Goal: Book appointment/travel/reservation

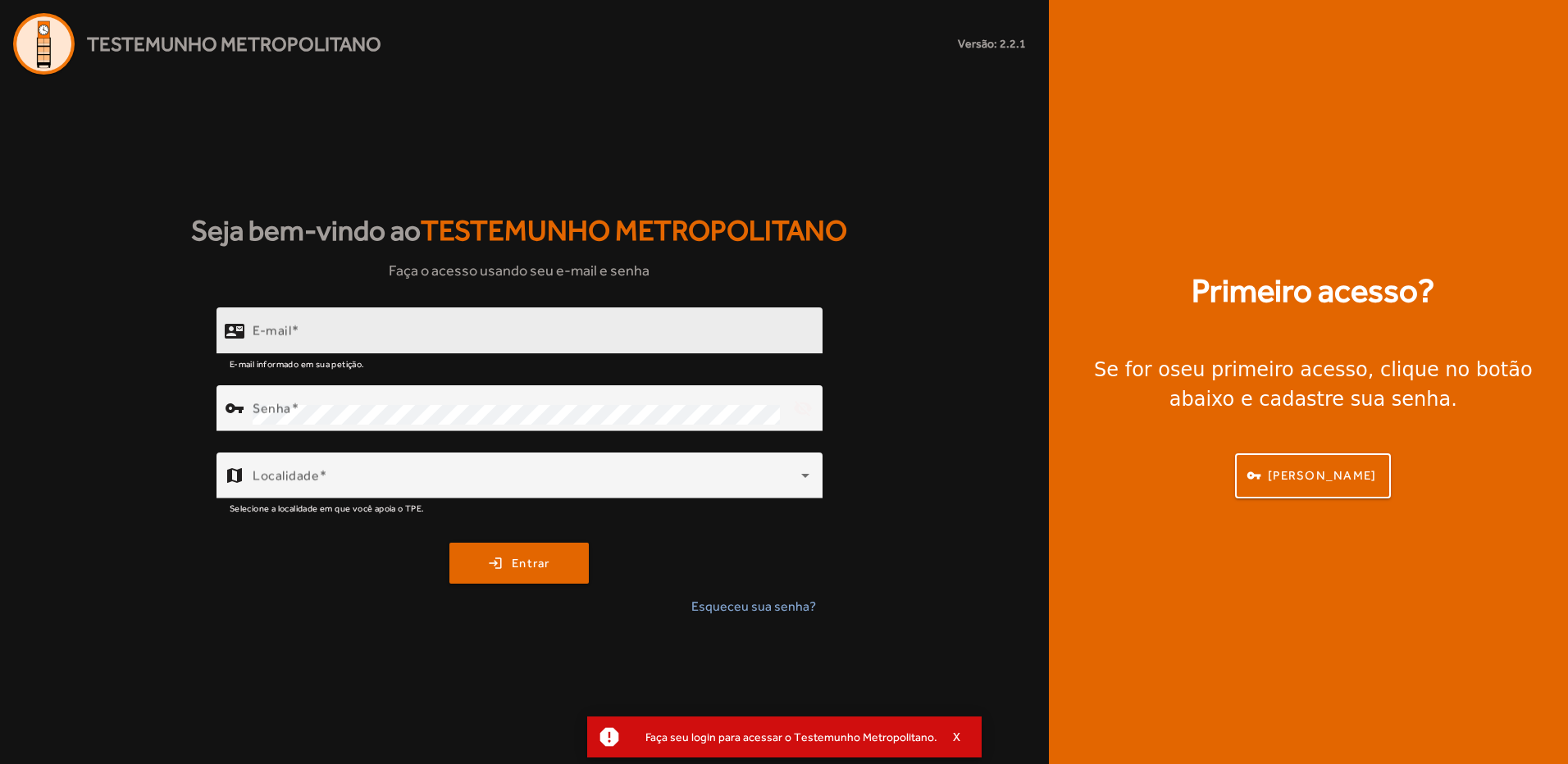
click at [438, 333] on input "E-mail" at bounding box center [530, 338] width 556 height 19
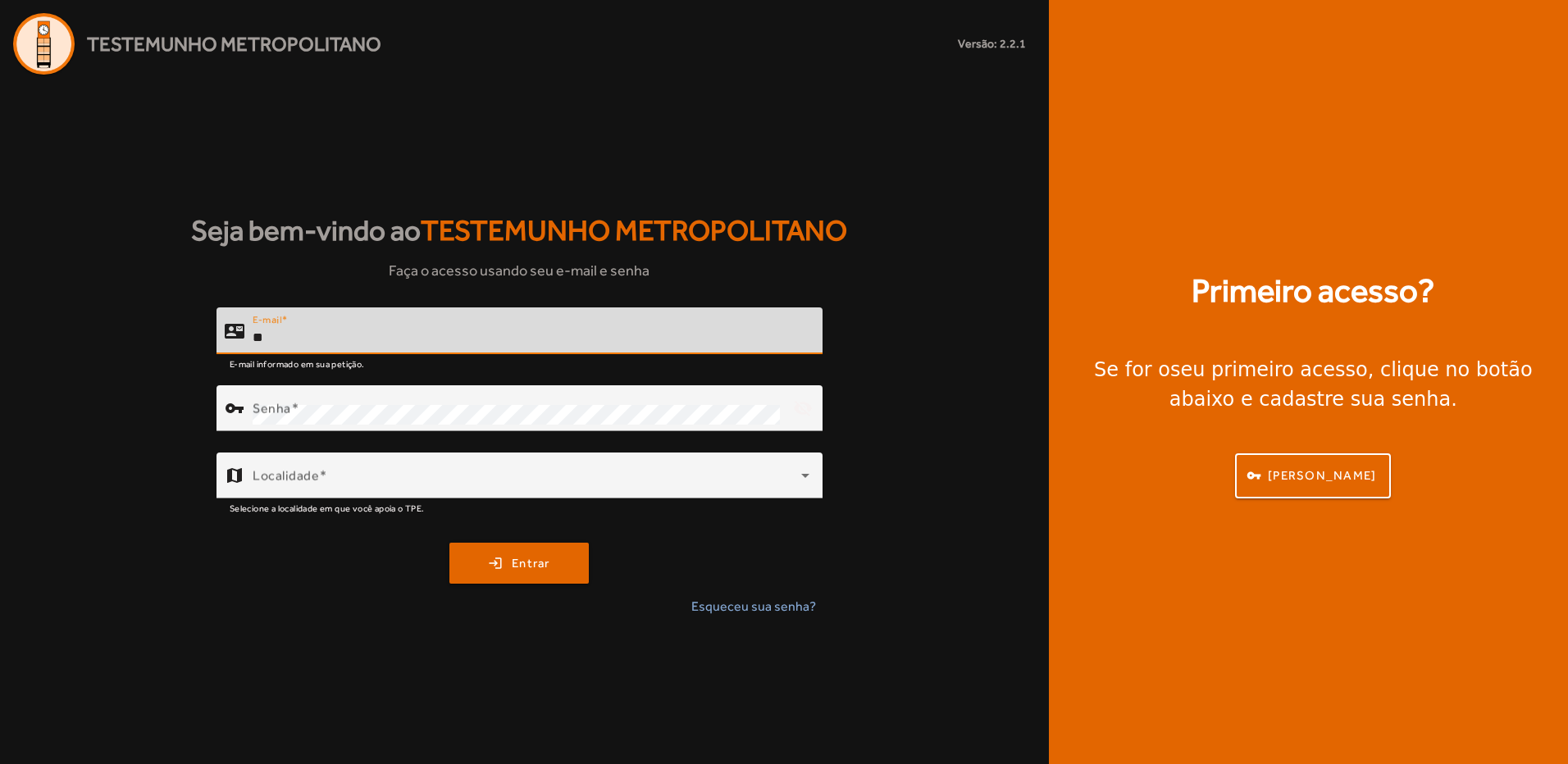
type input "*"
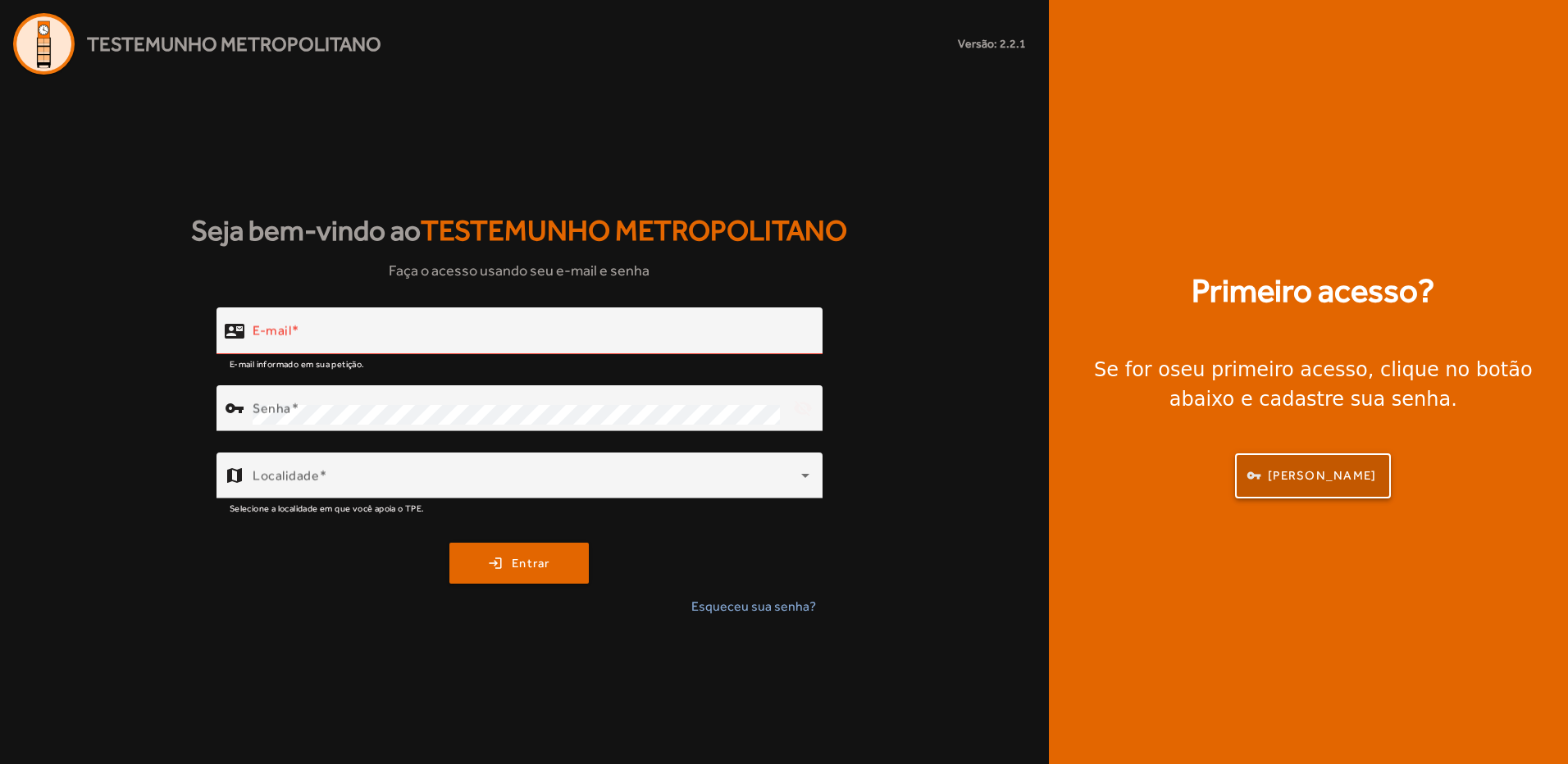
click at [1273, 463] on span "button" at bounding box center [1313, 476] width 153 height 39
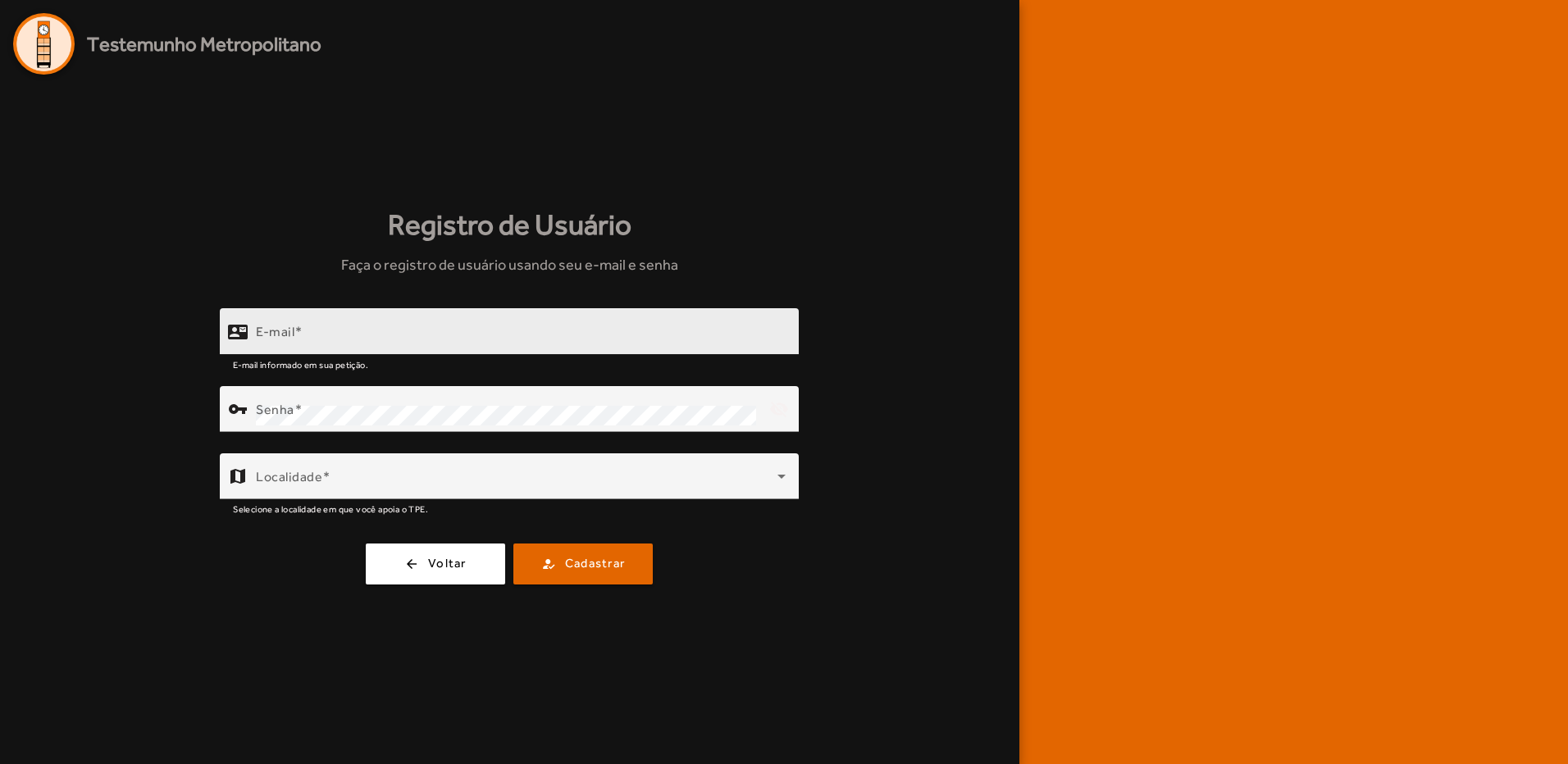
click at [403, 337] on input "E-mail" at bounding box center [521, 338] width 530 height 19
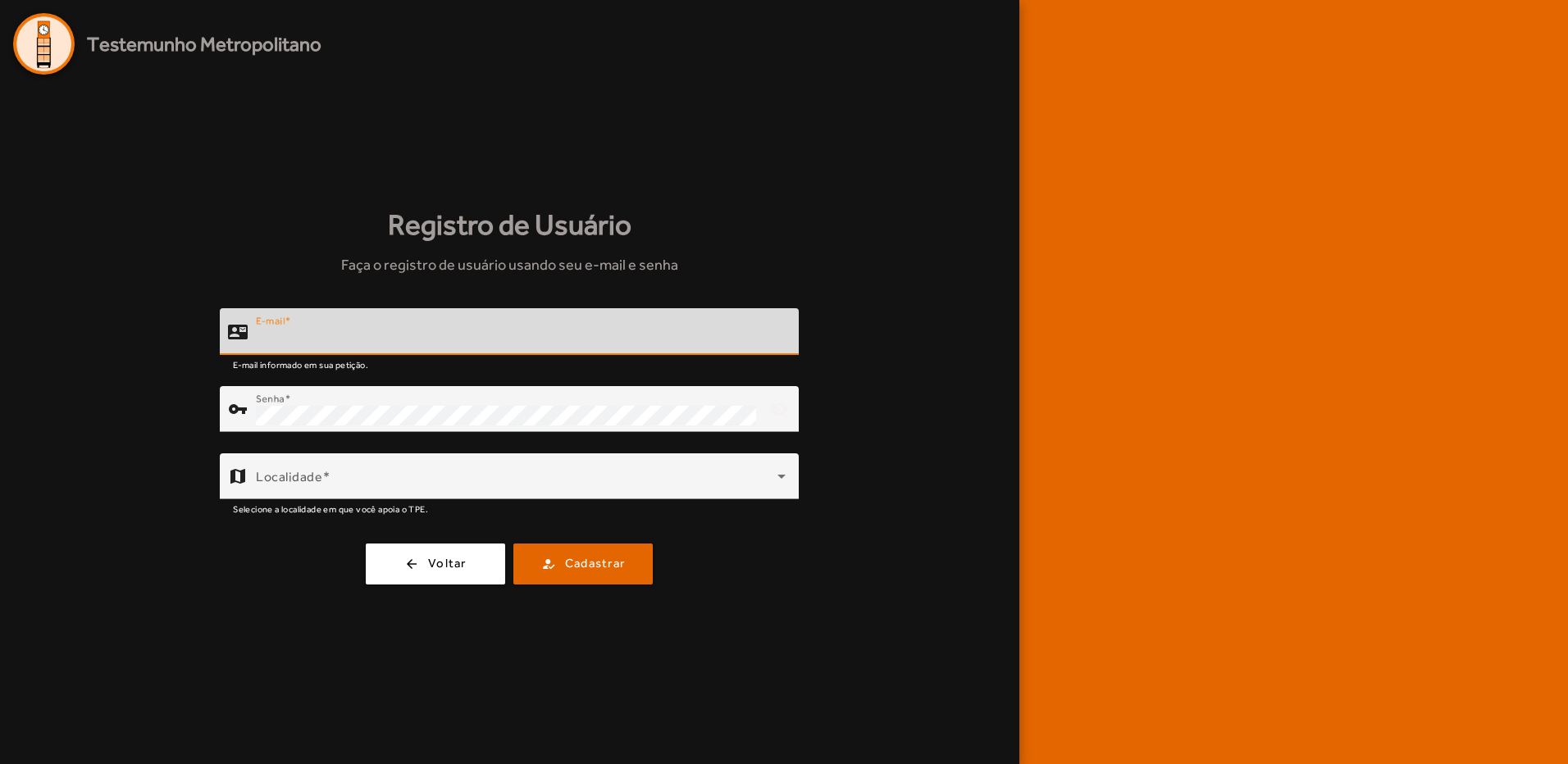
type input "**********"
click at [235, 406] on mat-icon "vpn_key" at bounding box center [238, 409] width 19 height 19
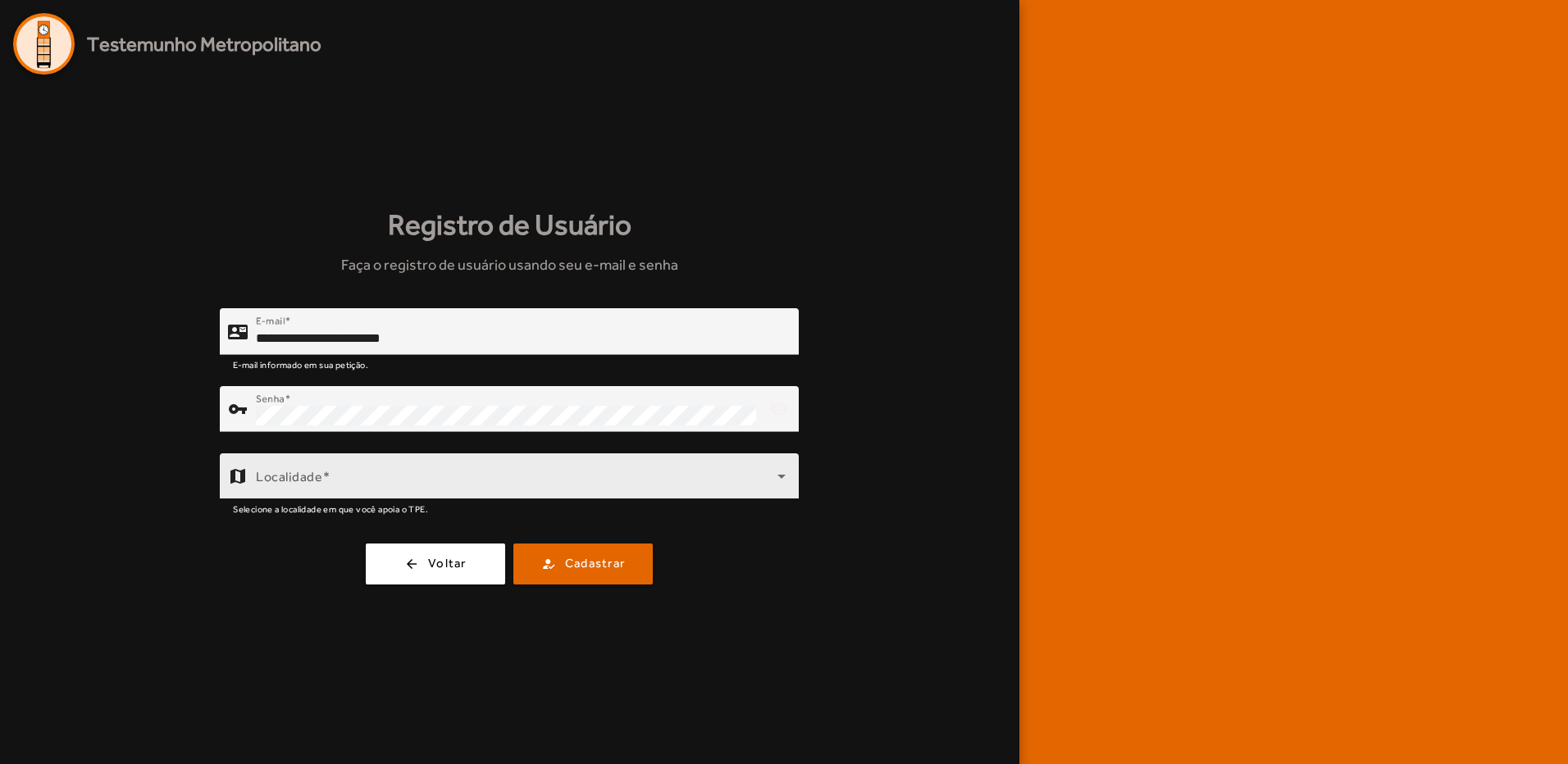
click at [338, 472] on div "Localidade" at bounding box center [521, 476] width 530 height 46
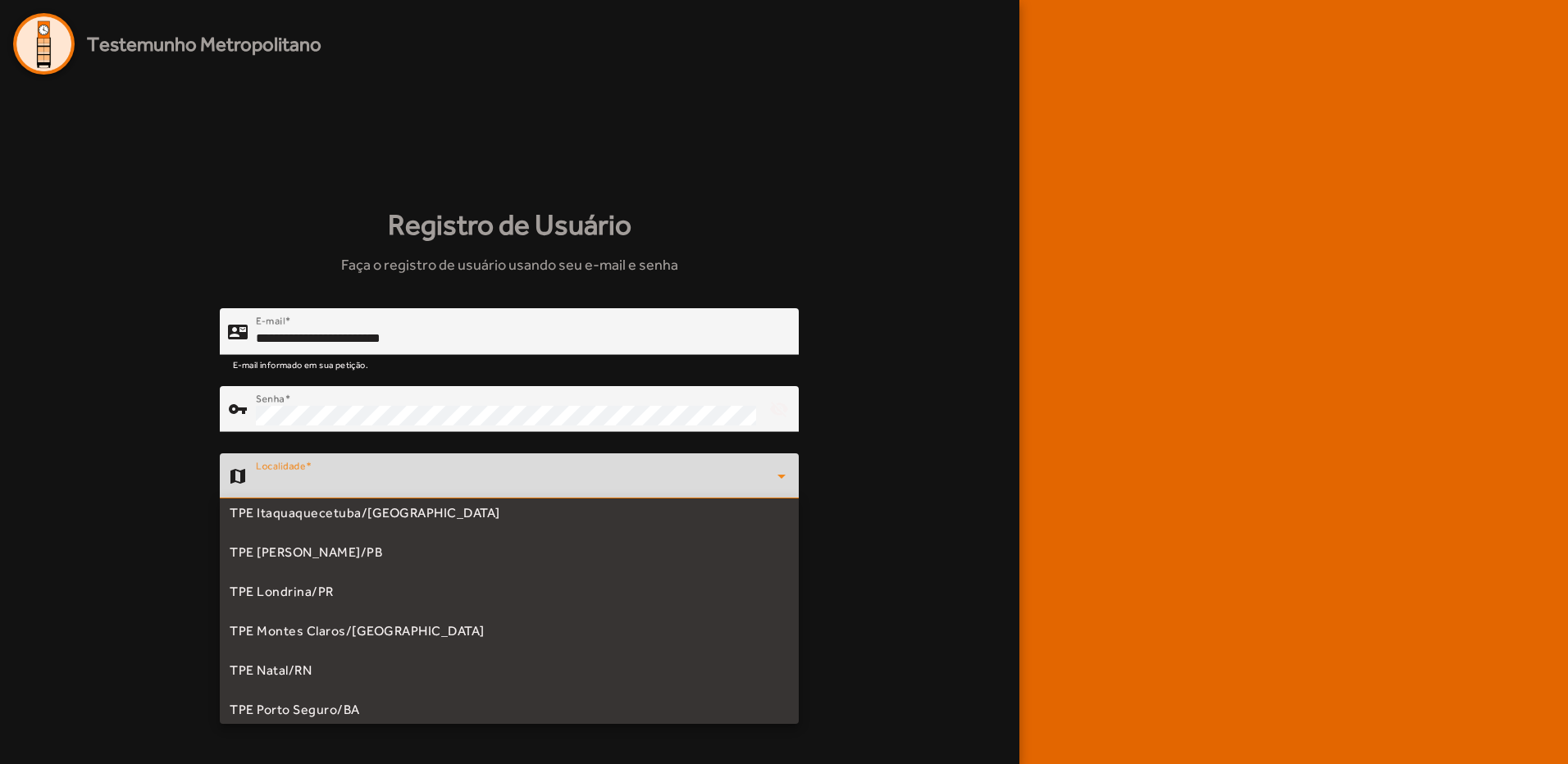
scroll to position [104, 0]
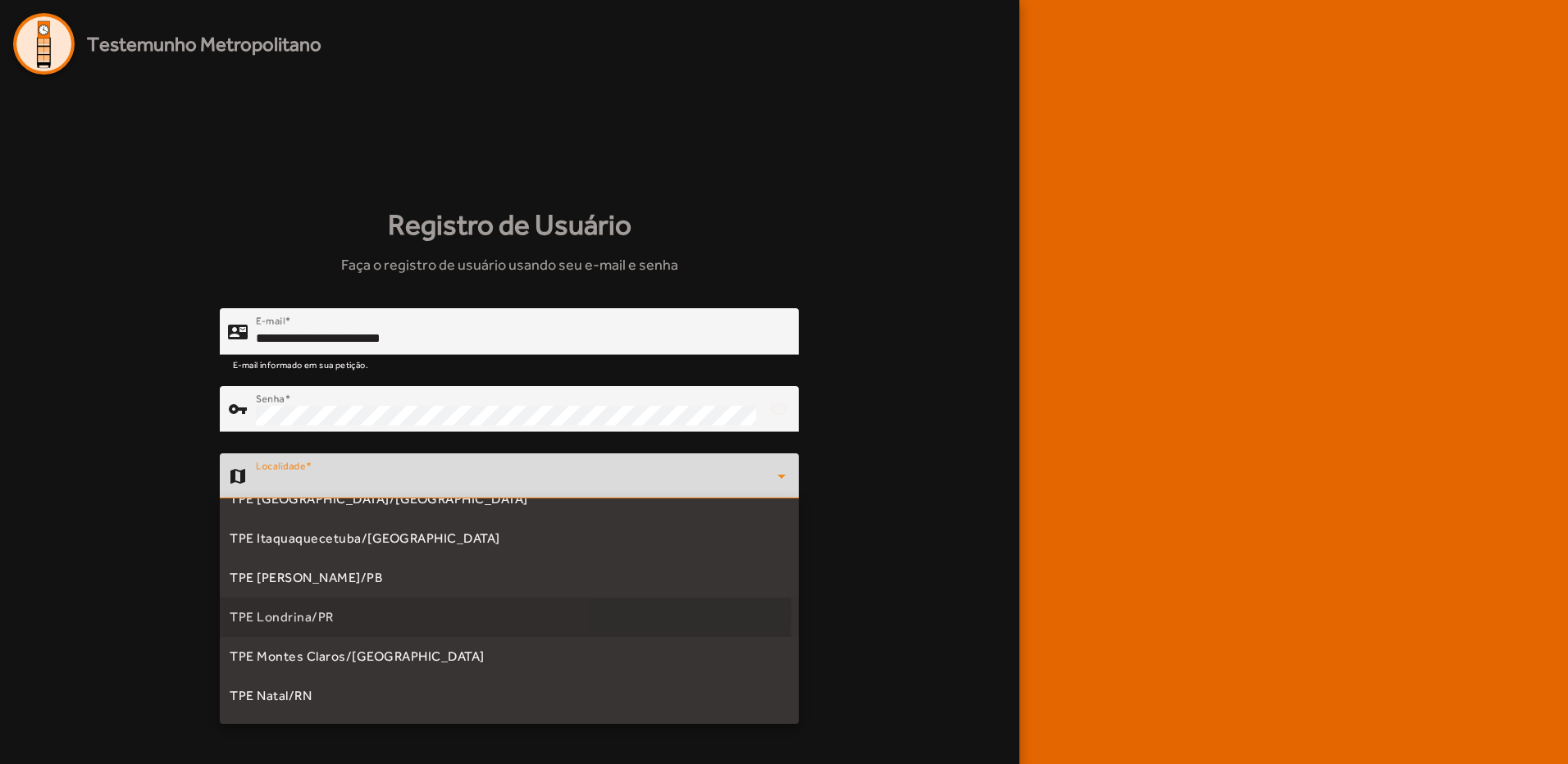
click at [273, 613] on span "TPE Londrina/PR" at bounding box center [282, 618] width 104 height 19
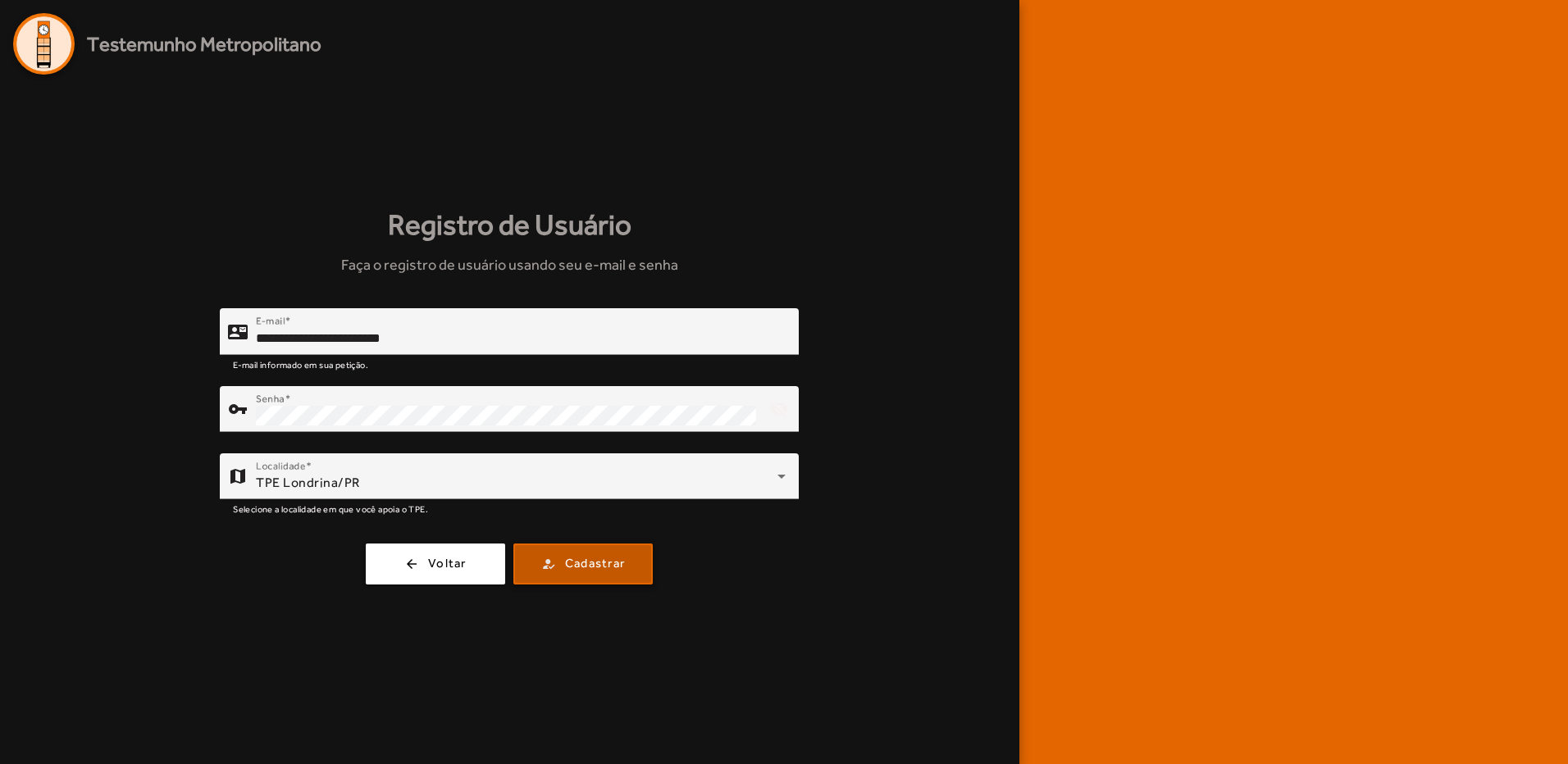
click at [575, 561] on span "Cadastrar" at bounding box center [594, 563] width 59 height 19
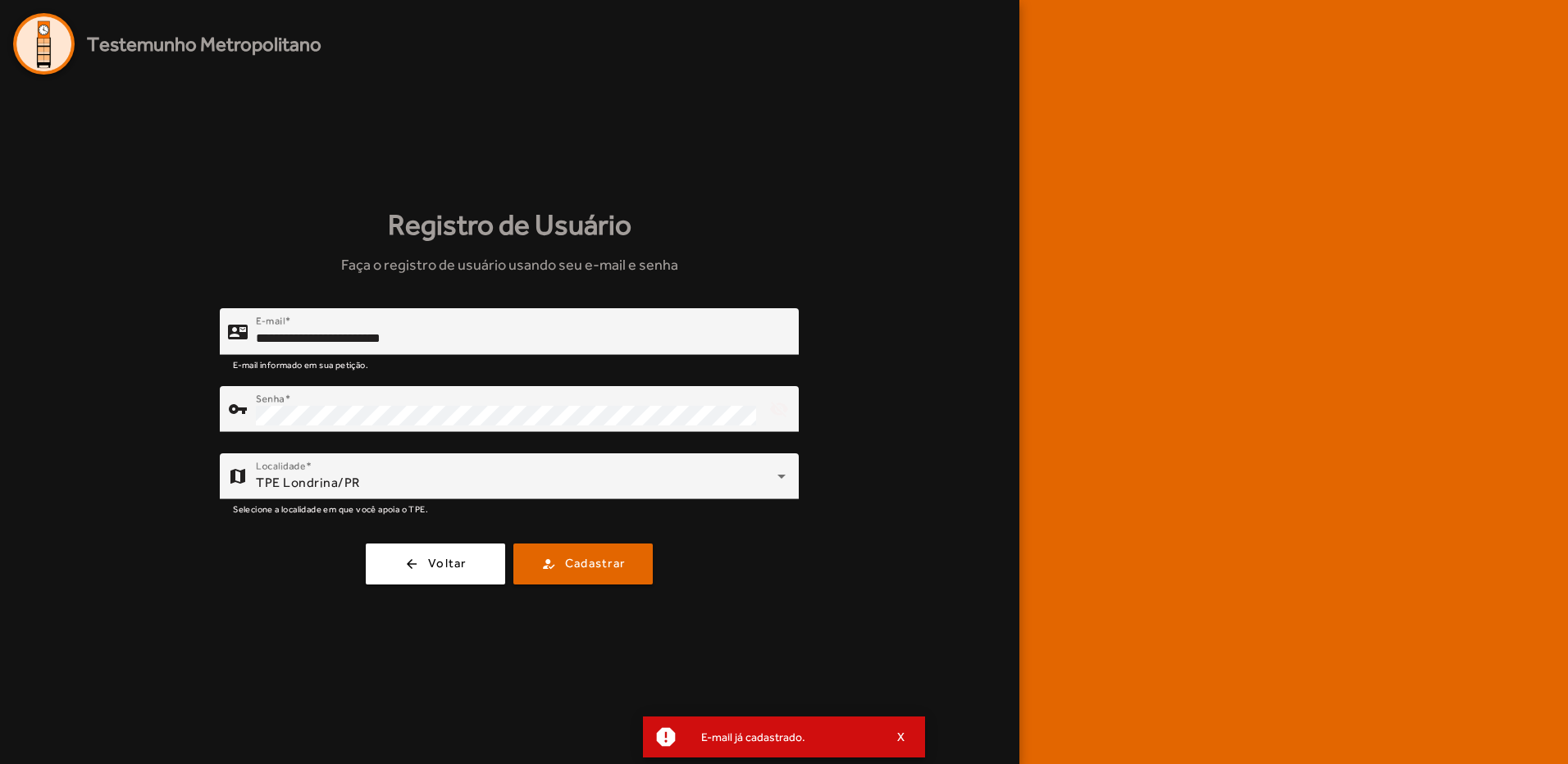
click at [56, 39] on img at bounding box center [43, 43] width 61 height 61
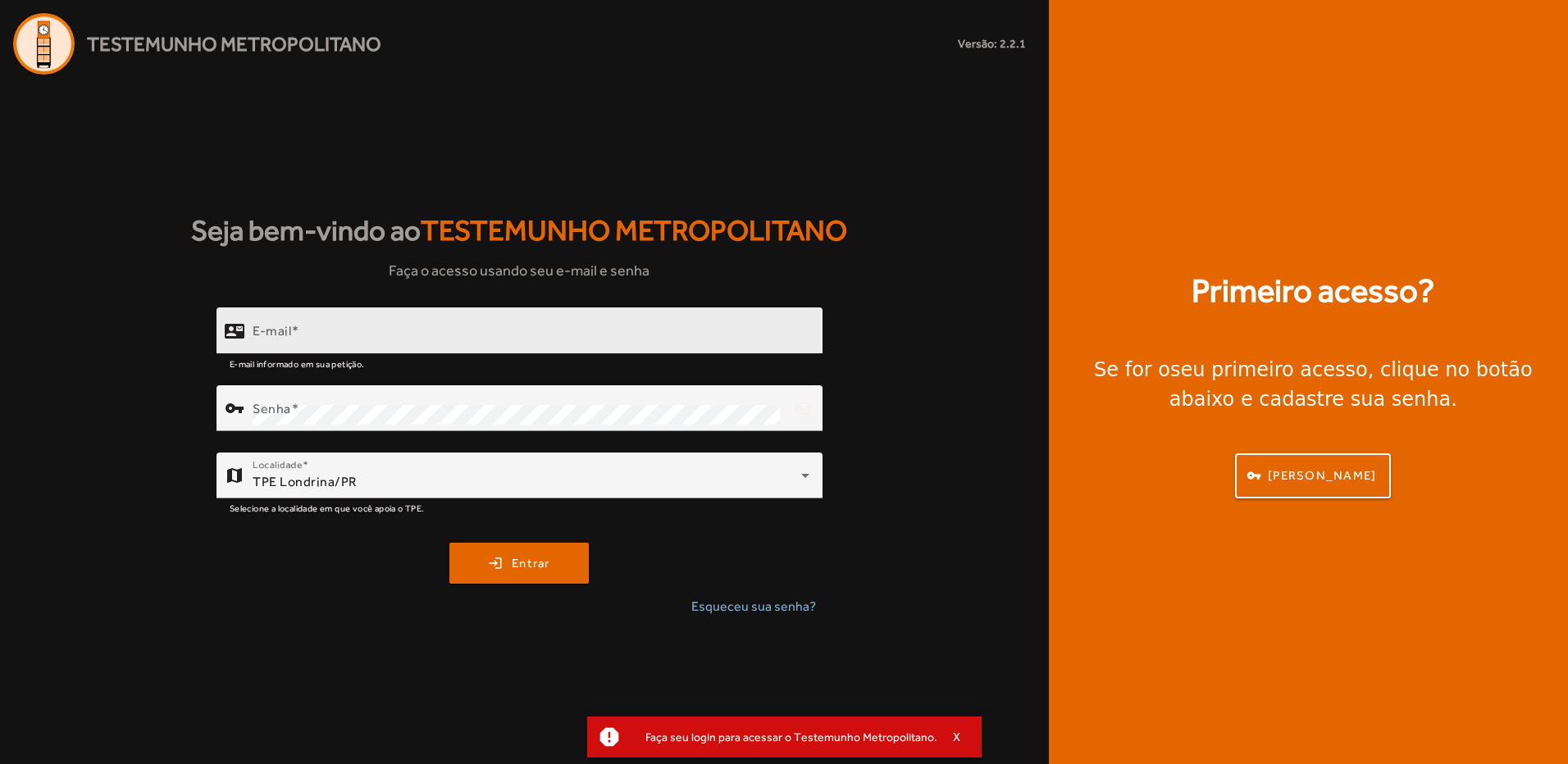
click at [487, 332] on input "E-mail" at bounding box center [530, 338] width 556 height 19
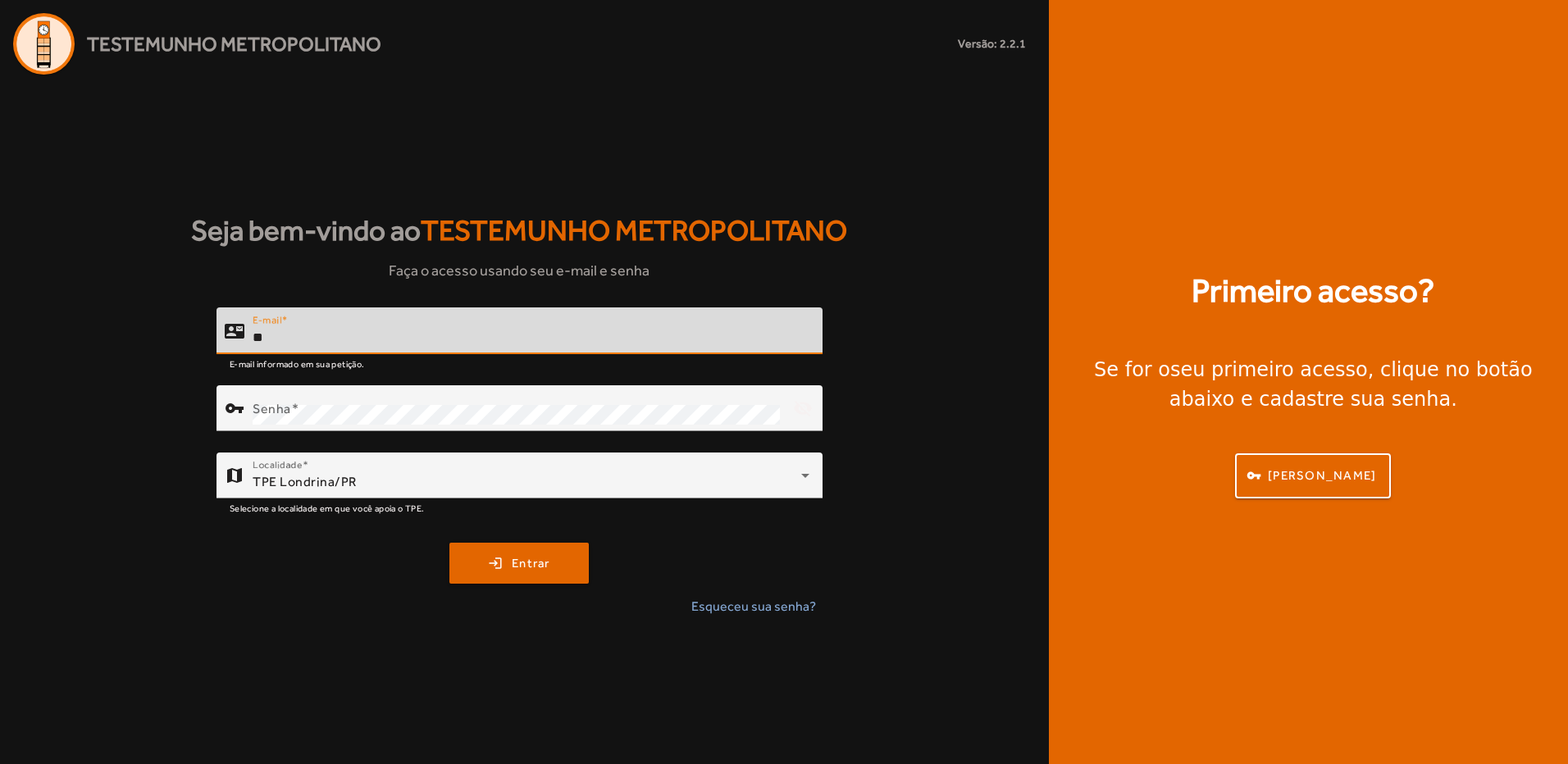
type input "*"
click at [630, 320] on div "E-mail" at bounding box center [530, 331] width 556 height 47
type input "**********"
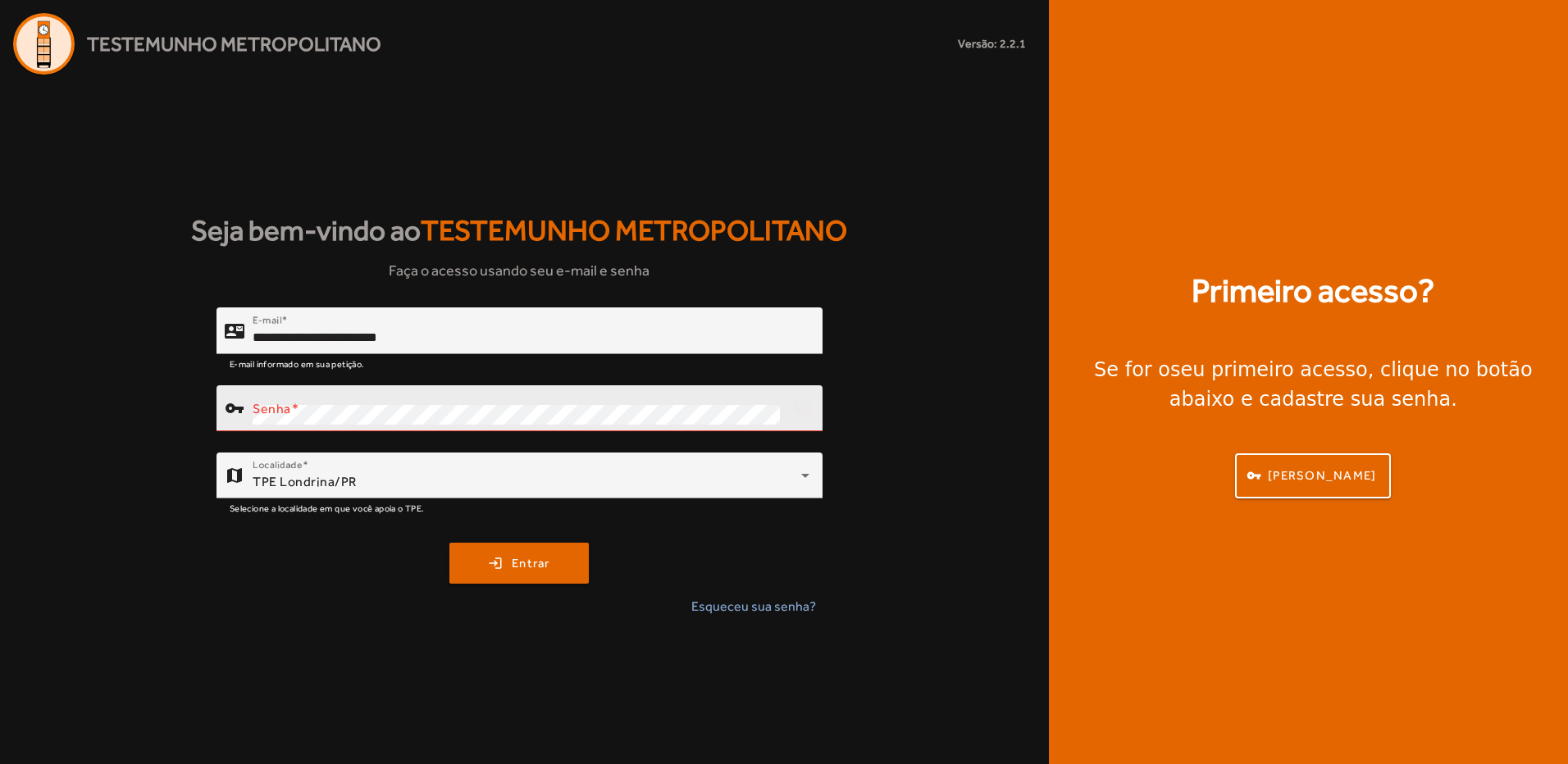
click at [288, 410] on mat-label "Senha" at bounding box center [272, 408] width 39 height 16
click at [133, 535] on div "**********" at bounding box center [519, 469] width 1039 height 323
click at [481, 560] on span "submit" at bounding box center [519, 563] width 136 height 39
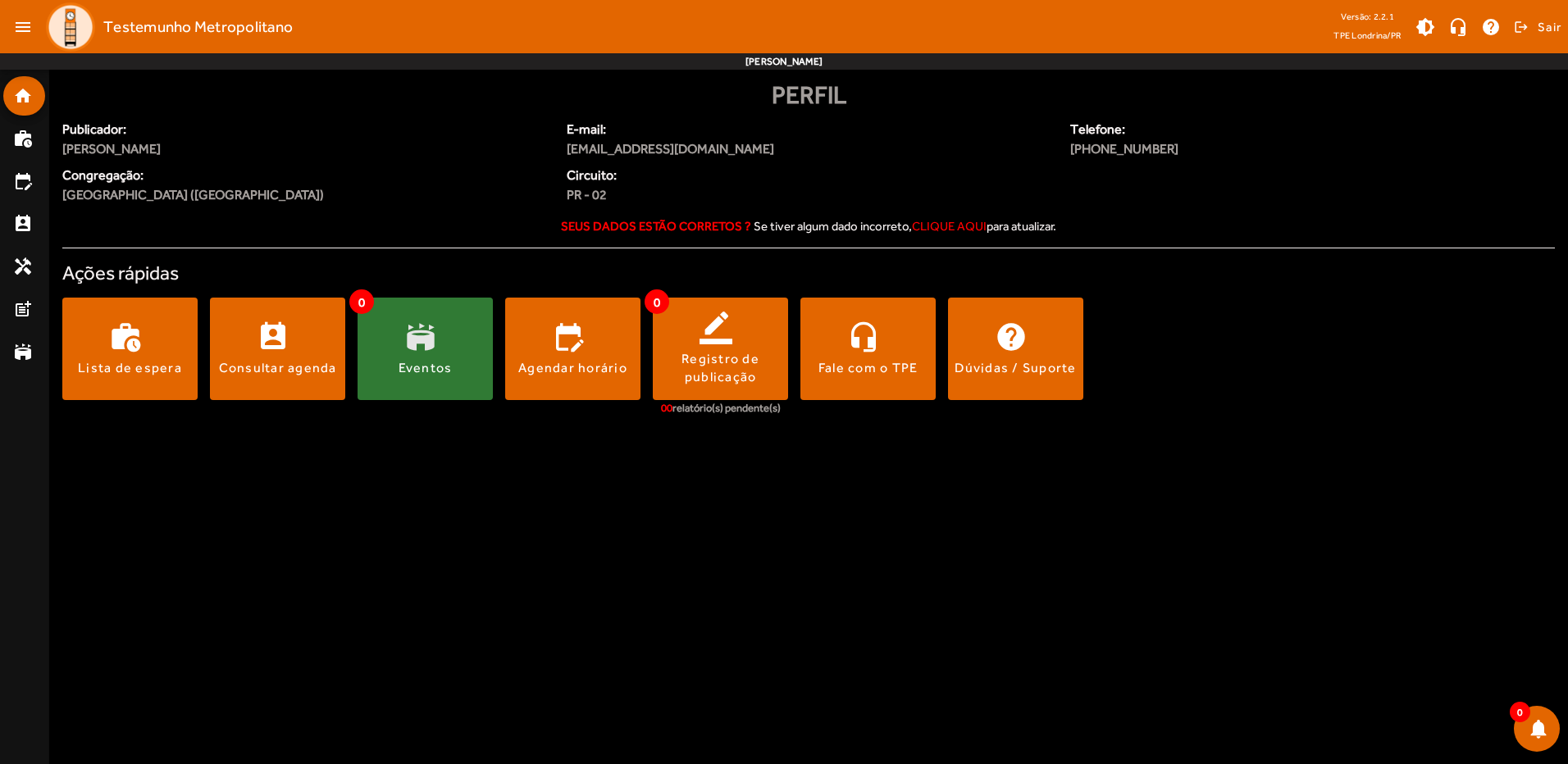
click at [432, 350] on span at bounding box center [425, 349] width 135 height 39
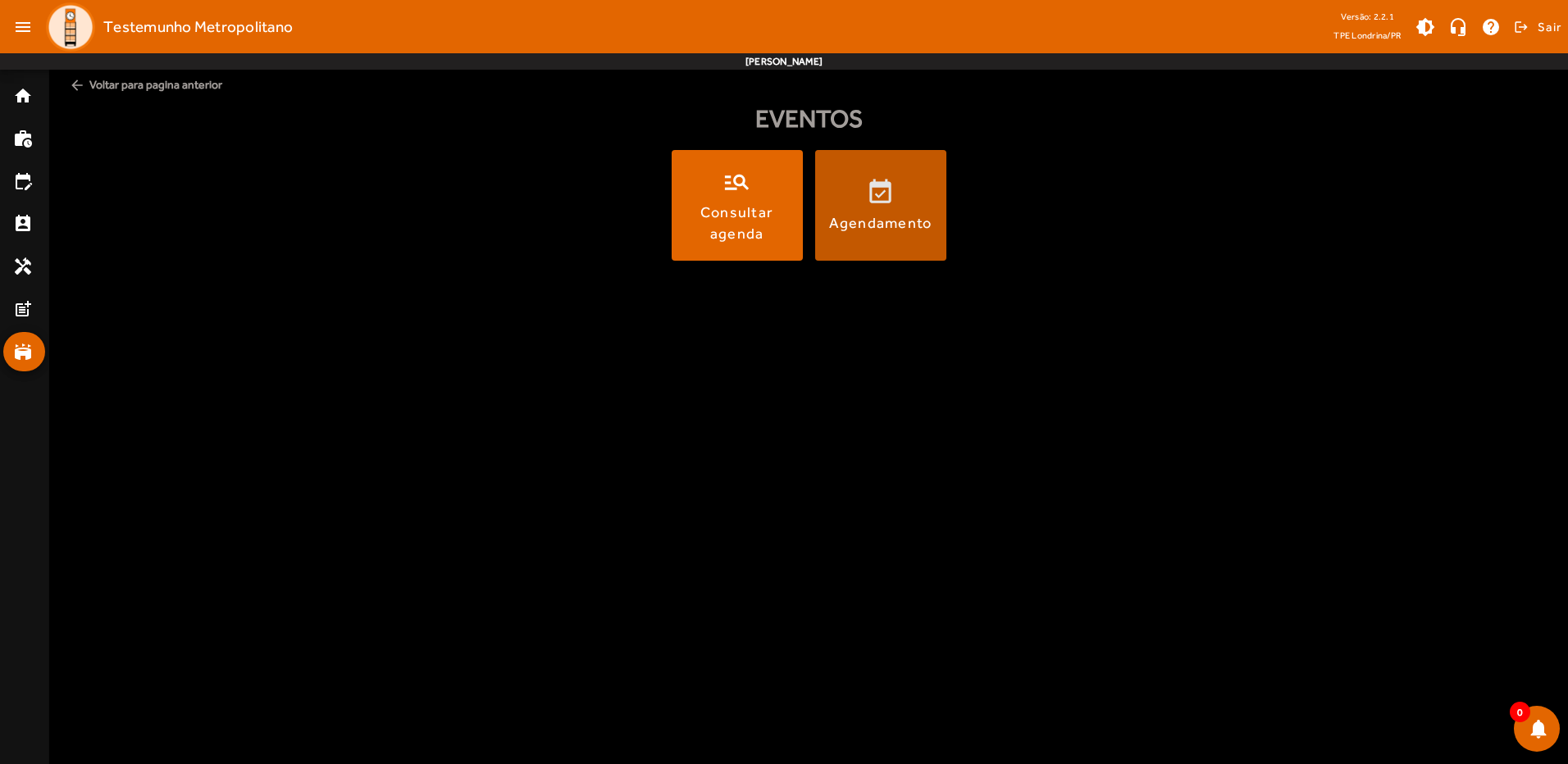
click at [859, 227] on div "Agendamento" at bounding box center [881, 222] width 103 height 20
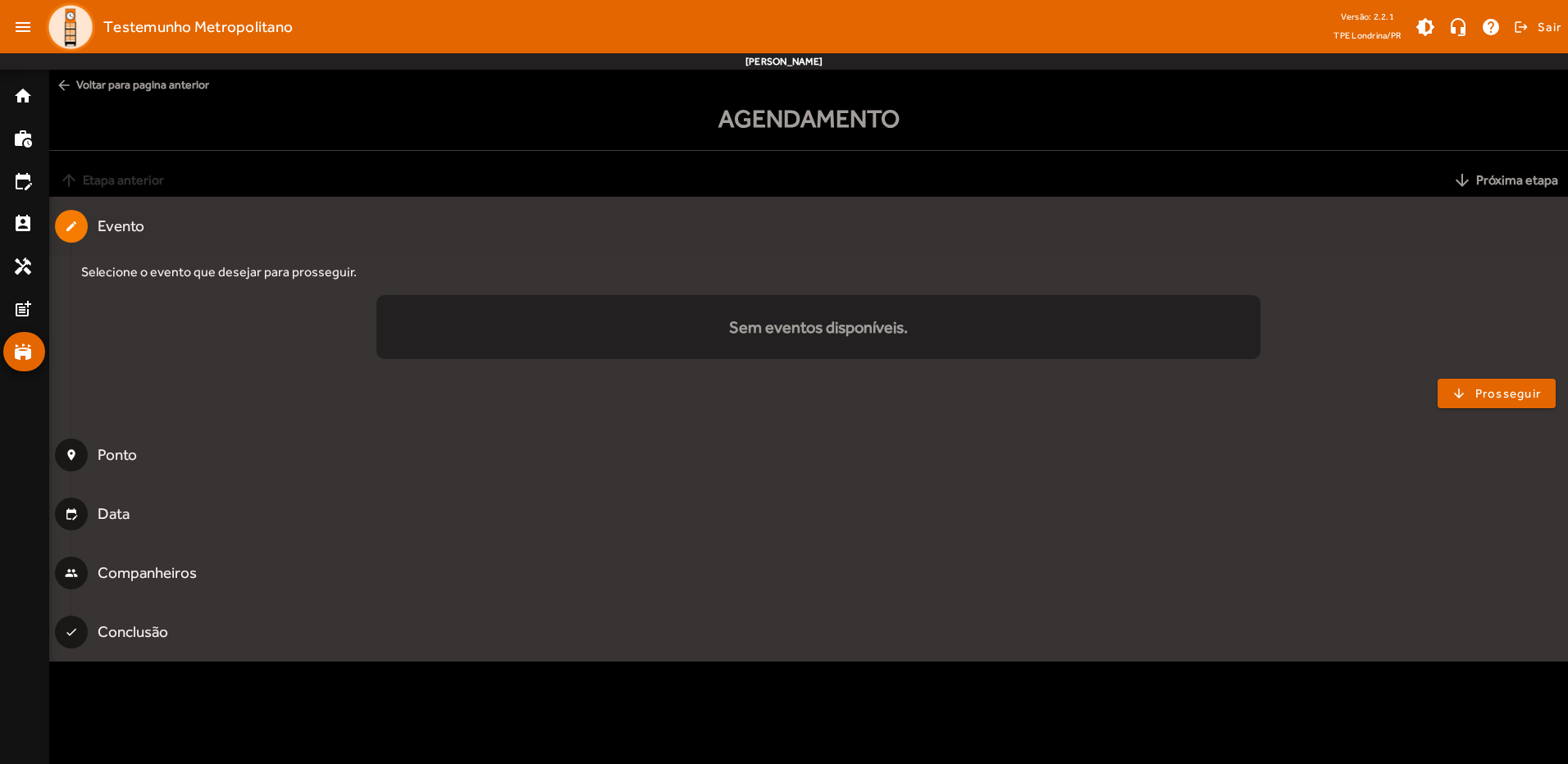
click at [75, 224] on mat-icon "create" at bounding box center [70, 226] width 13 height 13
click at [111, 454] on div "Ponto" at bounding box center [118, 455] width 41 height 23
click at [1489, 399] on span "Prosseguir" at bounding box center [1509, 394] width 66 height 19
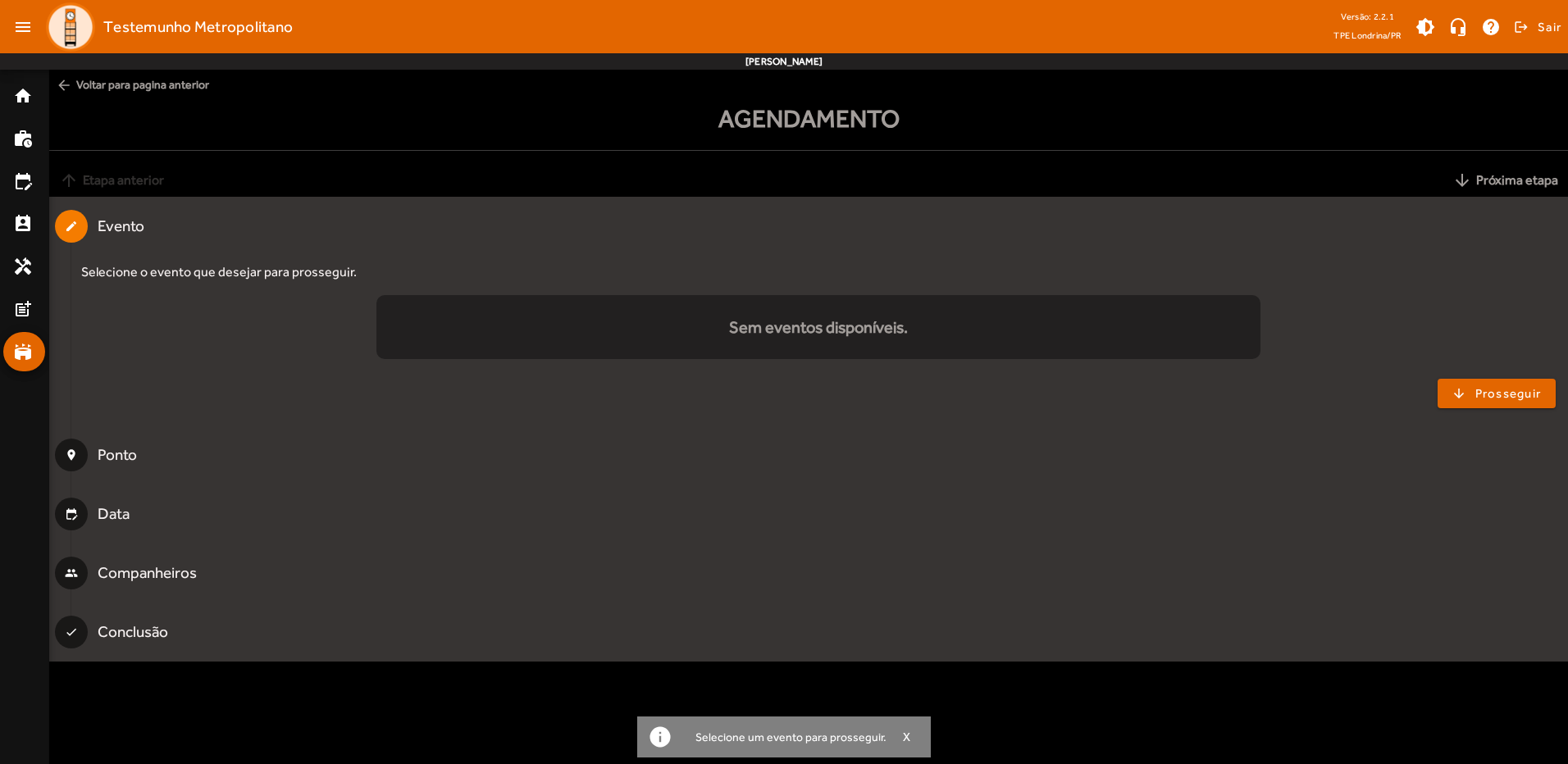
click at [1219, 476] on mat-step-header "location_on [GEOGRAPHIC_DATA]" at bounding box center [808, 455] width 1519 height 59
click at [903, 735] on span "X" at bounding box center [907, 737] width 8 height 15
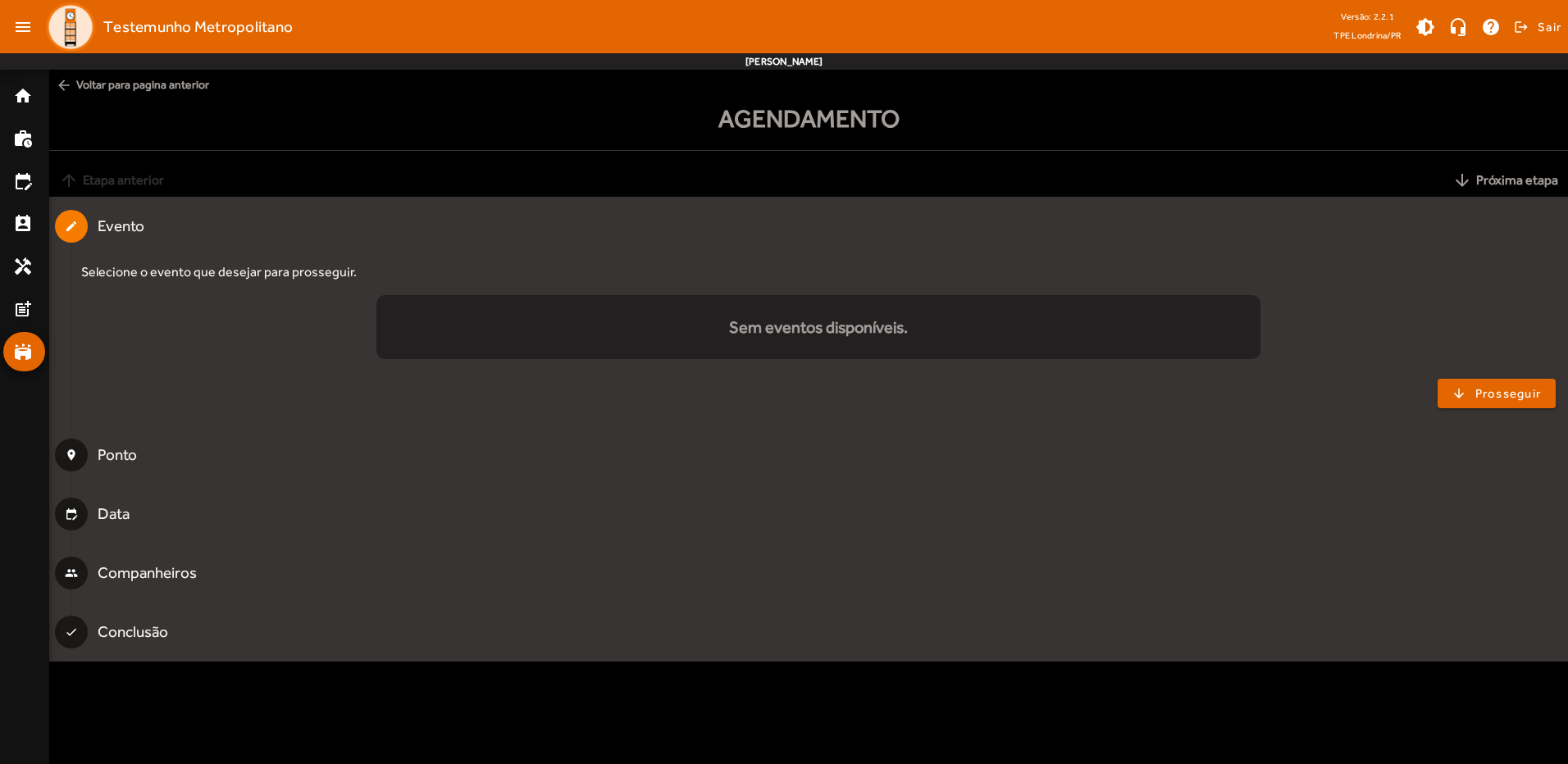
click at [707, 337] on div "Sem eventos disponíveis." at bounding box center [819, 326] width 885 height 24
click at [30, 316] on mat-icon "post_add" at bounding box center [22, 309] width 19 height 19
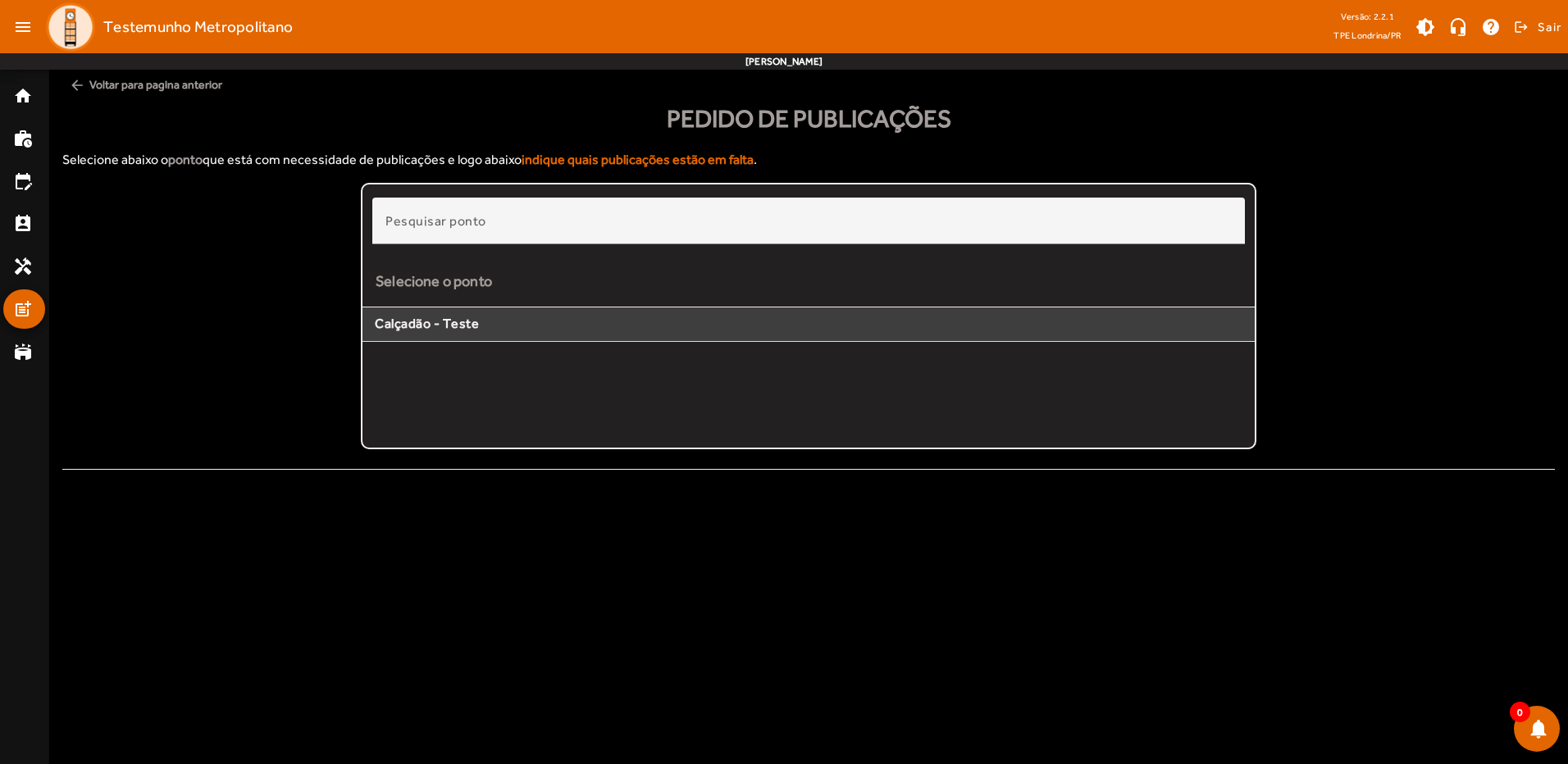
click at [399, 320] on span "Calçadão - Teste" at bounding box center [809, 325] width 867 height 18
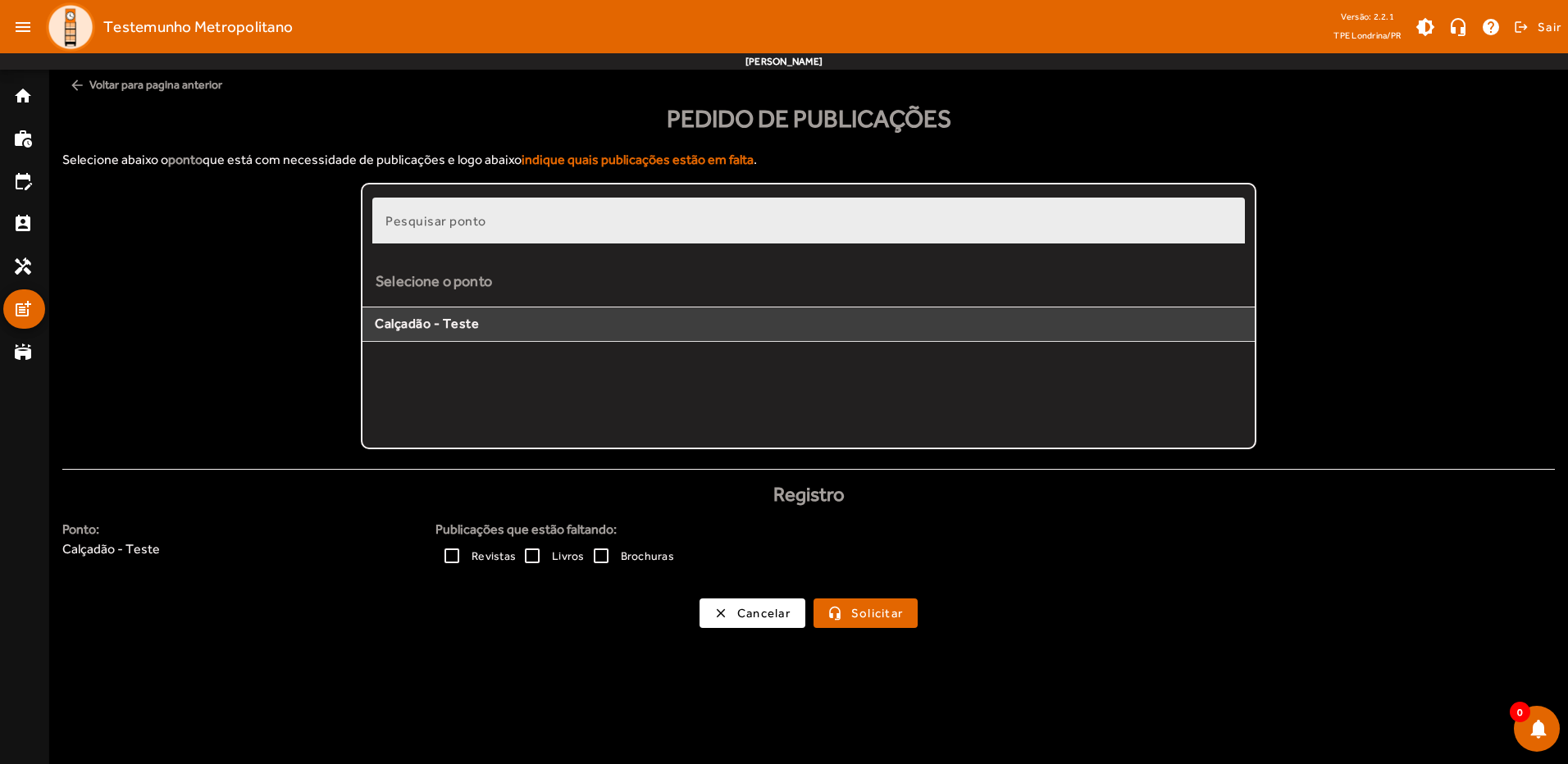
click at [451, 228] on mat-label "Pesquisar ponto" at bounding box center [437, 221] width 101 height 16
click at [451, 228] on input "Pesquisar ponto" at bounding box center [809, 228] width 847 height 19
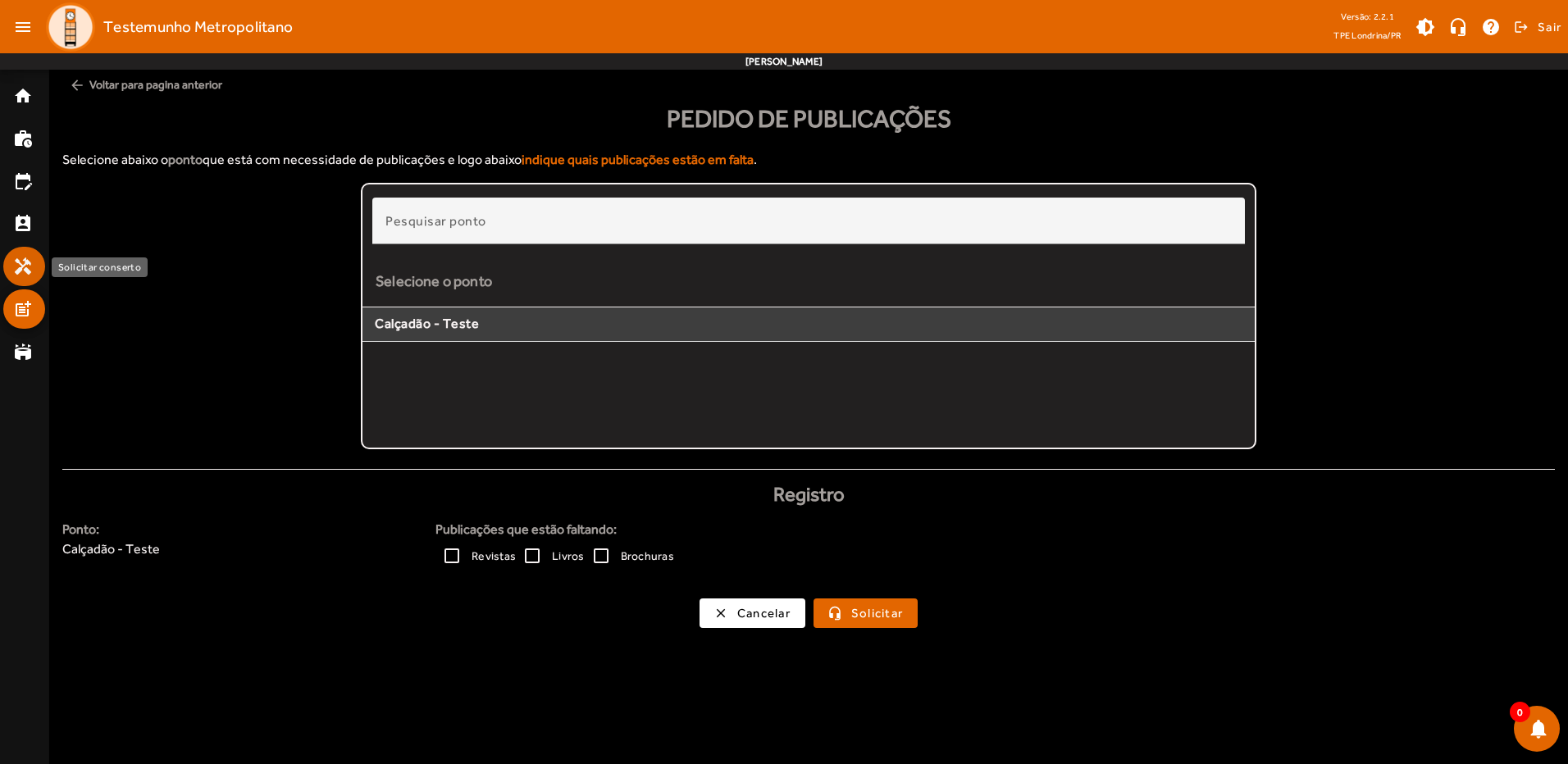
click at [34, 270] on link "handyman" at bounding box center [28, 266] width 32 height 19
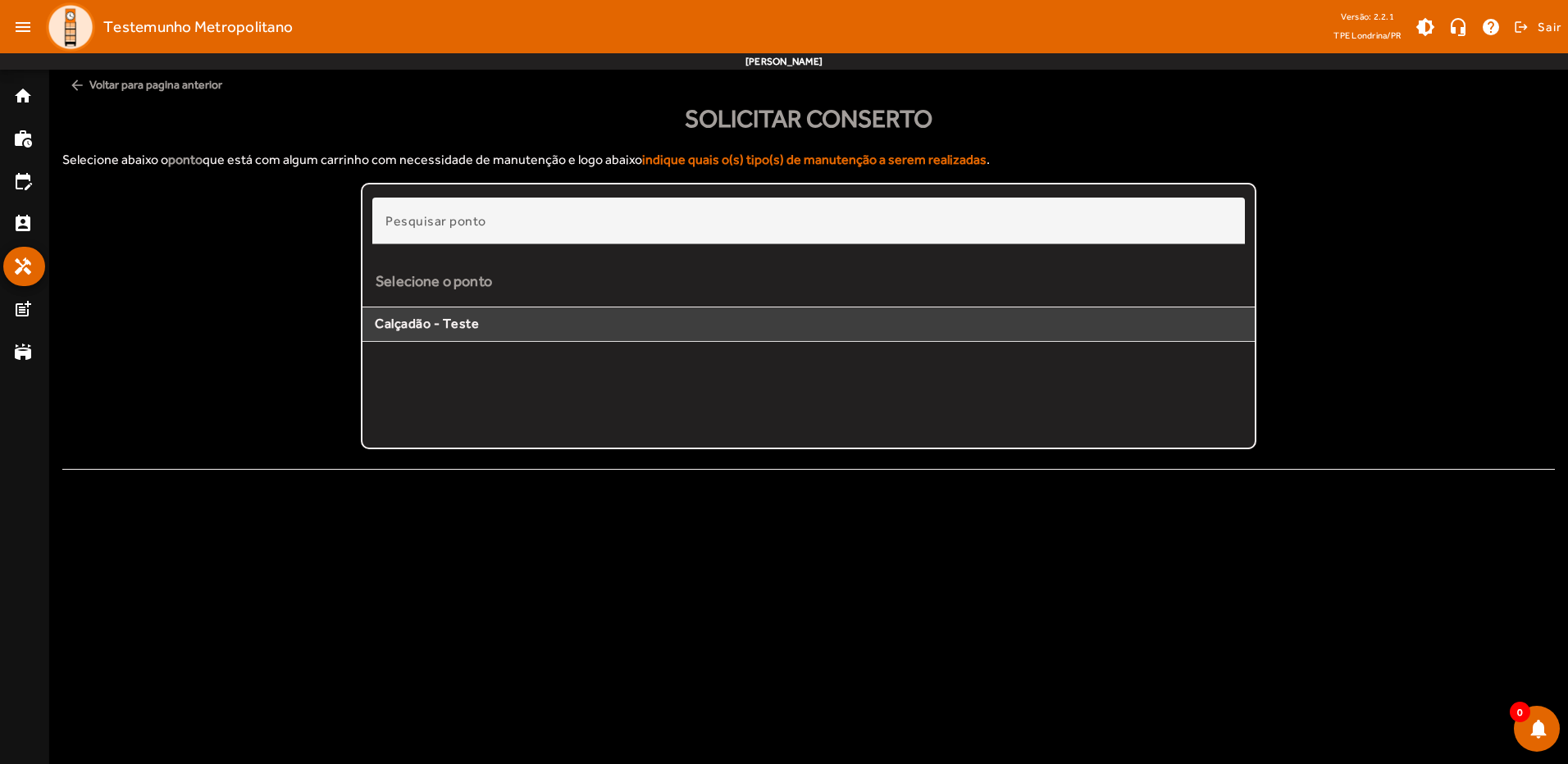
click at [476, 319] on span "Calçadão - Teste" at bounding box center [809, 325] width 867 height 18
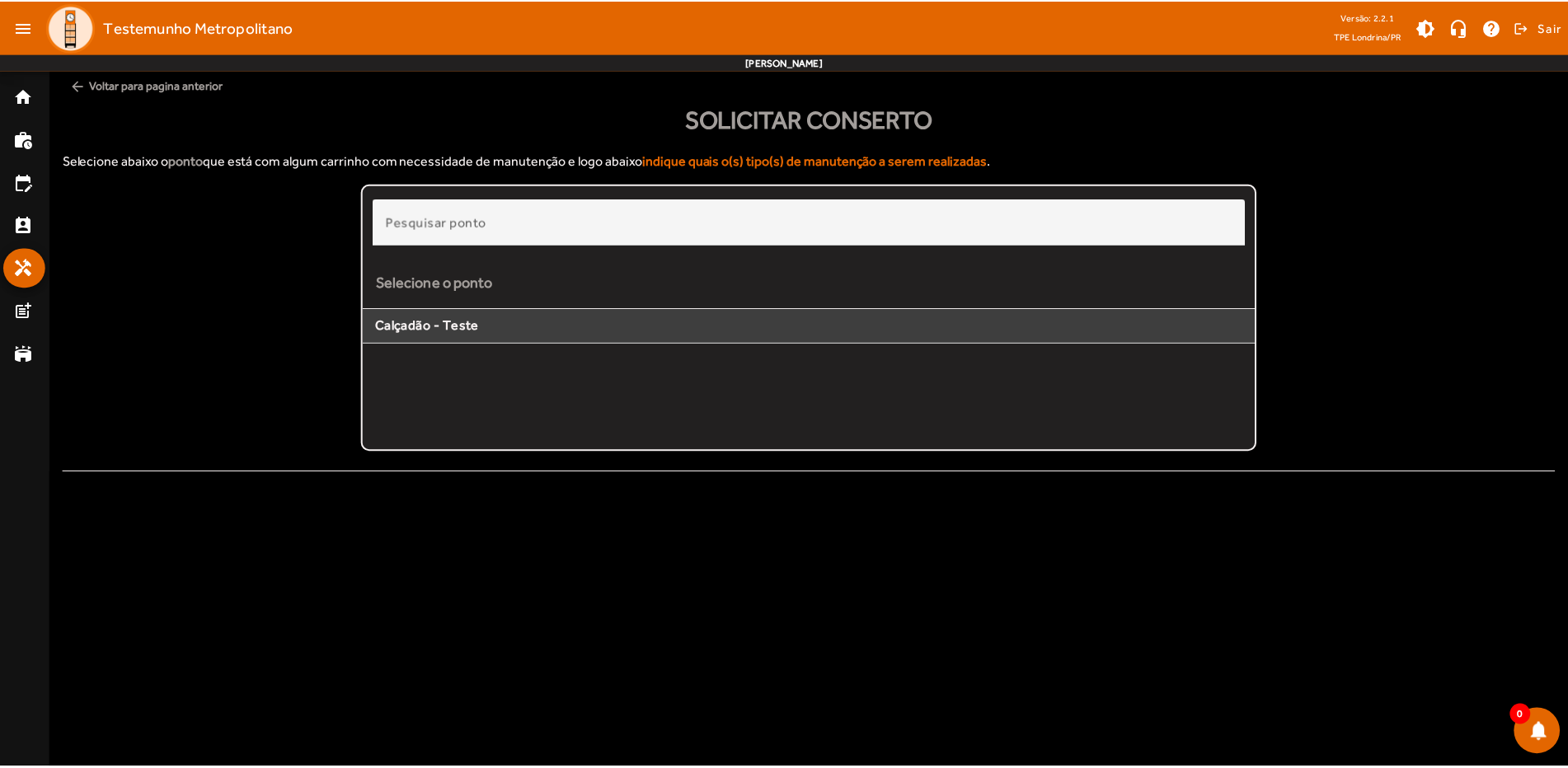
scroll to position [165, 0]
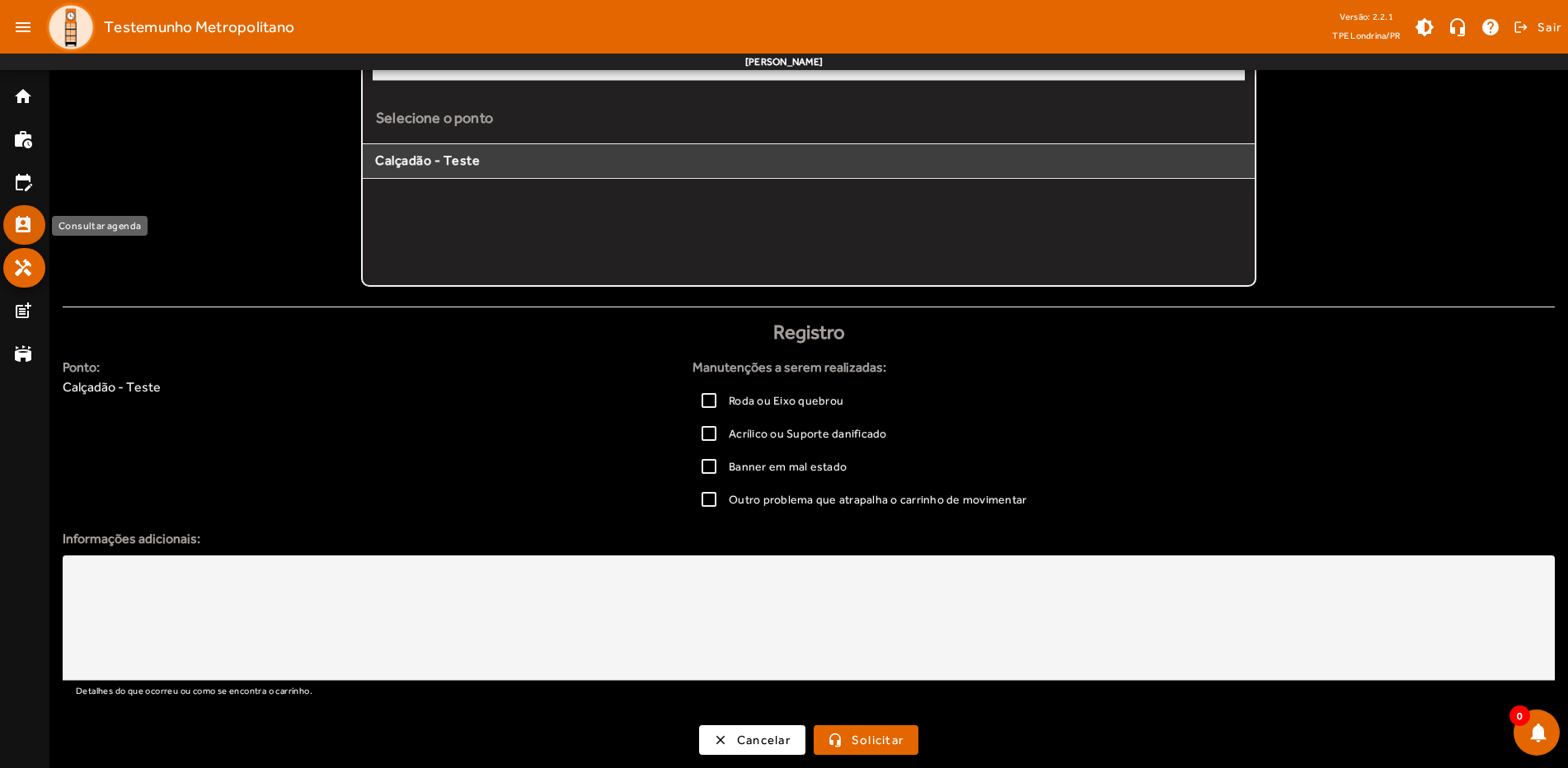
click at [42, 222] on link "perm_contact_calendar" at bounding box center [28, 225] width 32 height 20
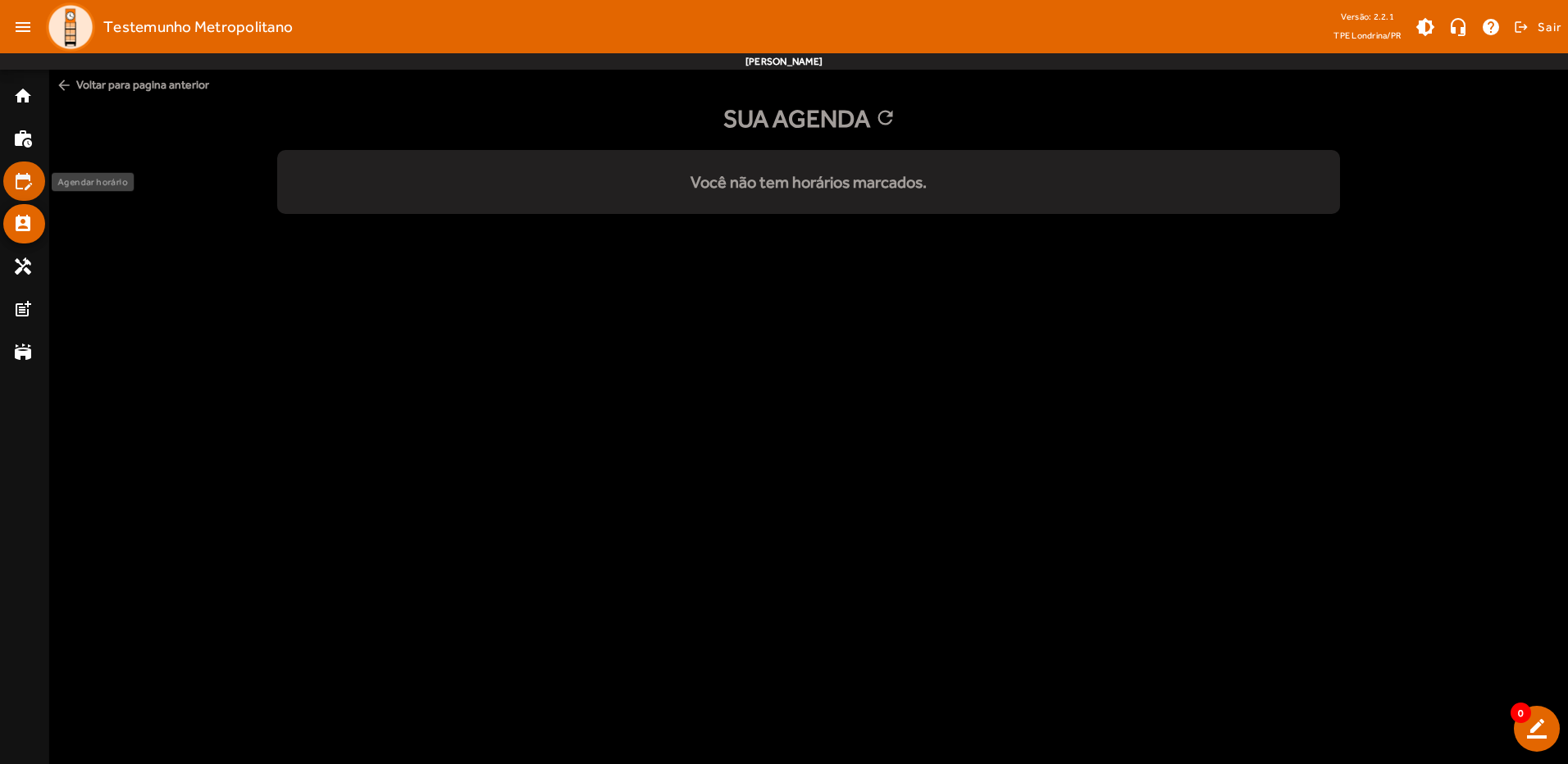
click at [33, 186] on link "edit_calendar" at bounding box center [28, 181] width 32 height 19
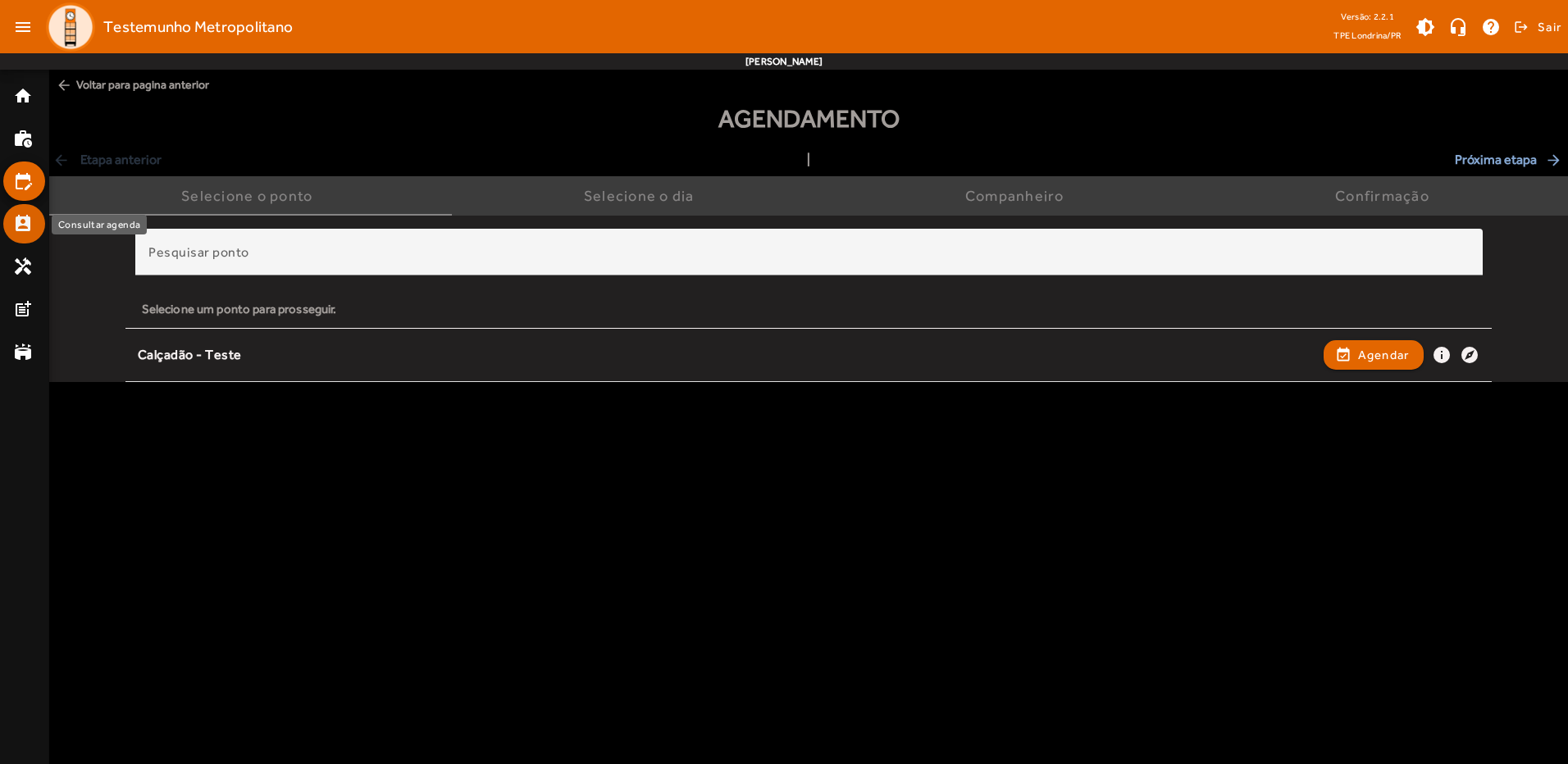
click at [15, 235] on mat-list-item "perm_contact_calendar" at bounding box center [23, 224] width 42 height 39
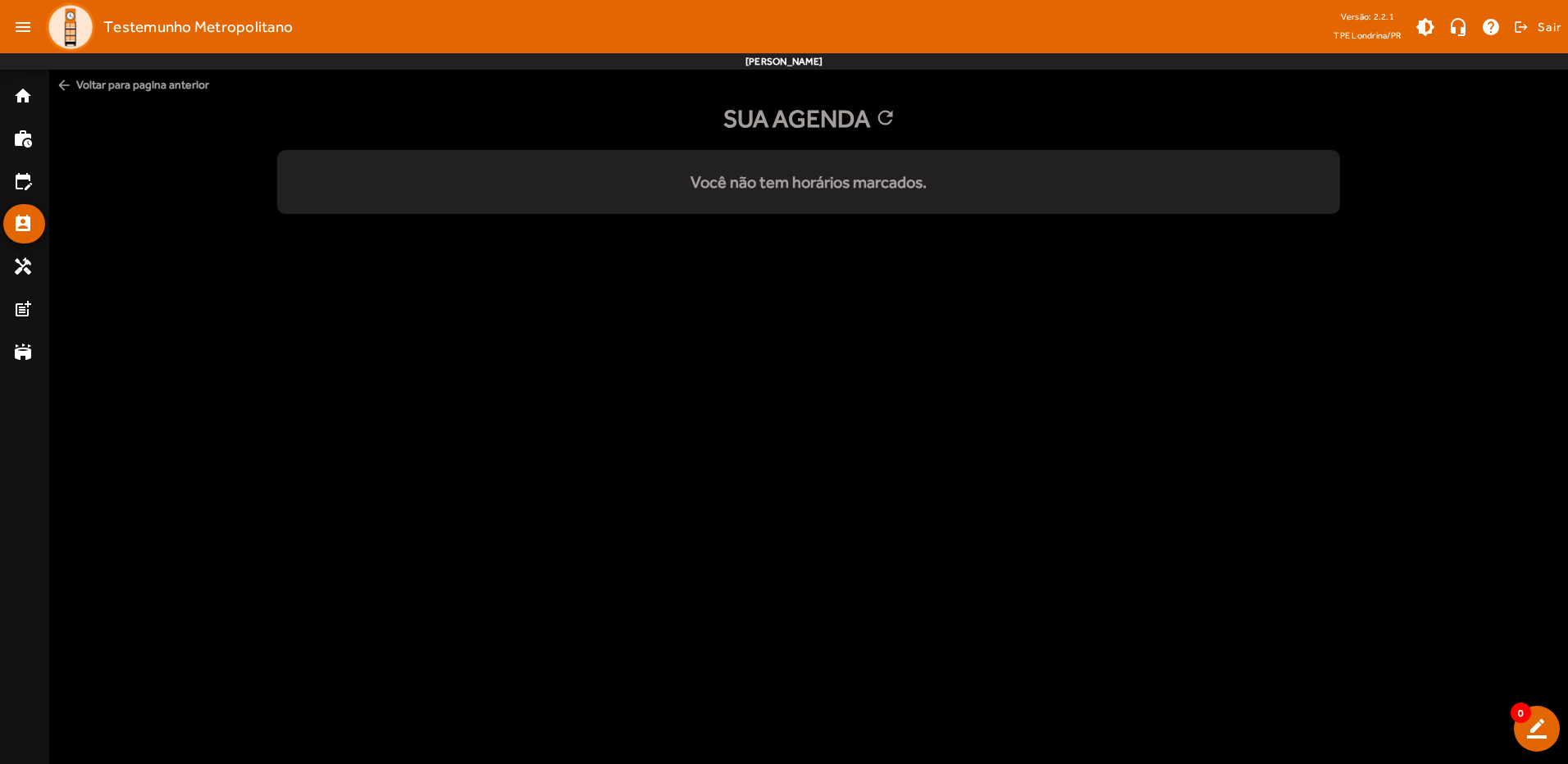
click at [605, 186] on div "Você não tem horários marcados." at bounding box center [808, 181] width 1063 height 24
click at [24, 178] on mat-icon "edit_calendar" at bounding box center [22, 181] width 19 height 19
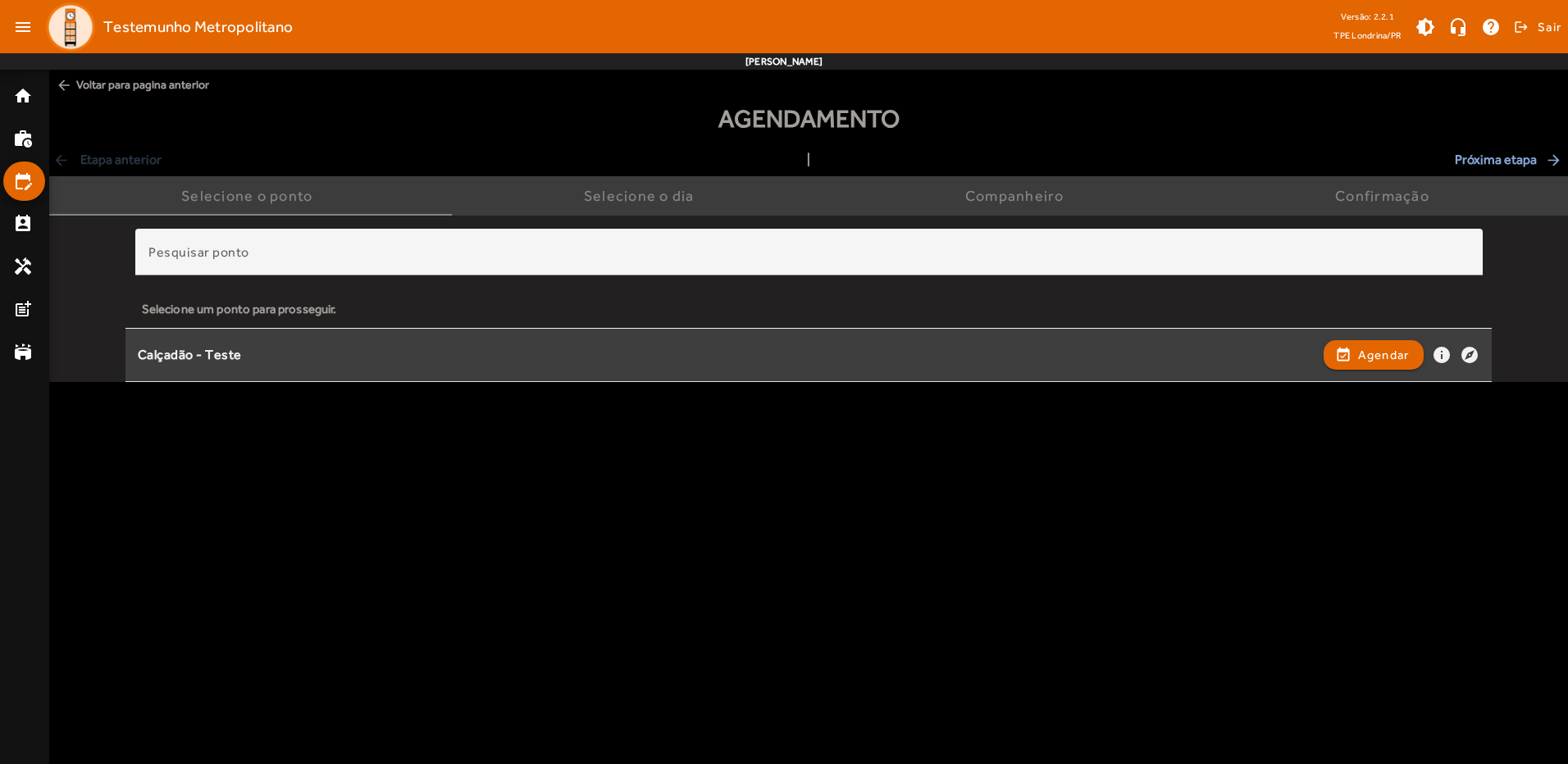
click at [211, 360] on div "Calçadão - Teste" at bounding box center [726, 356] width 1178 height 18
click at [1377, 339] on div "event_available Agendar info explore" at bounding box center [1401, 355] width 157 height 36
click at [1375, 350] on span "Agendar" at bounding box center [1384, 355] width 52 height 19
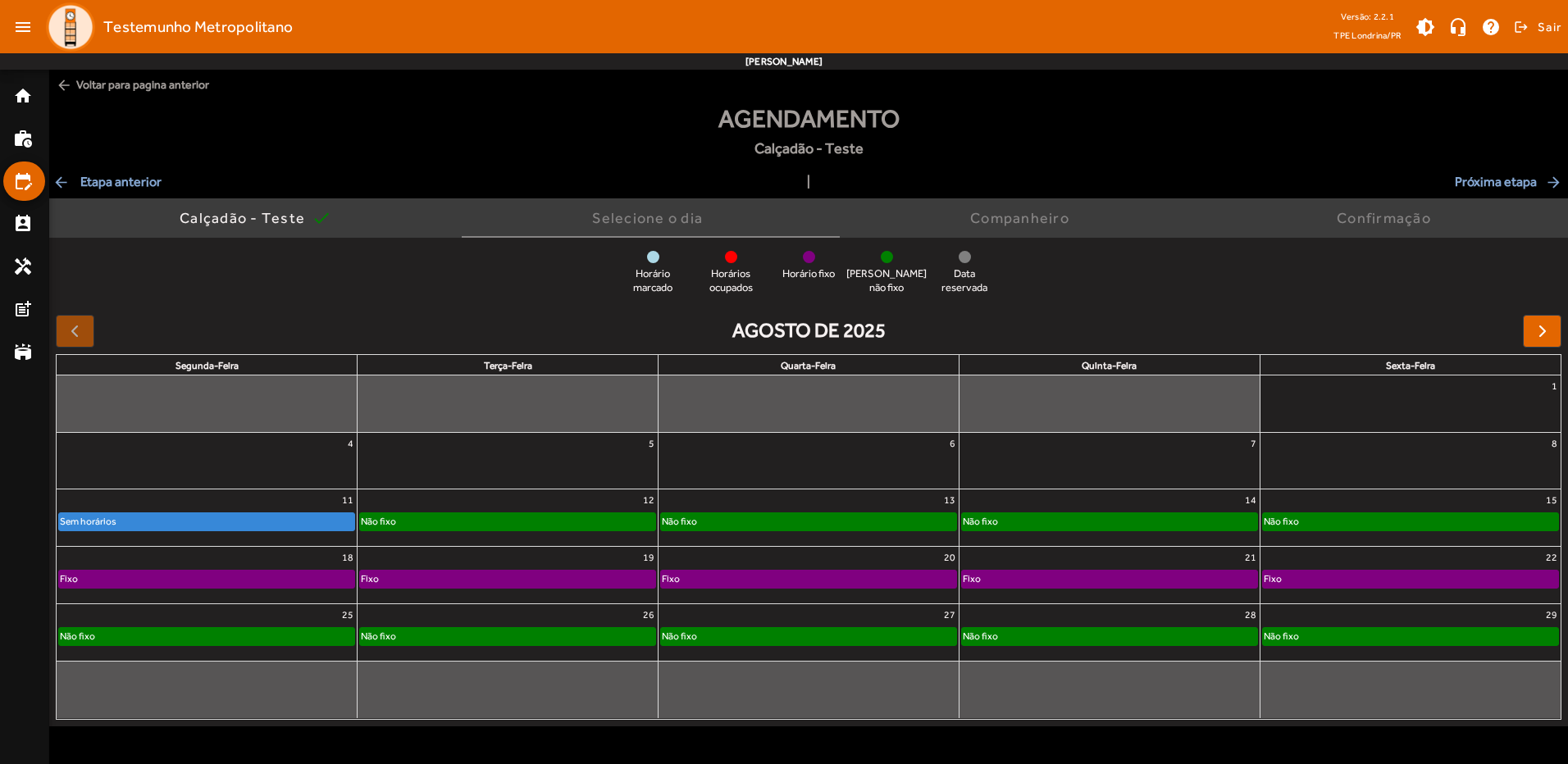
click at [702, 581] on div "Fixo" at bounding box center [808, 579] width 295 height 17
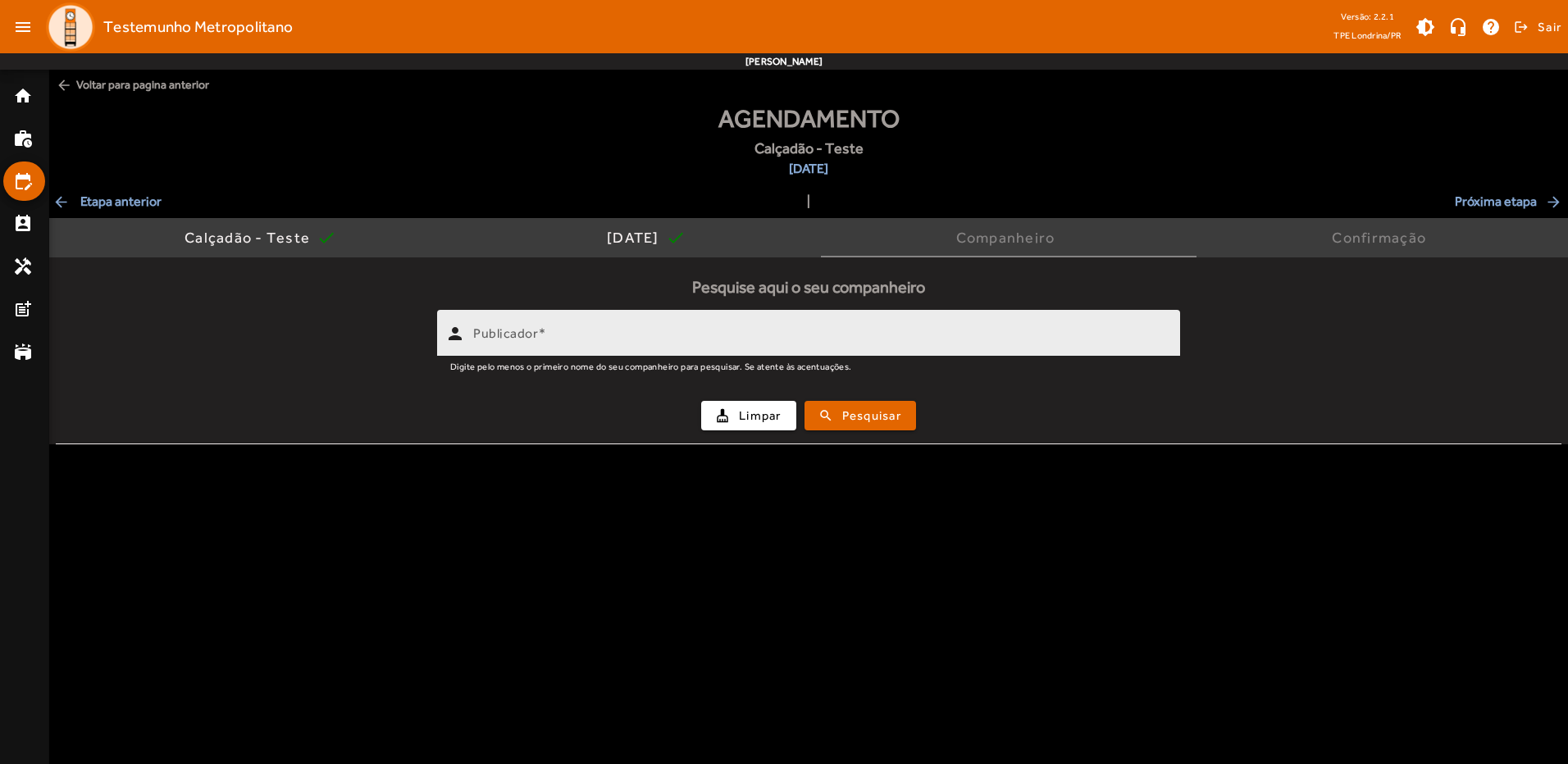
click at [567, 334] on input "Publicador" at bounding box center [821, 340] width 694 height 19
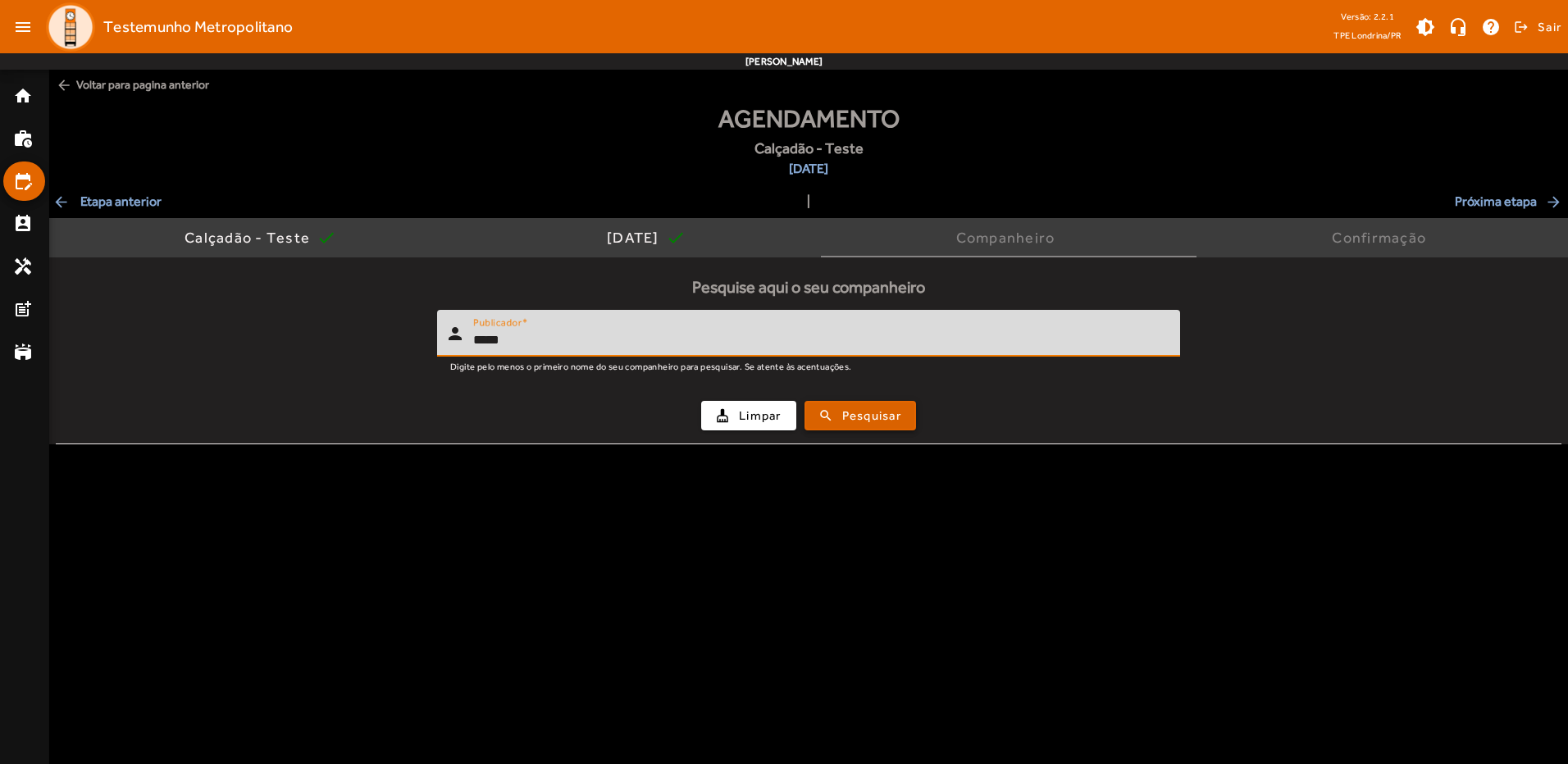
type input "*****"
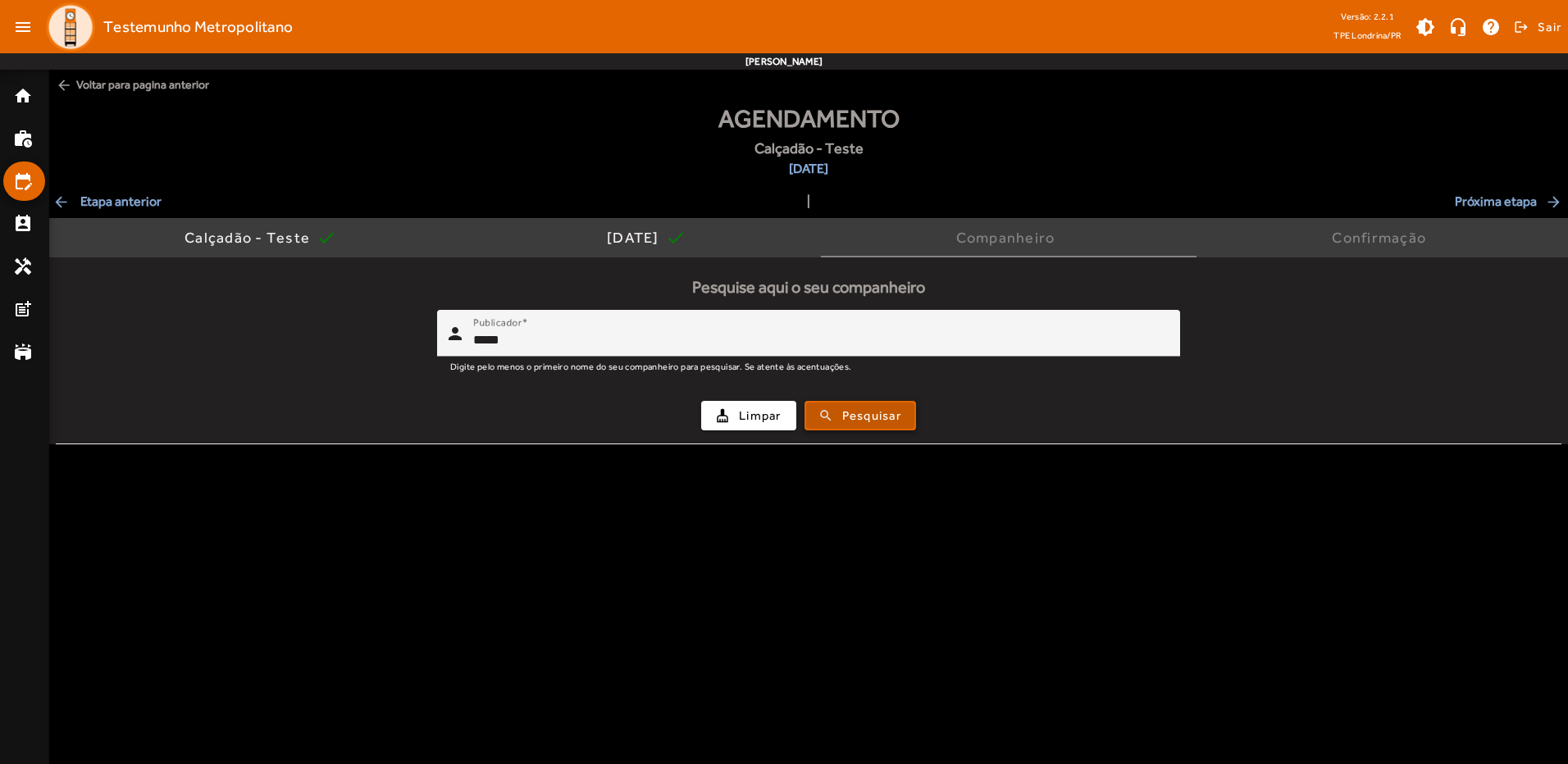
click at [870, 424] on span "Pesquisar" at bounding box center [871, 415] width 59 height 19
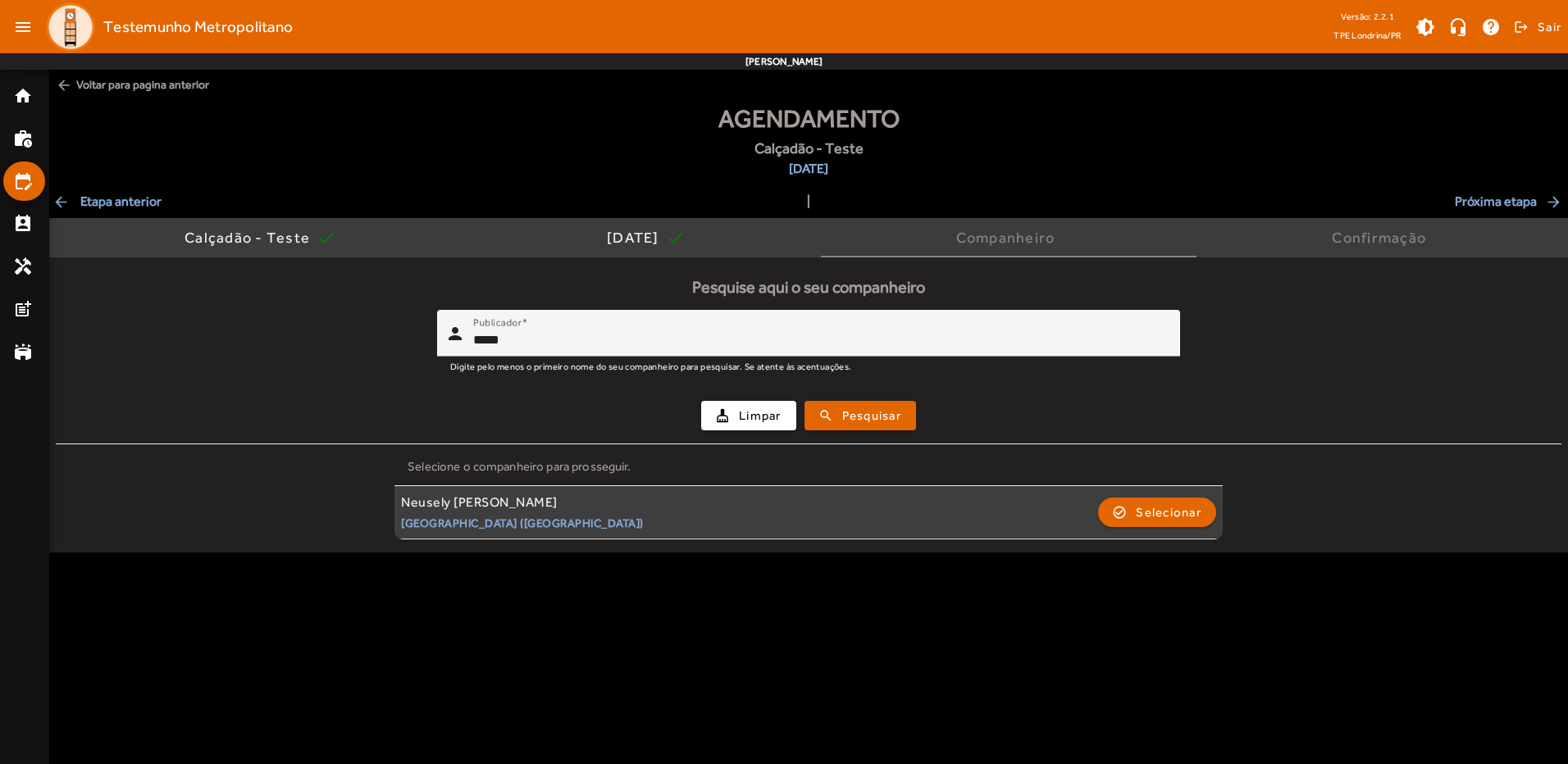
click at [624, 510] on div "Neusely [PERSON_NAME] Higienópolis ([GEOGRAPHIC_DATA]) check_circle_outline Sel…" at bounding box center [809, 512] width 816 height 36
click at [1127, 500] on span "button" at bounding box center [1158, 513] width 115 height 39
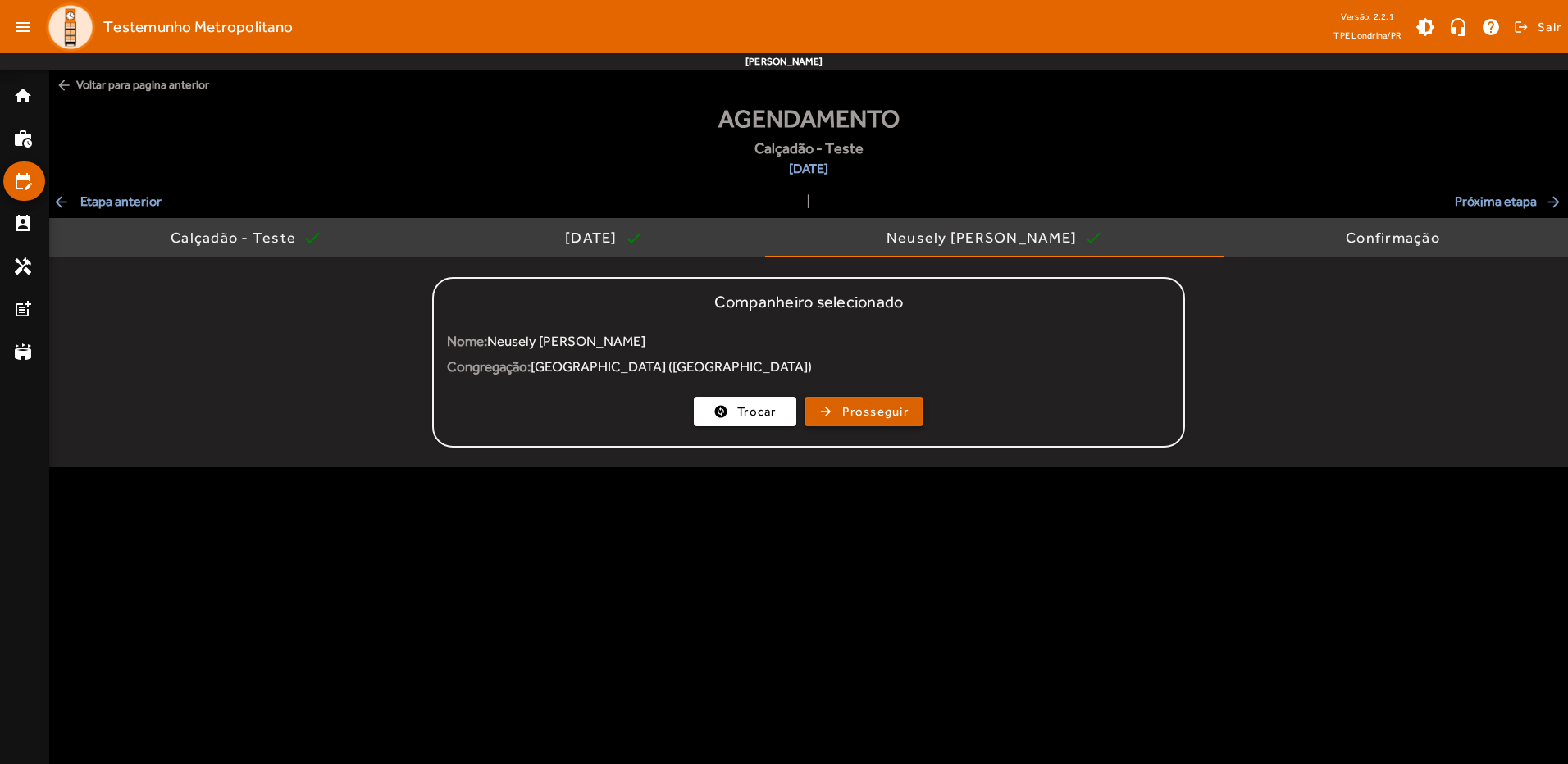
click at [854, 401] on span "button" at bounding box center [863, 411] width 116 height 39
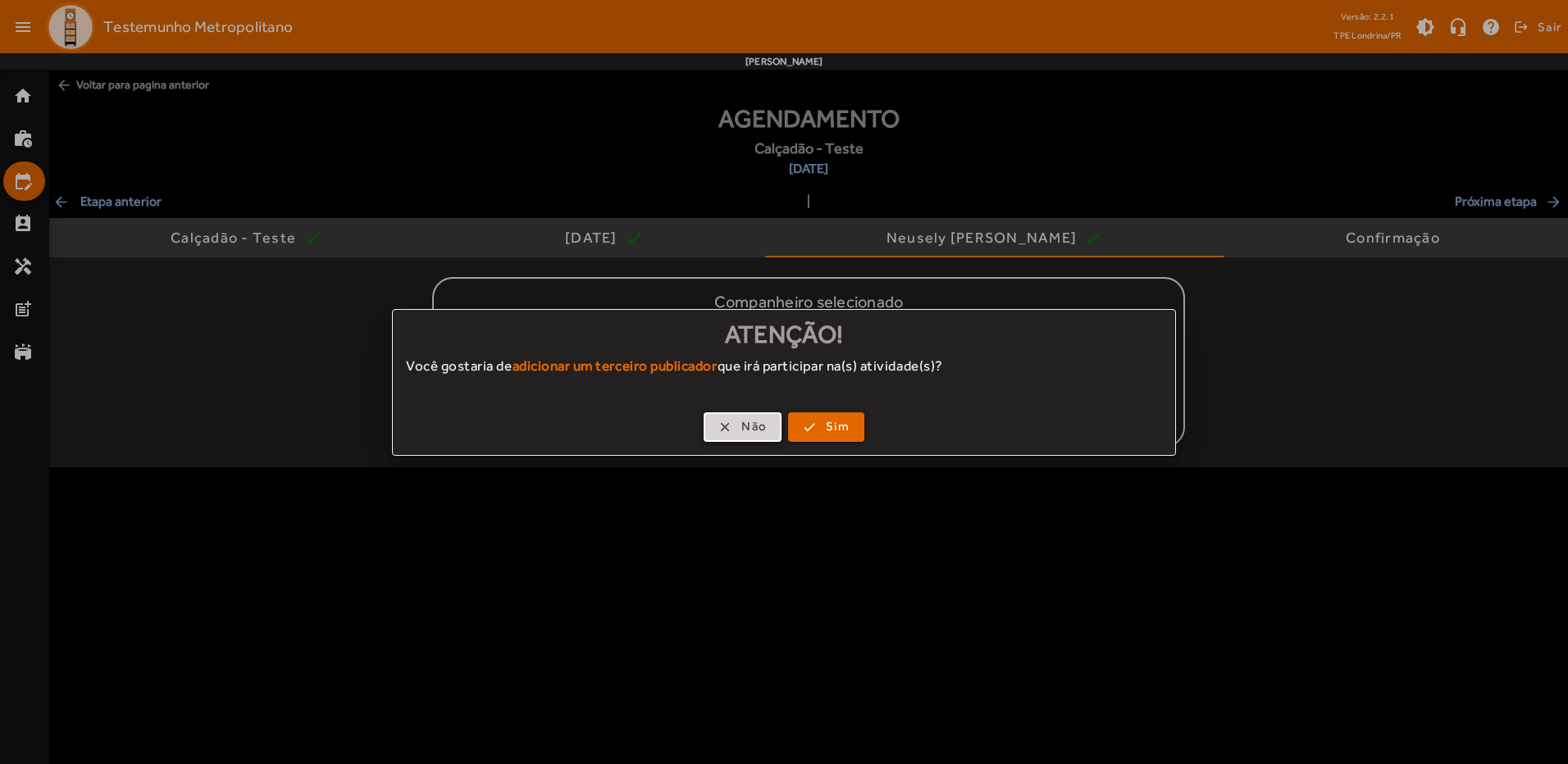
click at [736, 433] on span "button" at bounding box center [743, 427] width 75 height 39
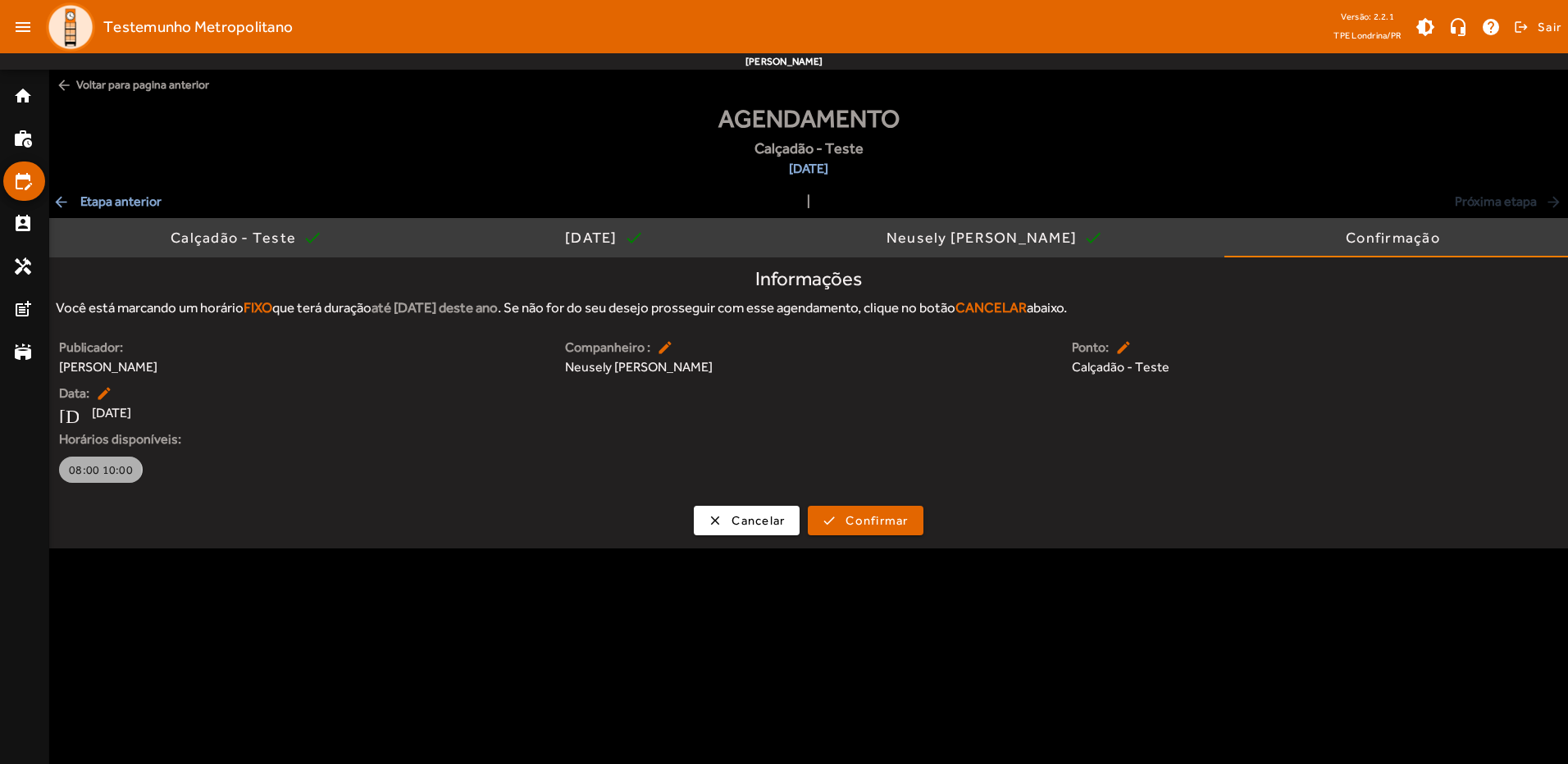
click at [98, 471] on span "08:00 10:00" at bounding box center [101, 470] width 64 height 17
click at [846, 522] on span "submit" at bounding box center [865, 520] width 111 height 39
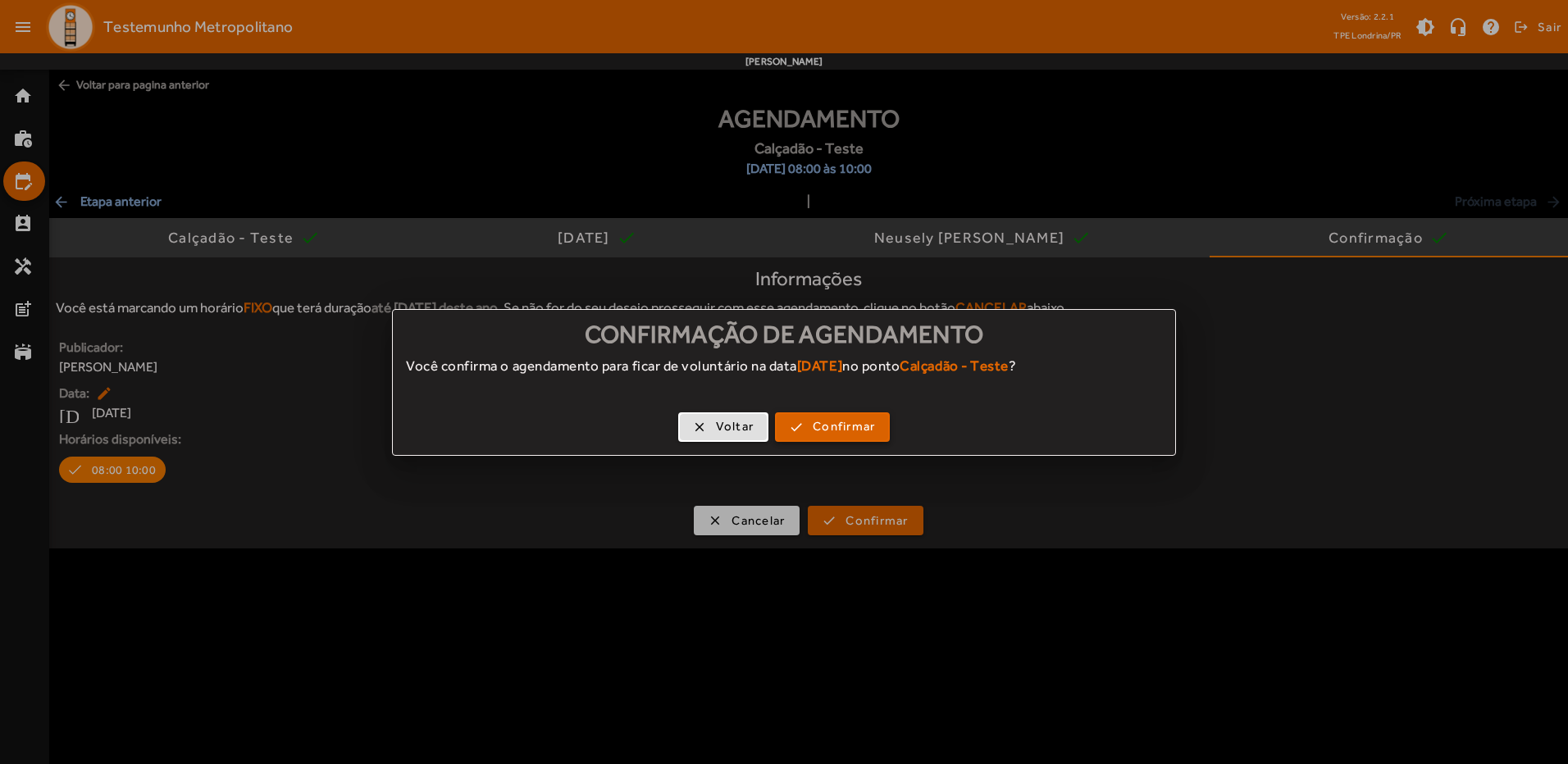
click at [844, 426] on span "Confirmar" at bounding box center [844, 426] width 62 height 19
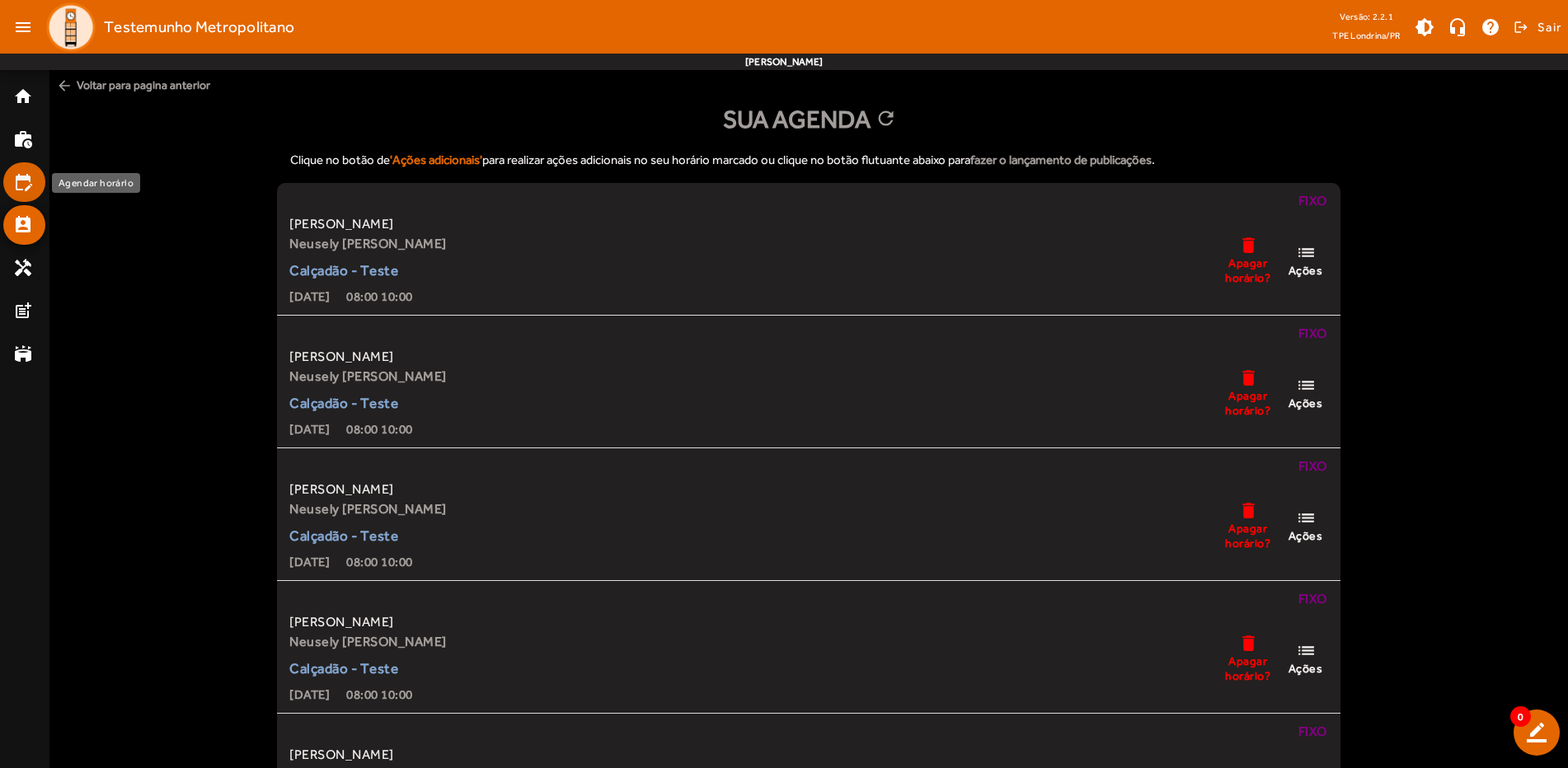
click at [8, 189] on mat-list-item "edit_calendar" at bounding box center [24, 182] width 42 height 39
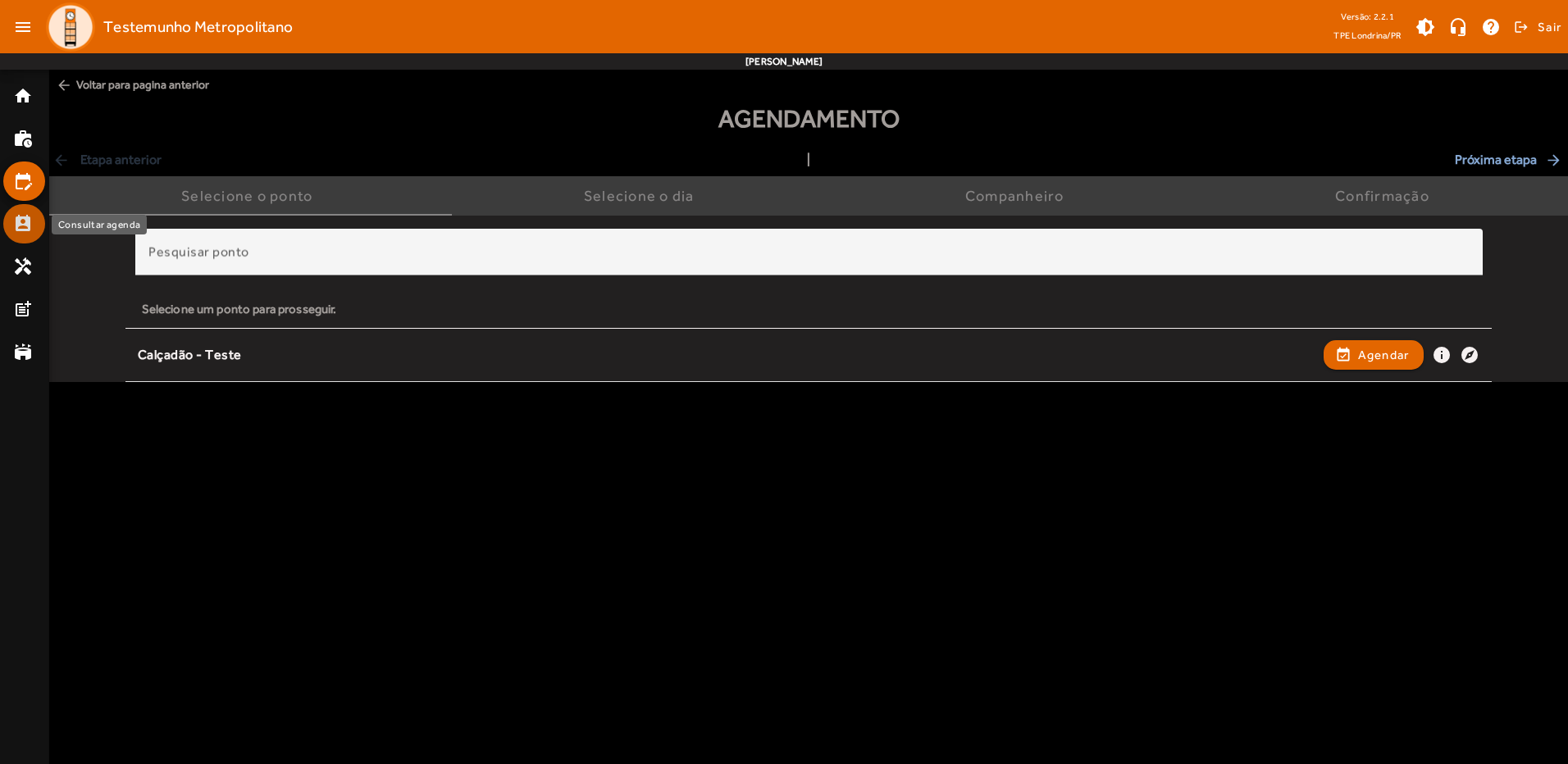
click at [30, 223] on mat-icon "perm_contact_calendar" at bounding box center [22, 224] width 19 height 19
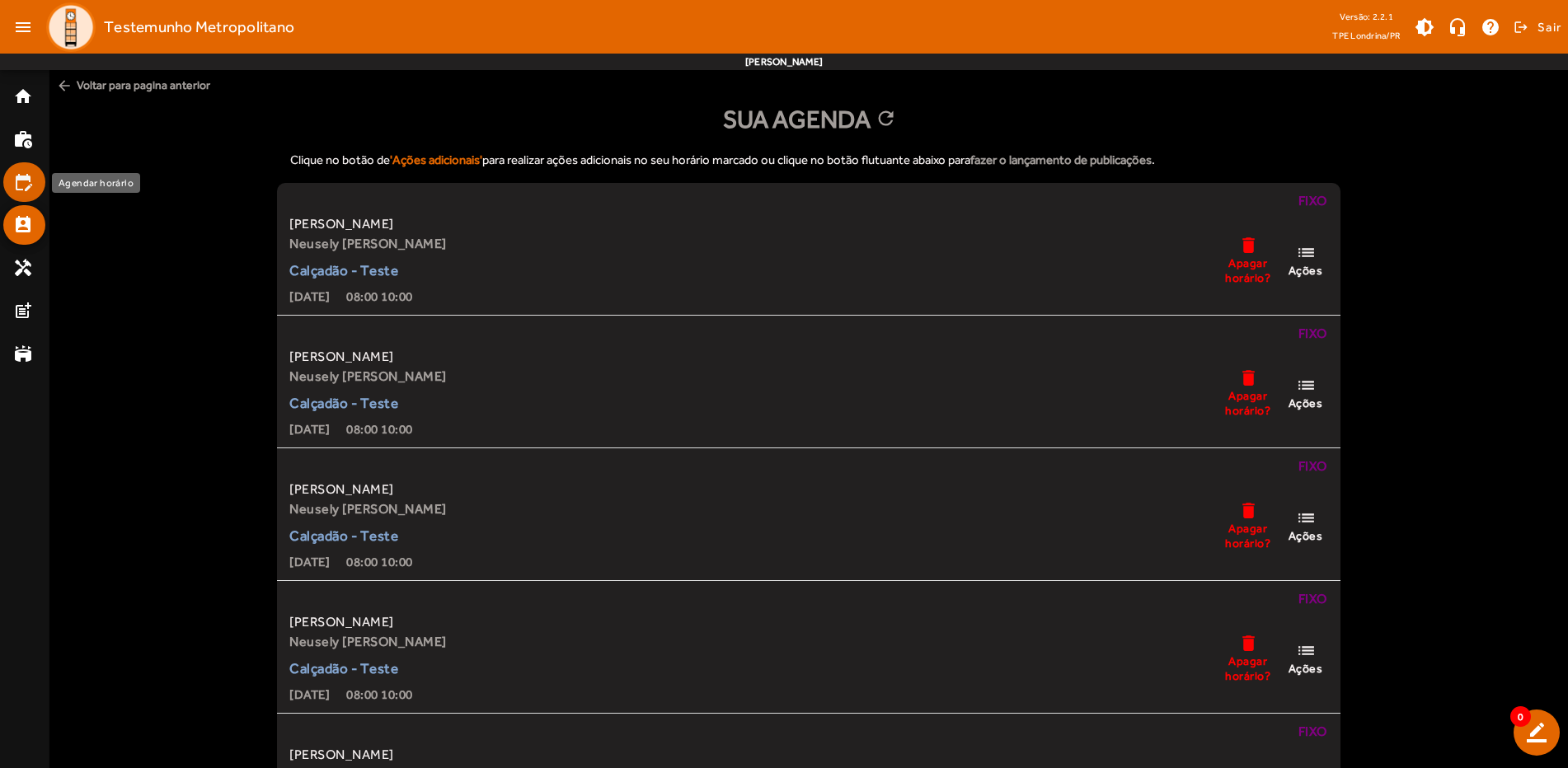
click at [29, 177] on mat-icon "edit_calendar" at bounding box center [23, 182] width 20 height 20
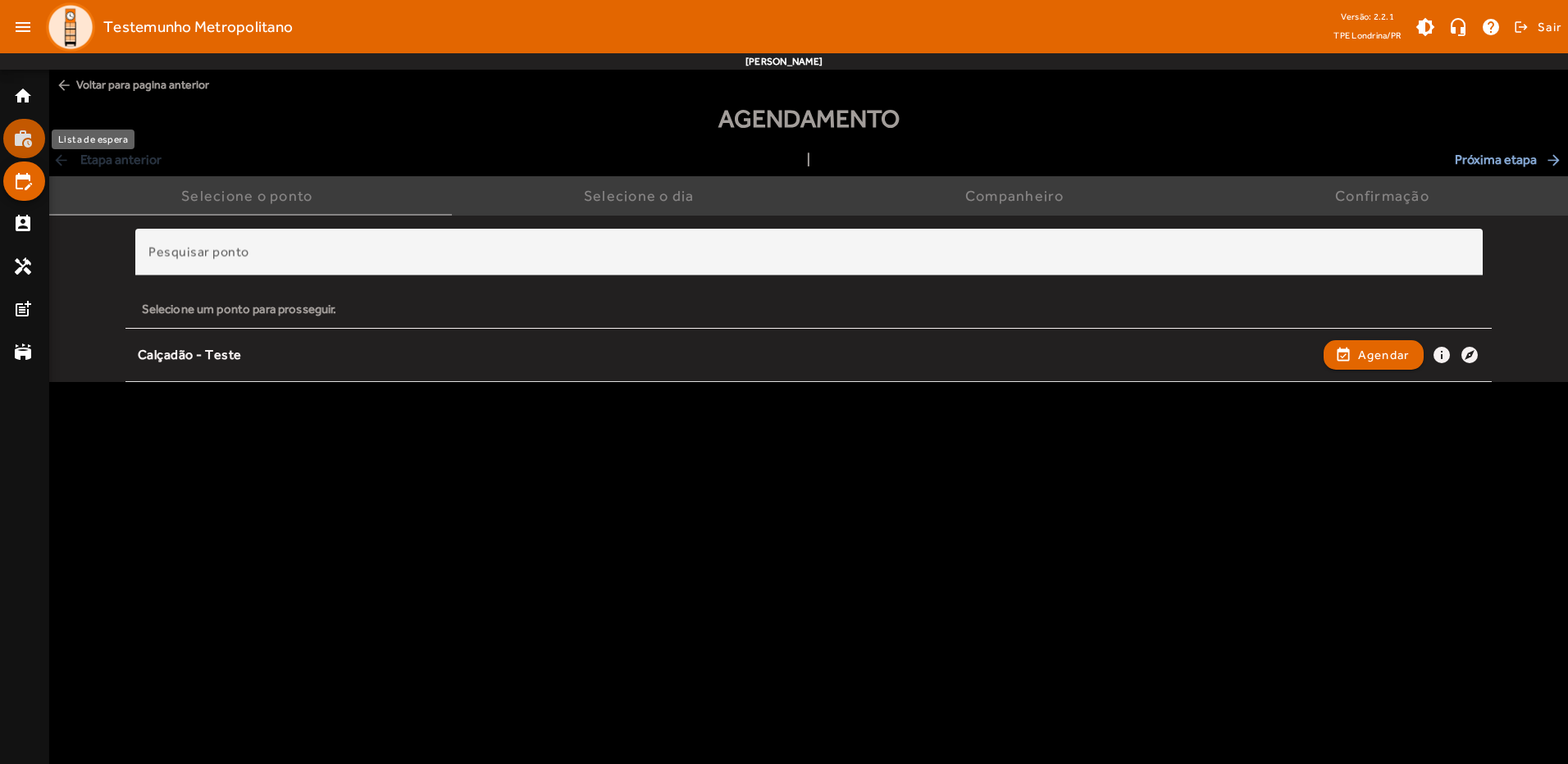
click at [27, 140] on mat-icon "work_history" at bounding box center [22, 138] width 19 height 19
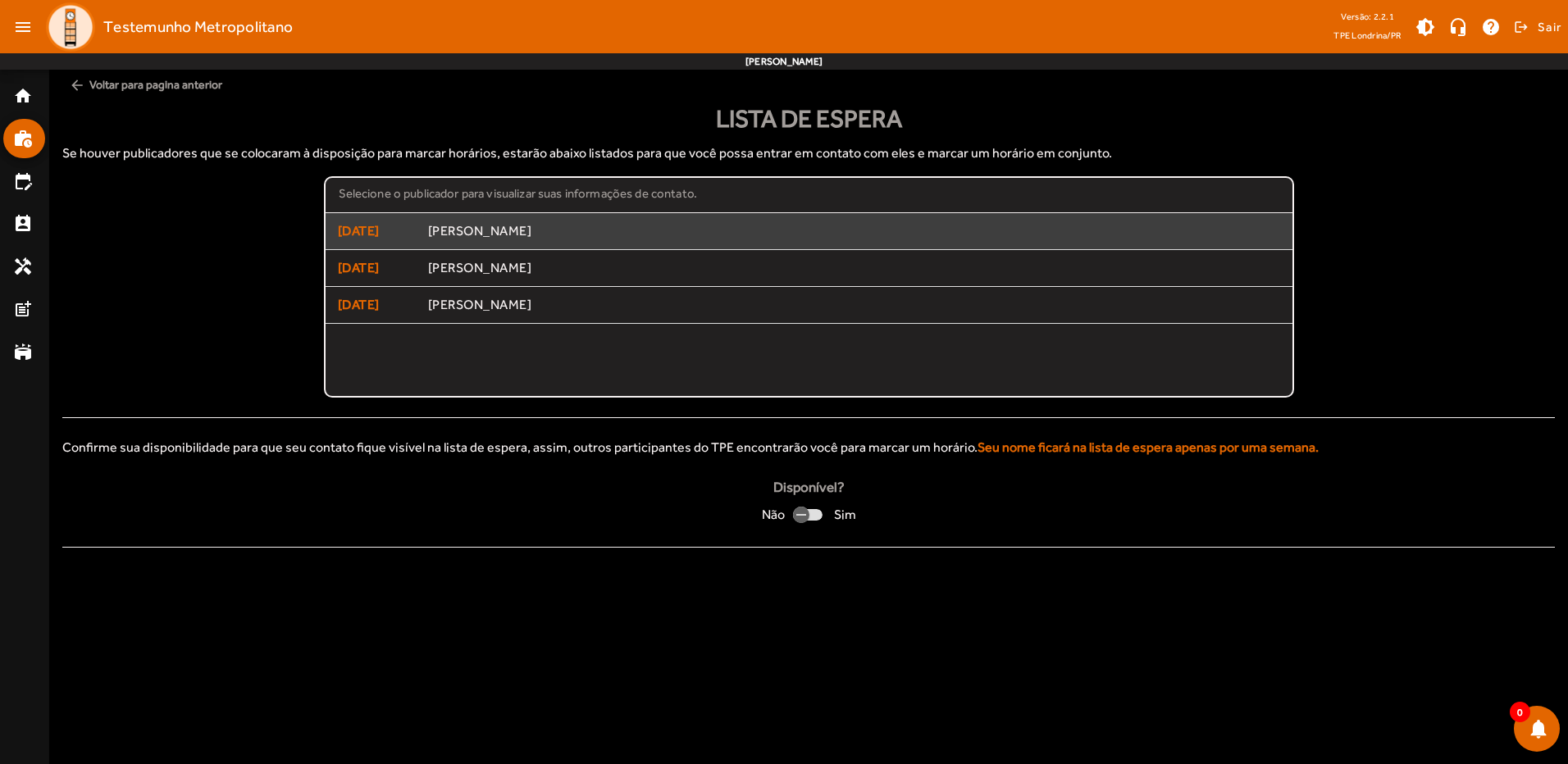
click at [356, 228] on span "[DATE]" at bounding box center [377, 231] width 78 height 19
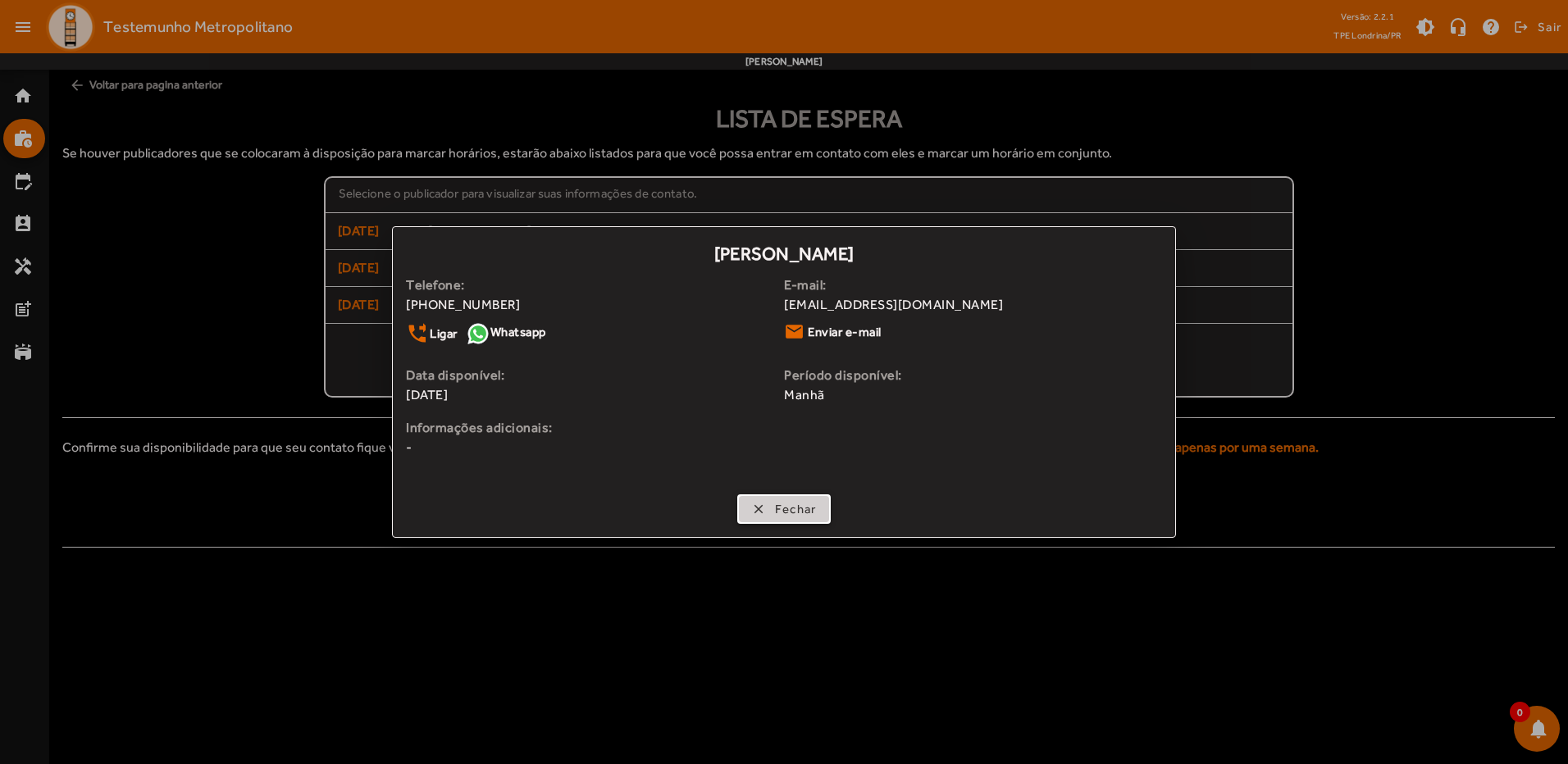
click at [764, 498] on span "button" at bounding box center [784, 509] width 91 height 39
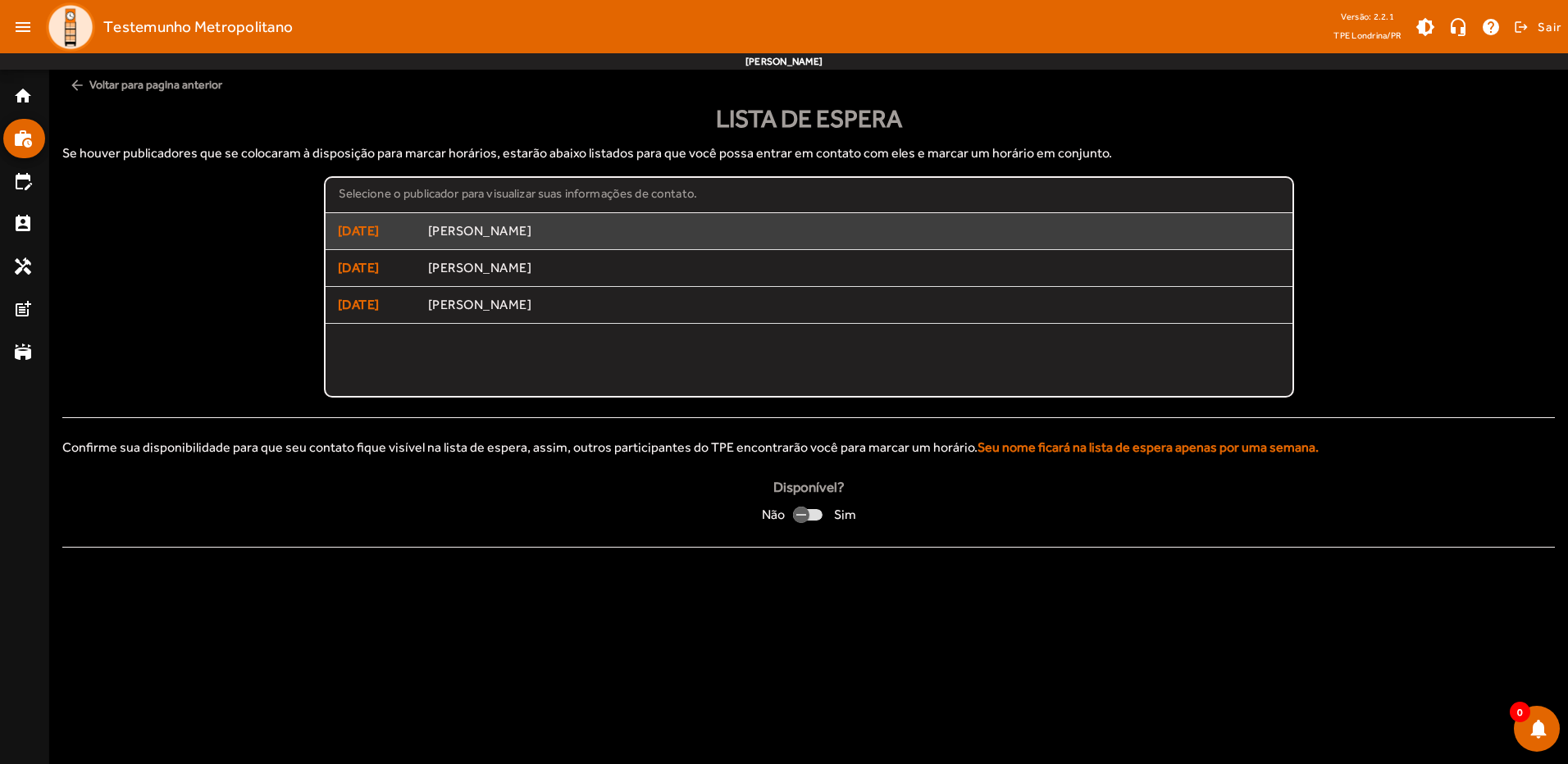
click at [575, 232] on span "[PERSON_NAME]" at bounding box center [854, 232] width 852 height 18
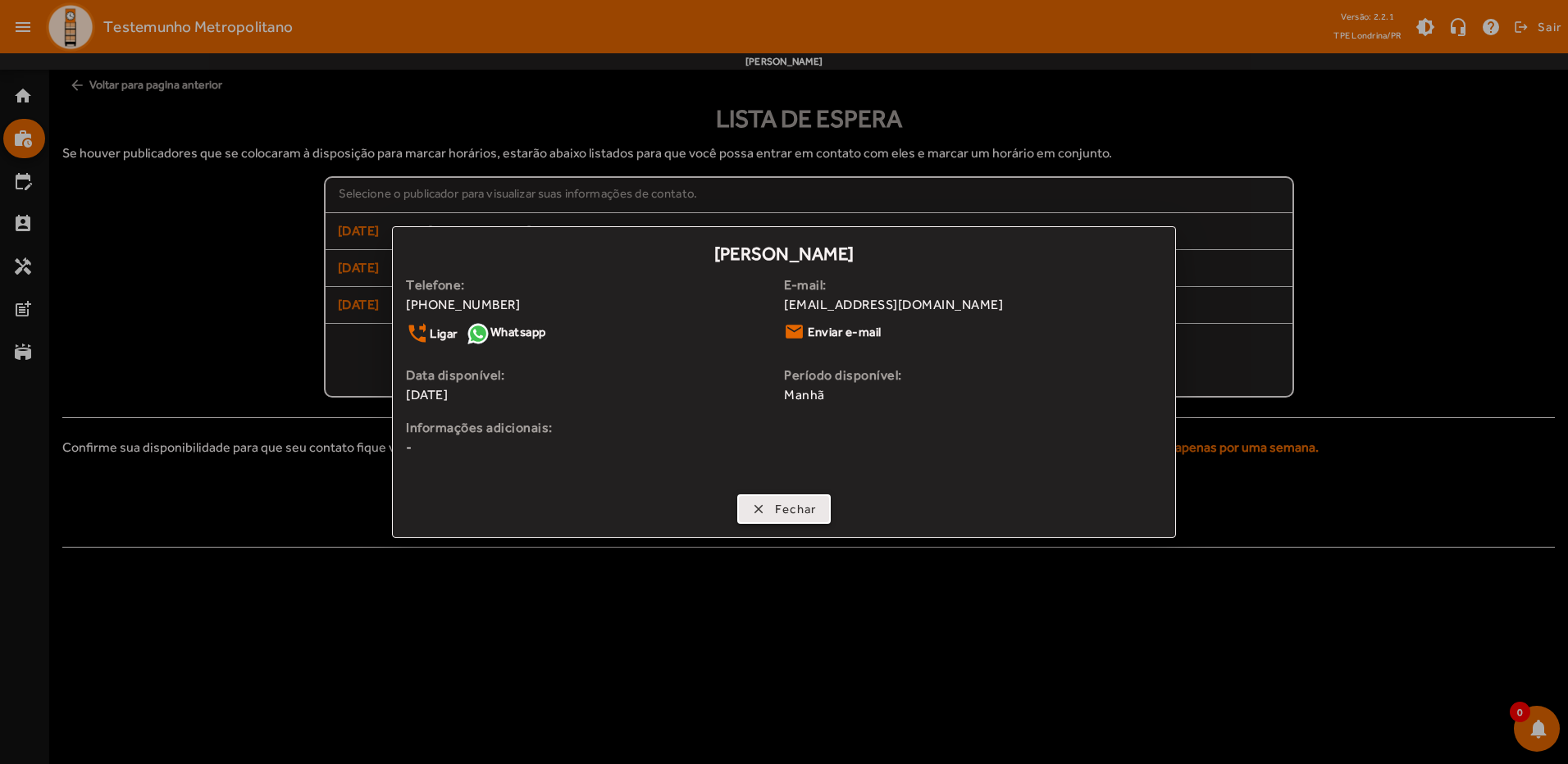
click at [750, 510] on span "button" at bounding box center [784, 509] width 91 height 39
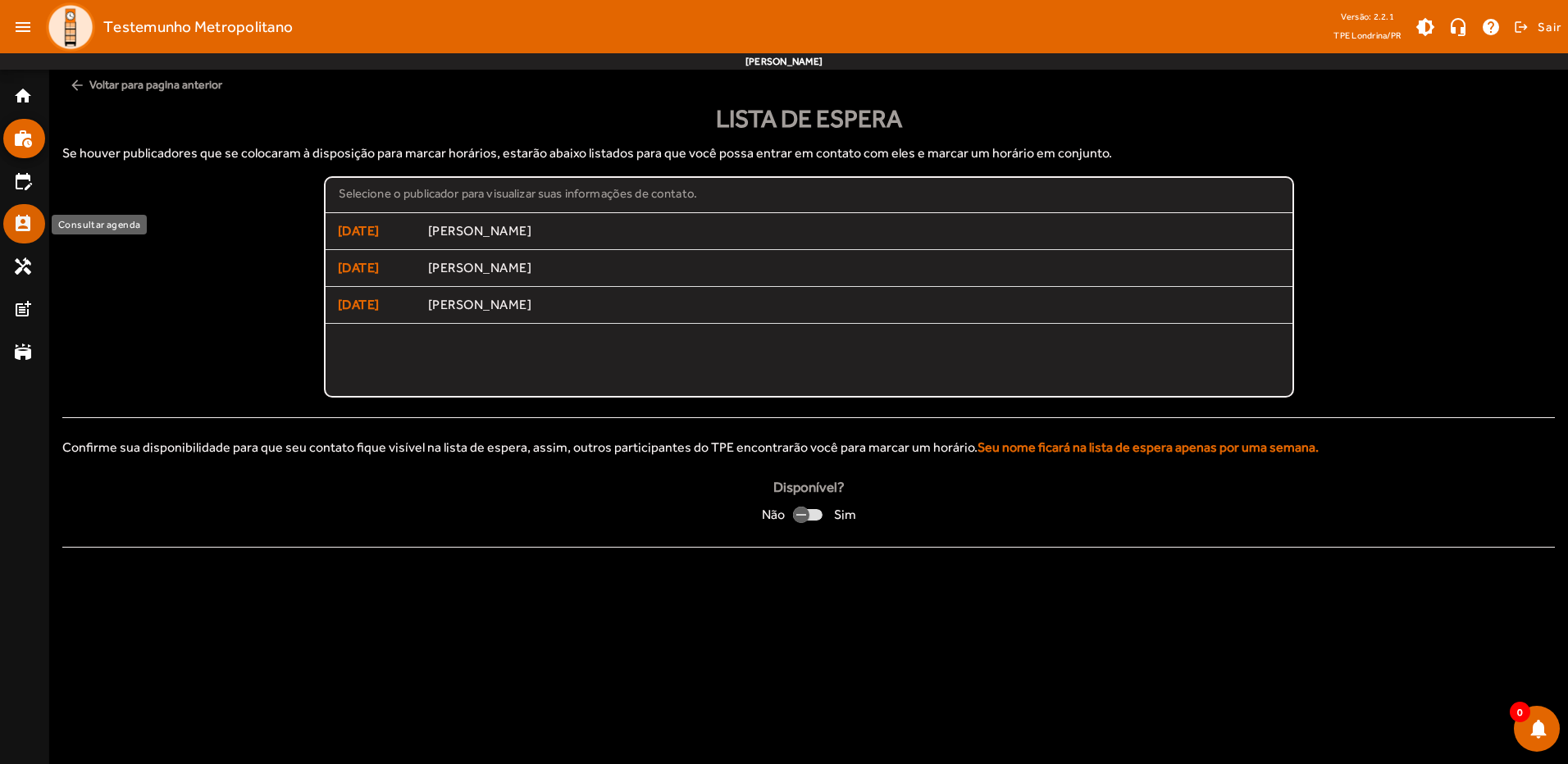
click at [32, 233] on mat-icon "perm_contact_calendar" at bounding box center [22, 224] width 19 height 19
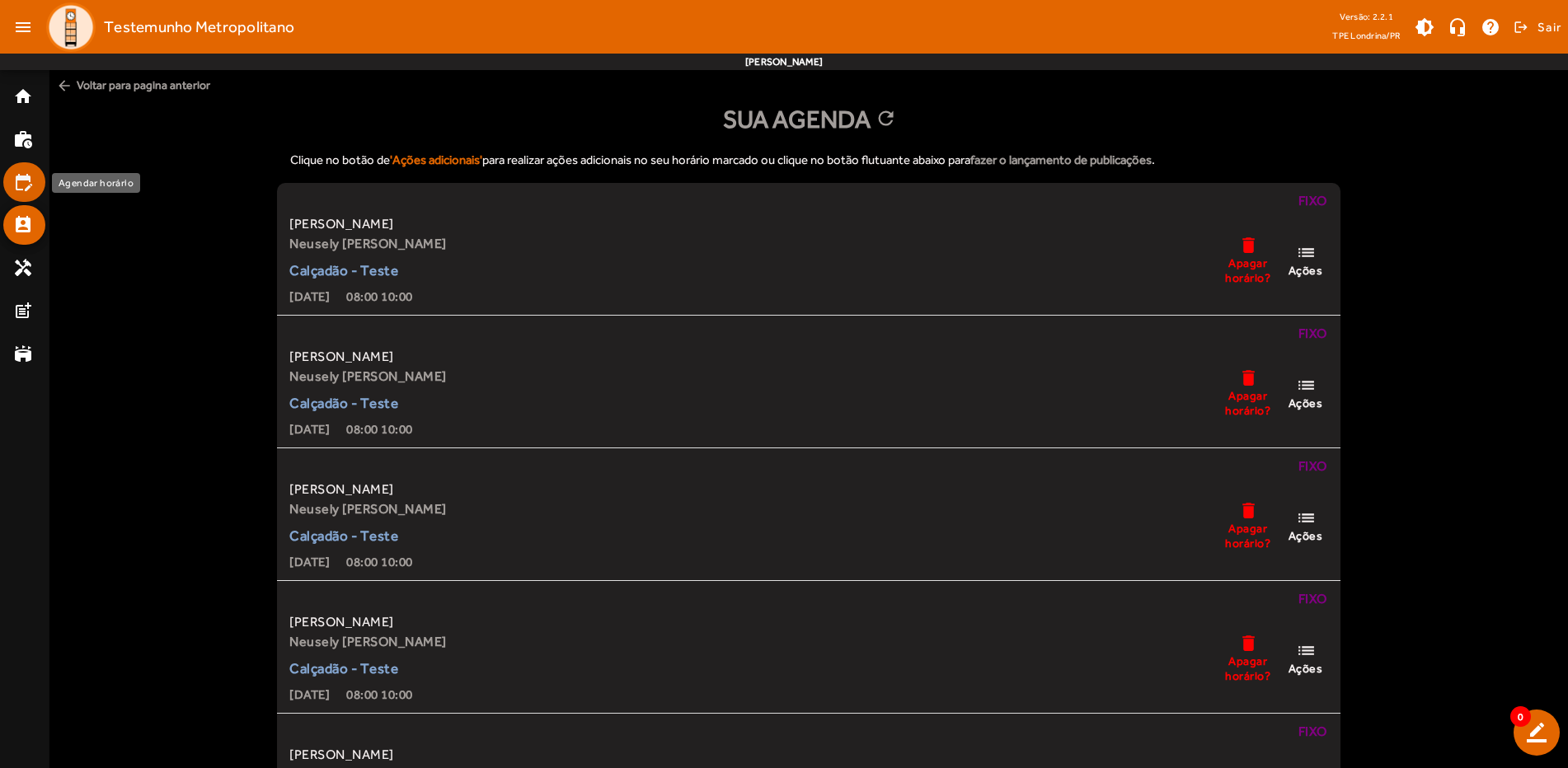
click at [20, 183] on mat-icon "edit_calendar" at bounding box center [23, 182] width 20 height 20
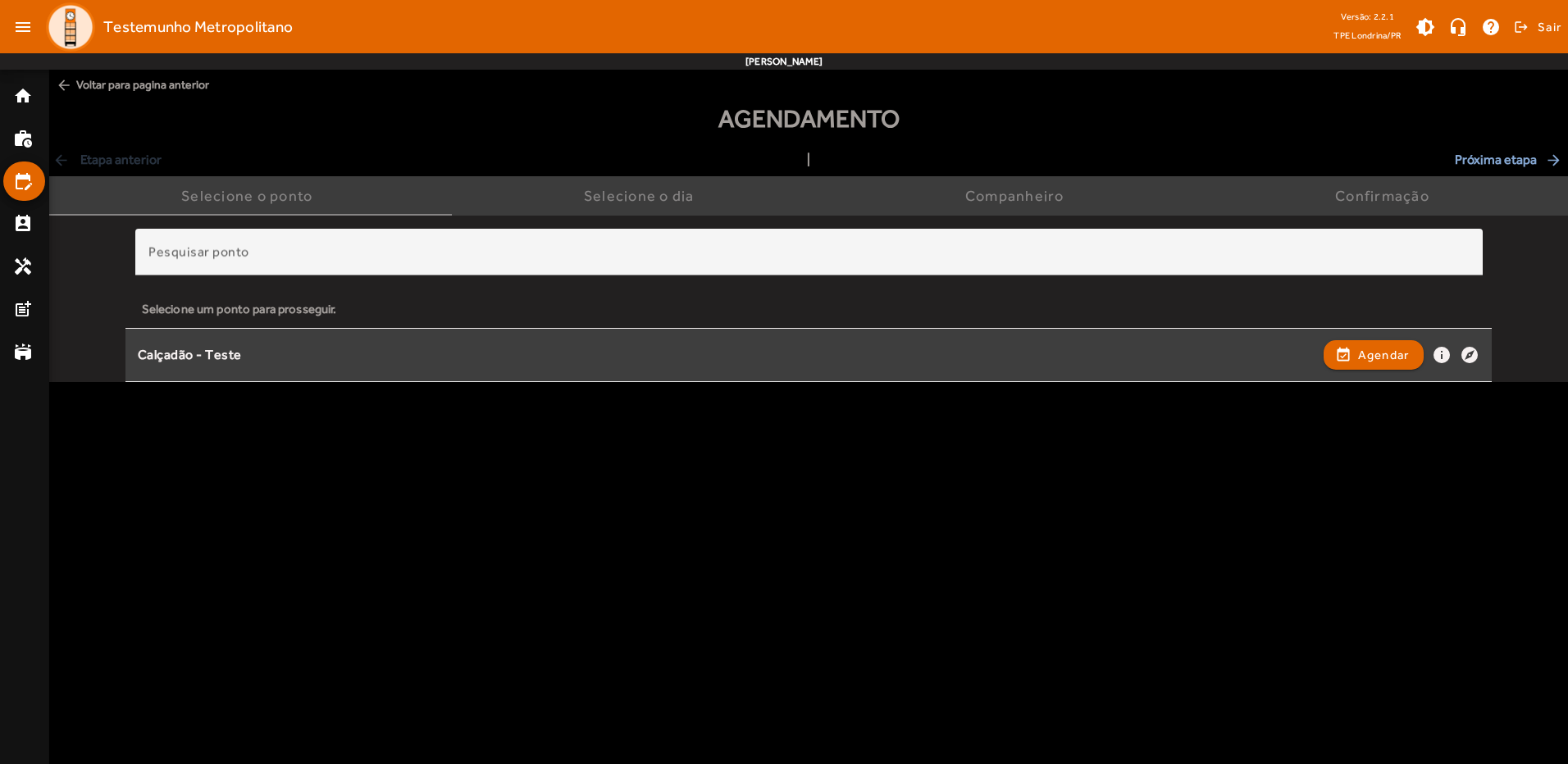
click at [221, 353] on div "Calçadão - Teste" at bounding box center [726, 356] width 1178 height 18
click at [1372, 340] on button "event_available Agendar" at bounding box center [1374, 355] width 101 height 29
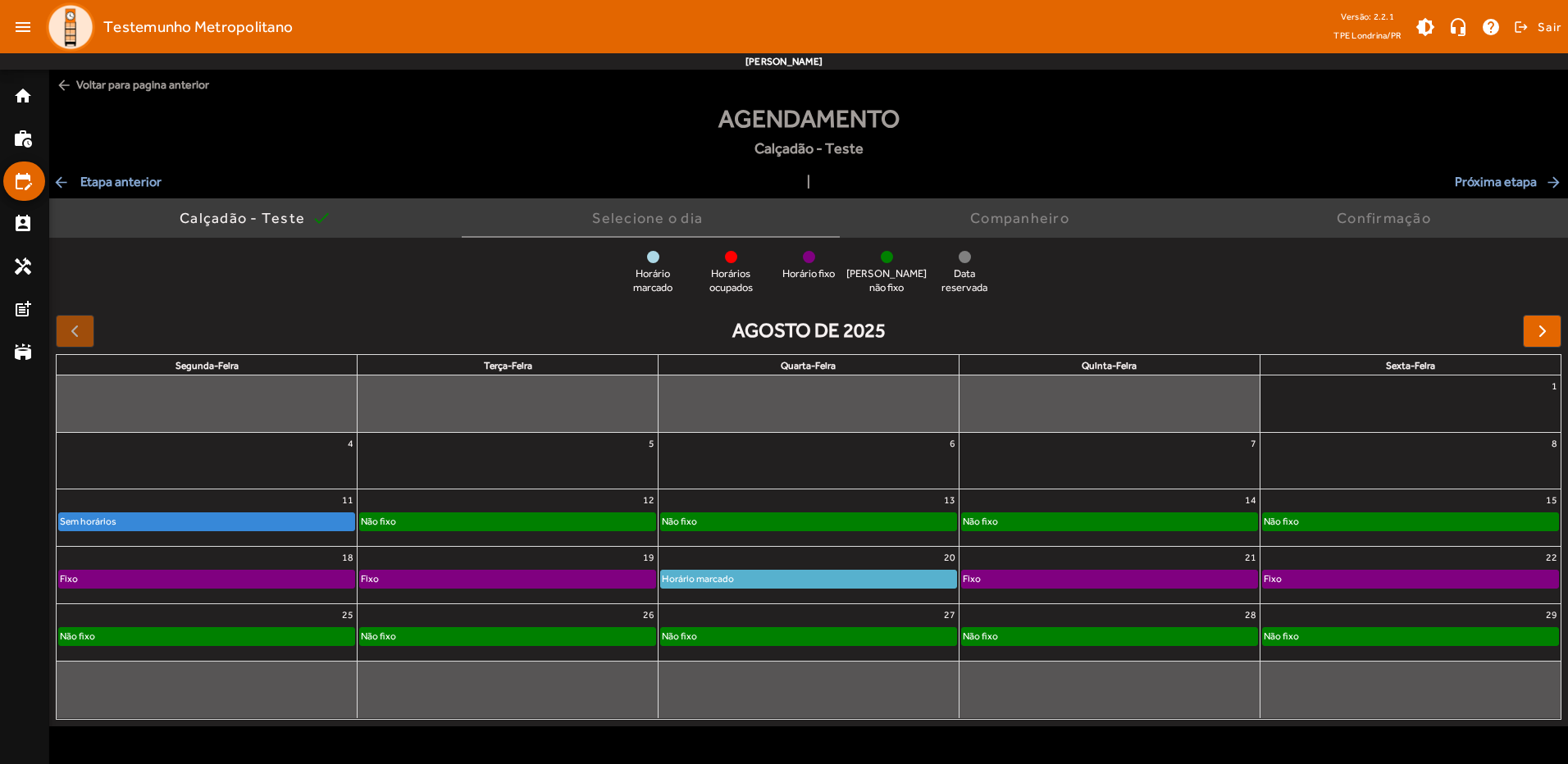
click at [277, 516] on div "Sem horários" at bounding box center [207, 521] width 295 height 17
click at [1465, 174] on span "Próxima etapa arrow_forward" at bounding box center [1510, 182] width 110 height 19
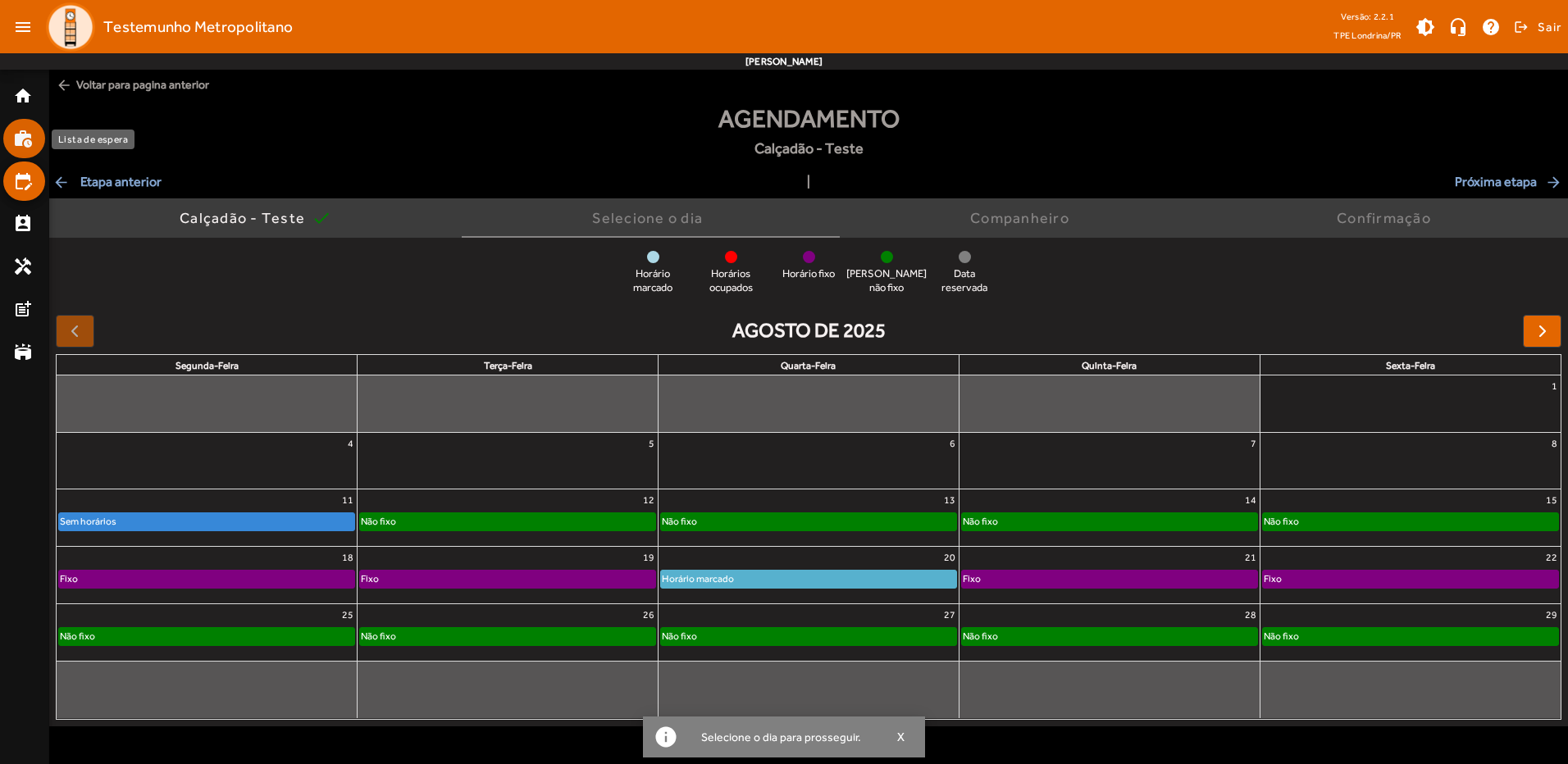
click at [35, 141] on link "work_history" at bounding box center [28, 138] width 32 height 19
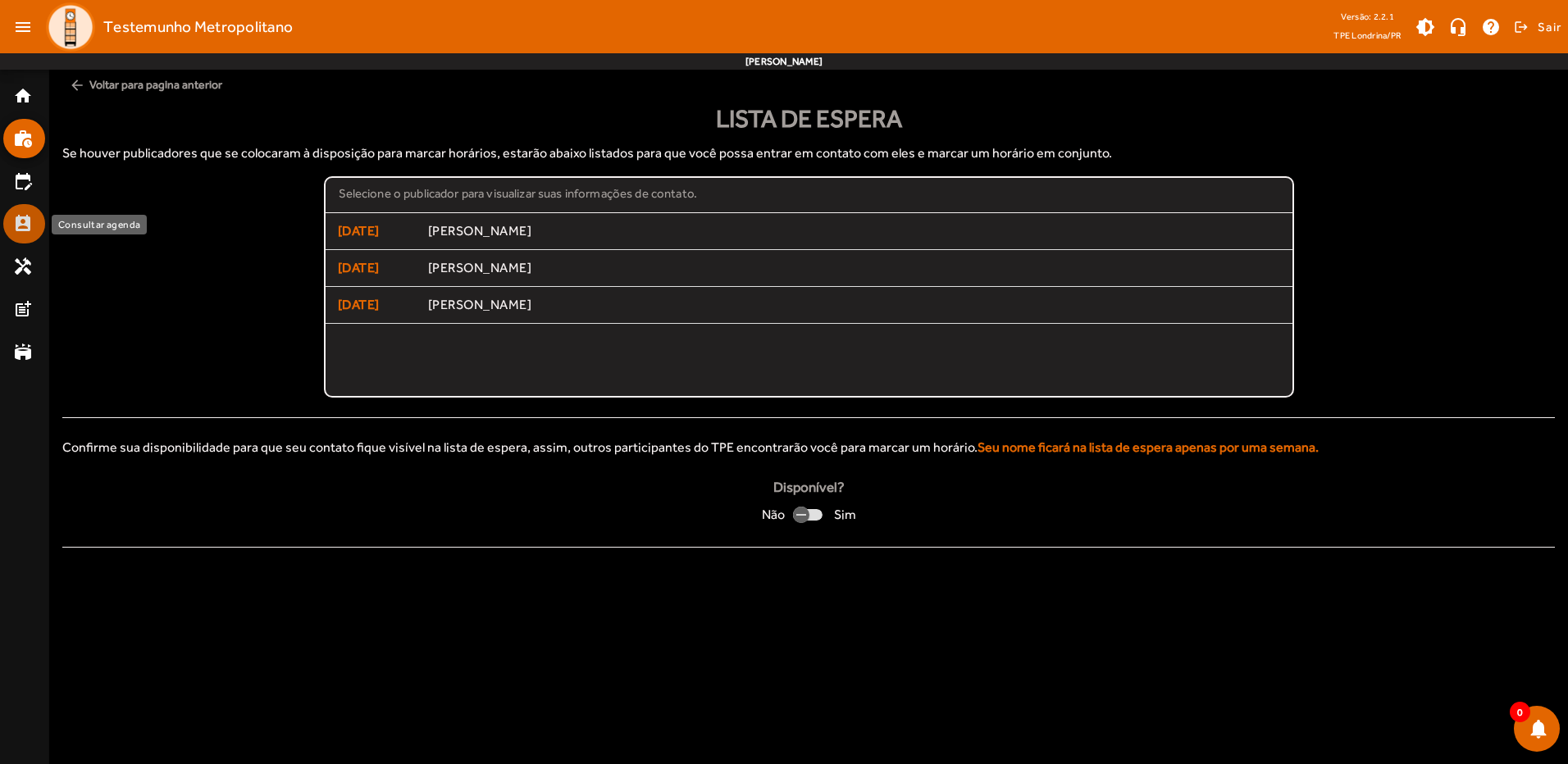
click at [32, 221] on mat-icon "perm_contact_calendar" at bounding box center [22, 224] width 19 height 19
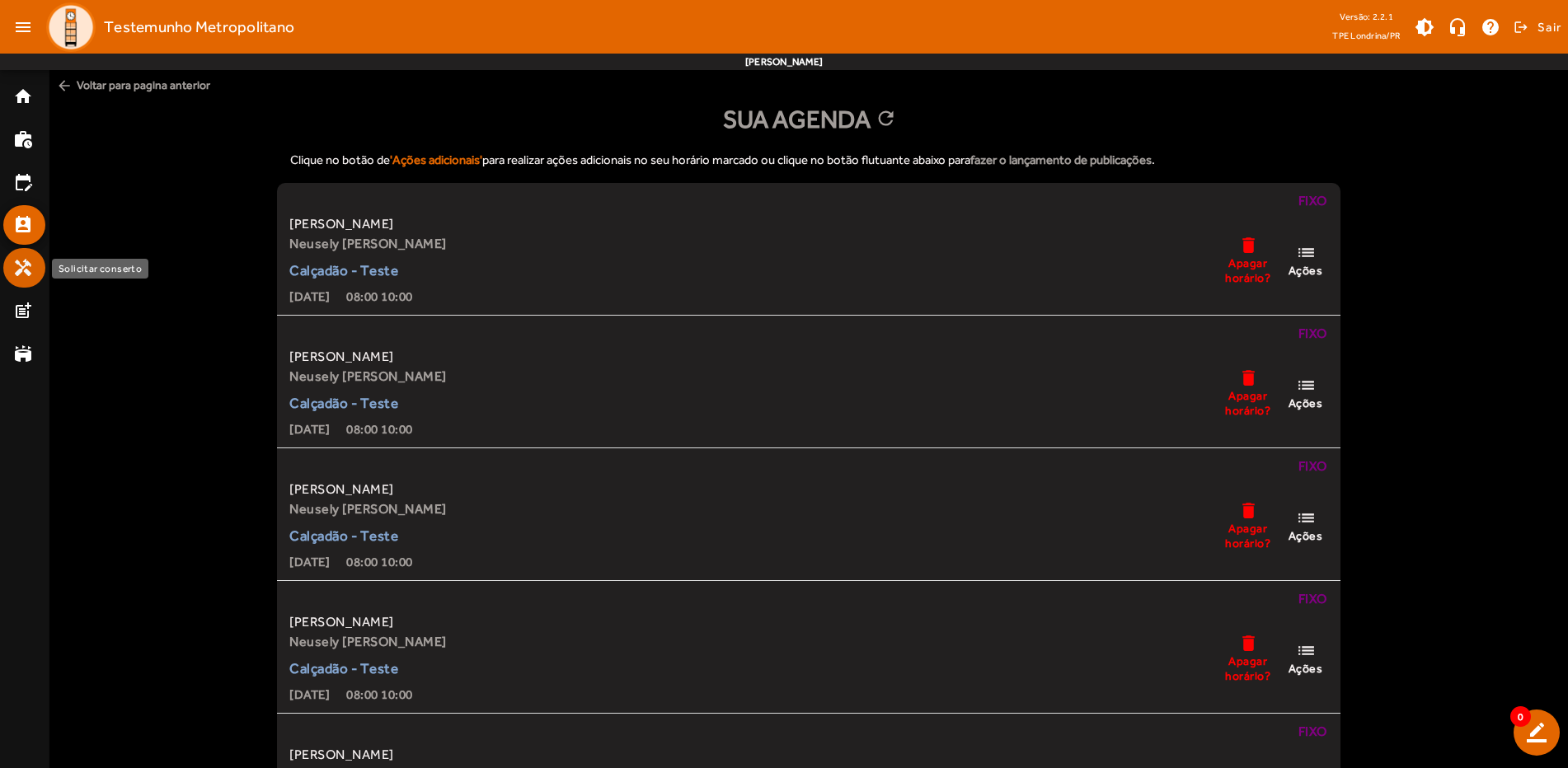
click at [24, 256] on mat-list-item "handyman" at bounding box center [24, 267] width 42 height 39
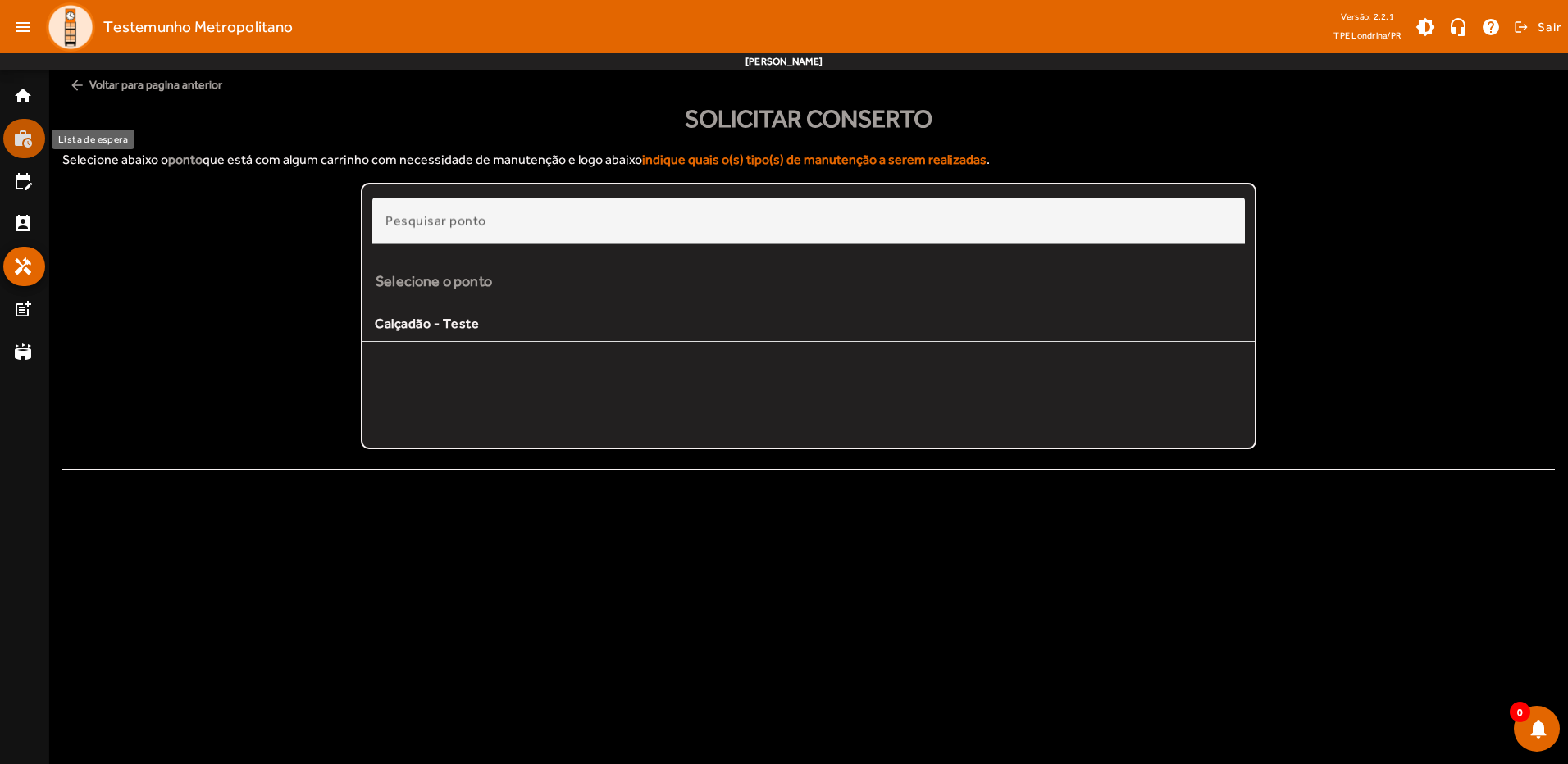
click at [20, 138] on mat-icon "work_history" at bounding box center [22, 138] width 19 height 19
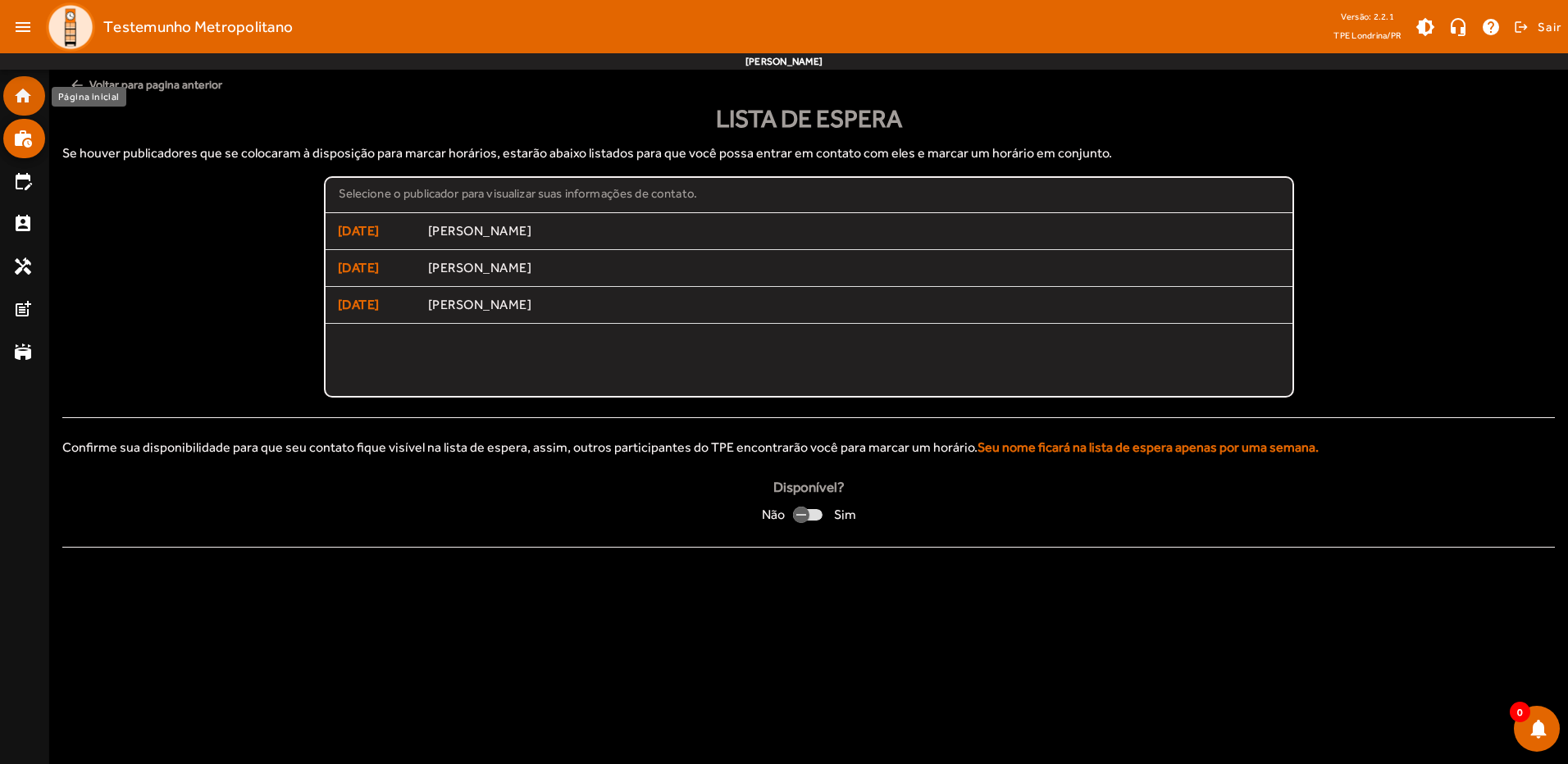
click at [24, 101] on mat-icon "home" at bounding box center [22, 96] width 19 height 19
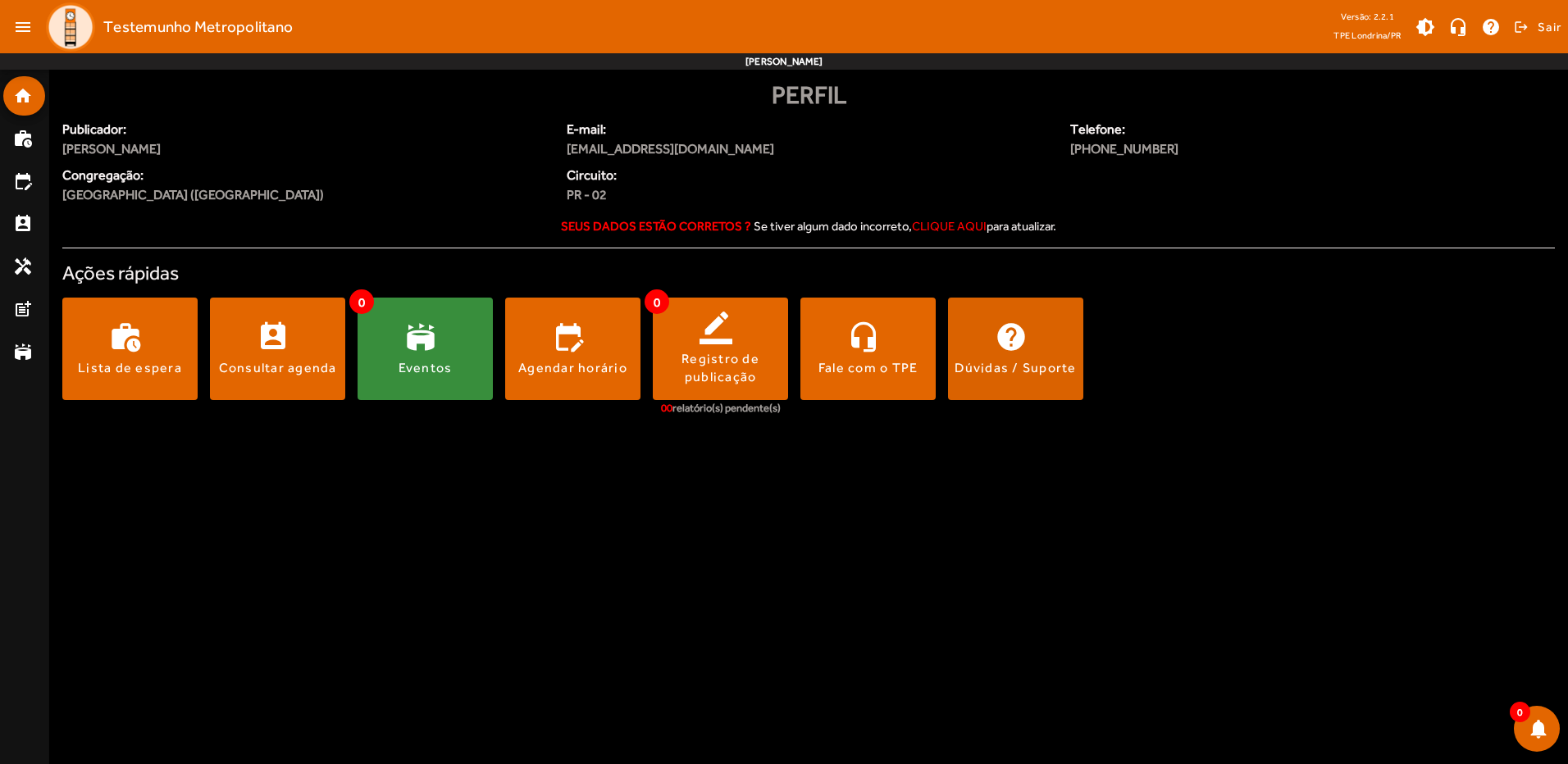
click at [1010, 352] on span at bounding box center [1015, 349] width 135 height 39
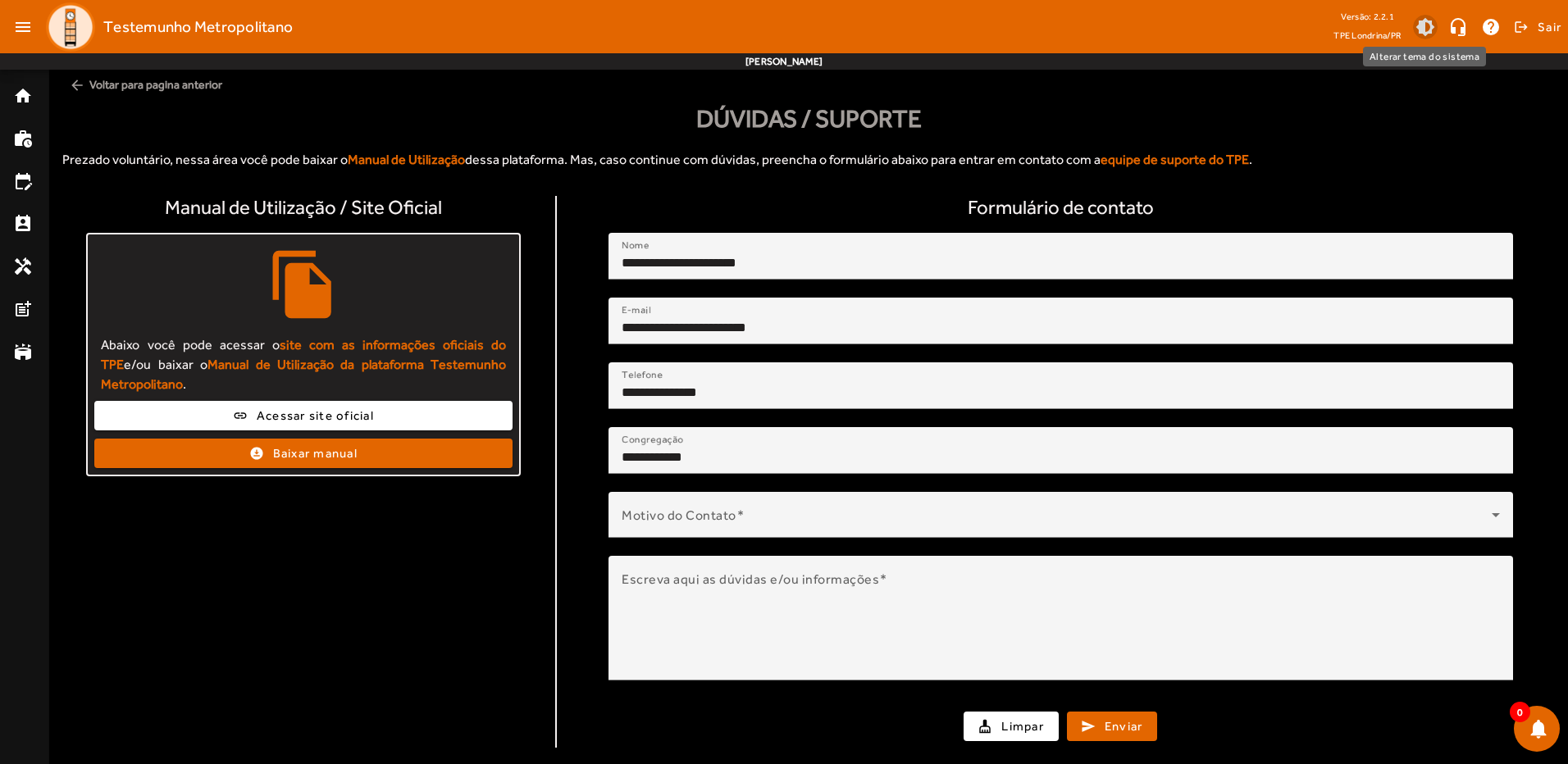
click at [1422, 20] on span at bounding box center [1425, 27] width 39 height 39
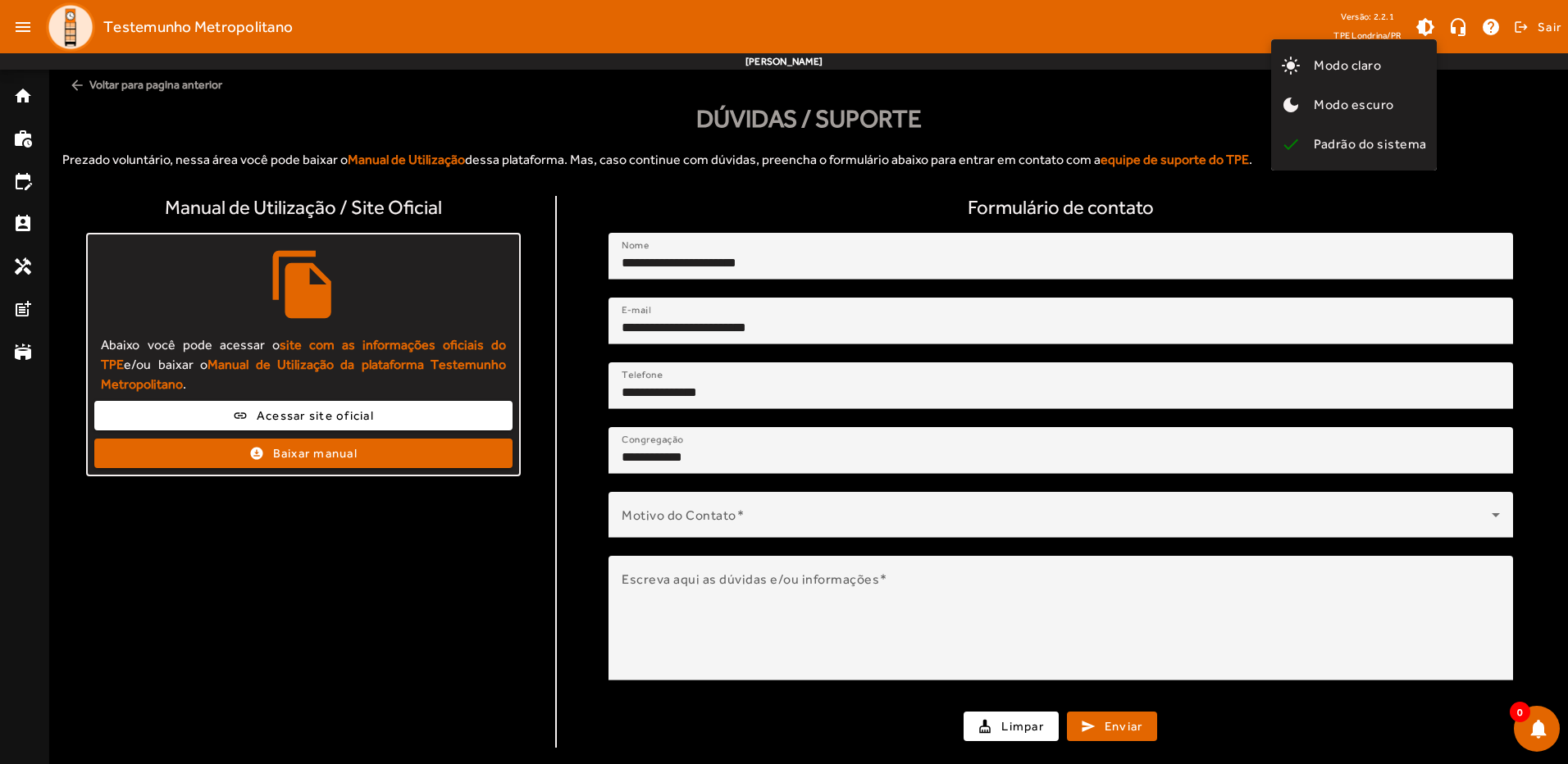
click at [1163, 141] on div at bounding box center [784, 382] width 1568 height 764
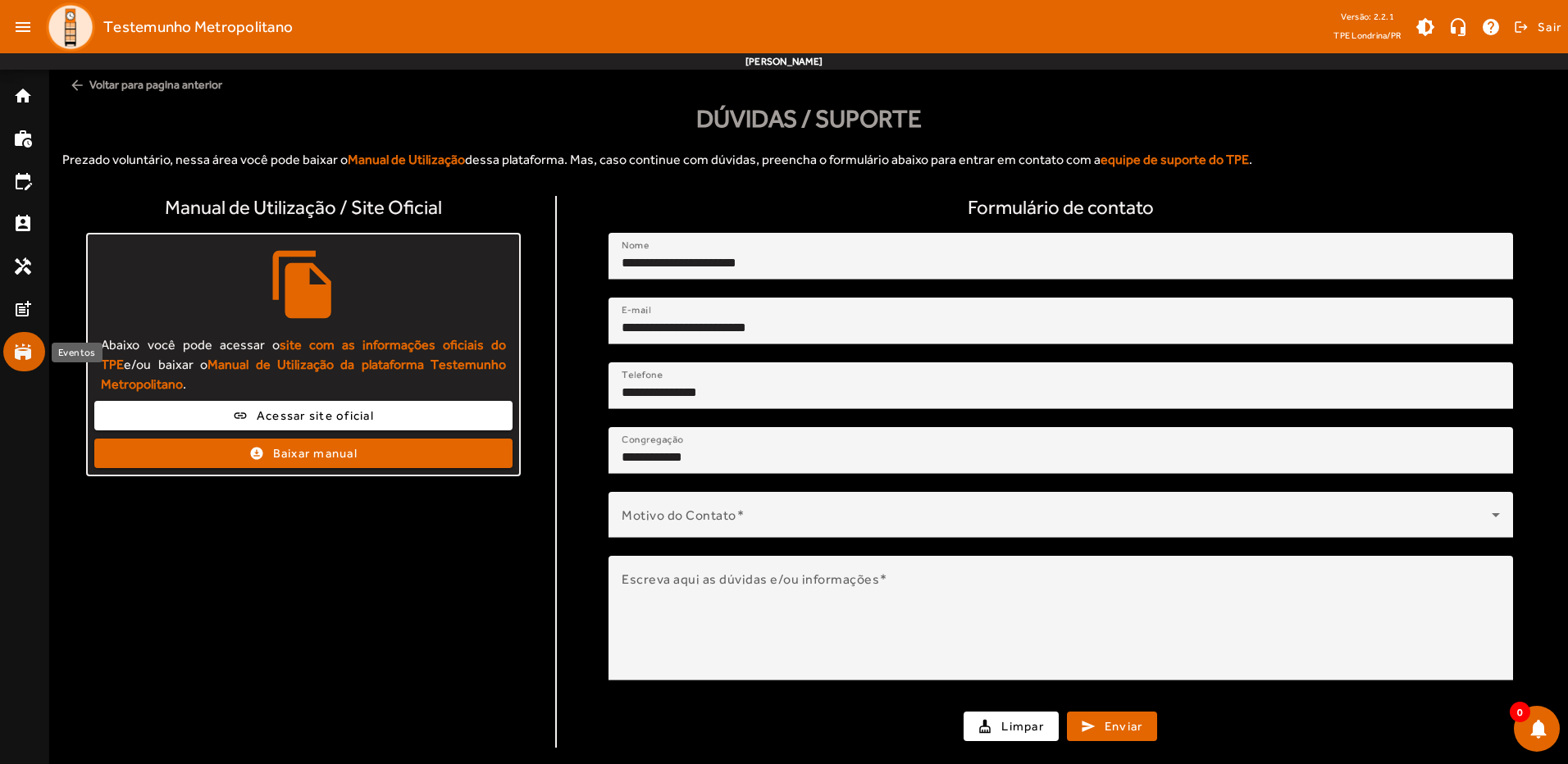
click at [25, 350] on mat-icon "stadium" at bounding box center [22, 352] width 19 height 19
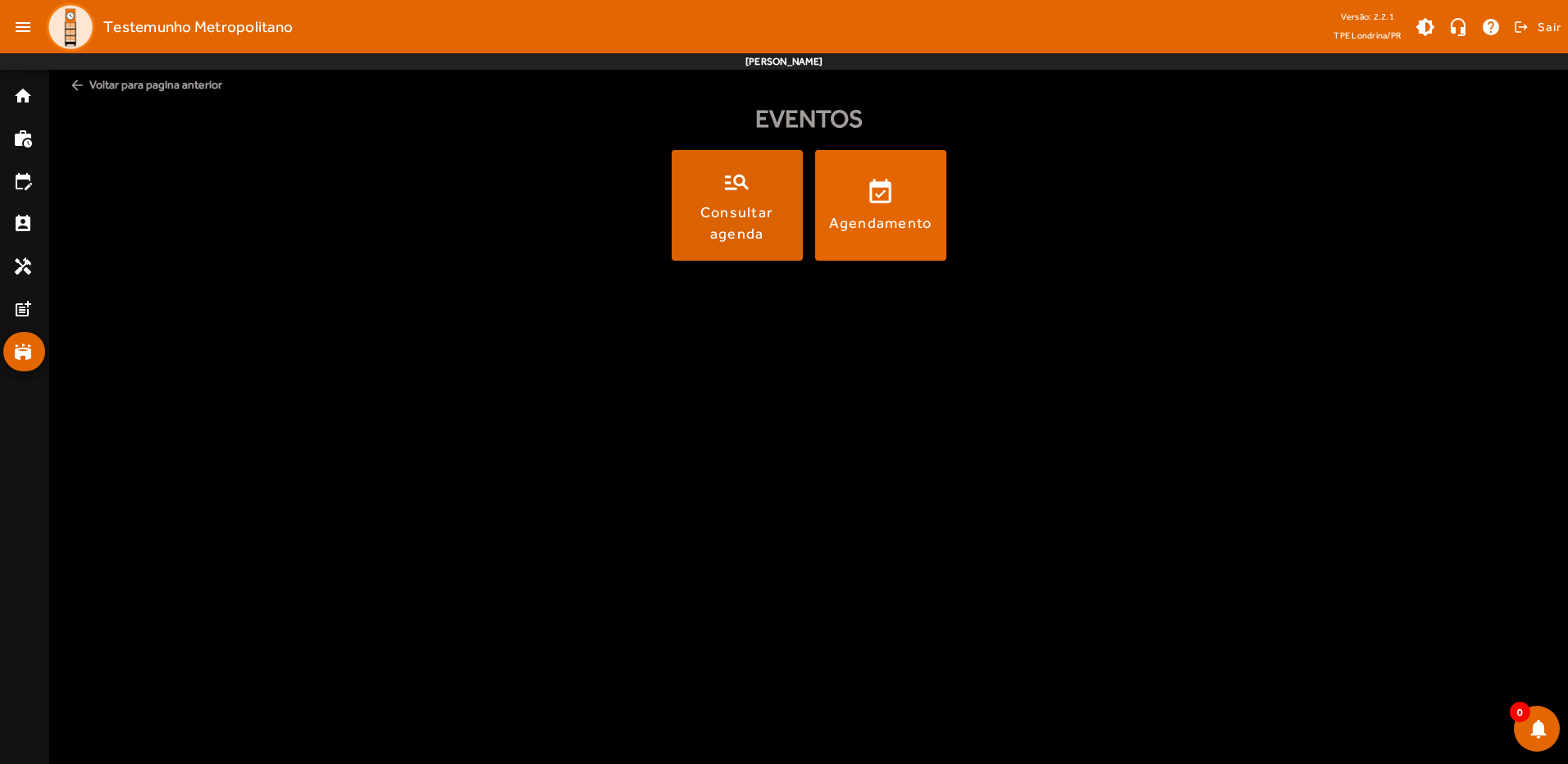
click at [771, 184] on span at bounding box center [737, 206] width 132 height 111
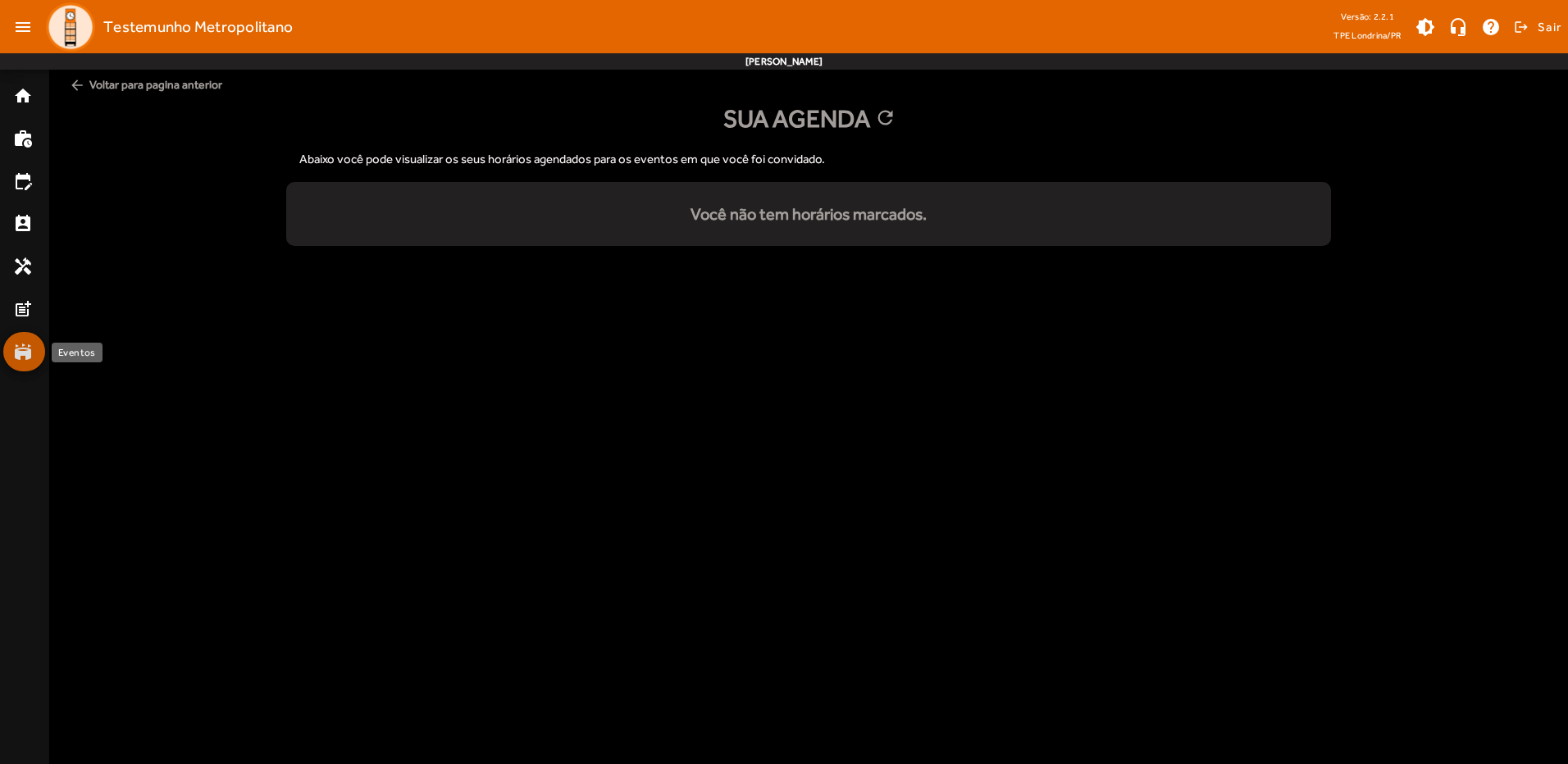
click at [28, 352] on mat-icon "stadium" at bounding box center [22, 352] width 19 height 19
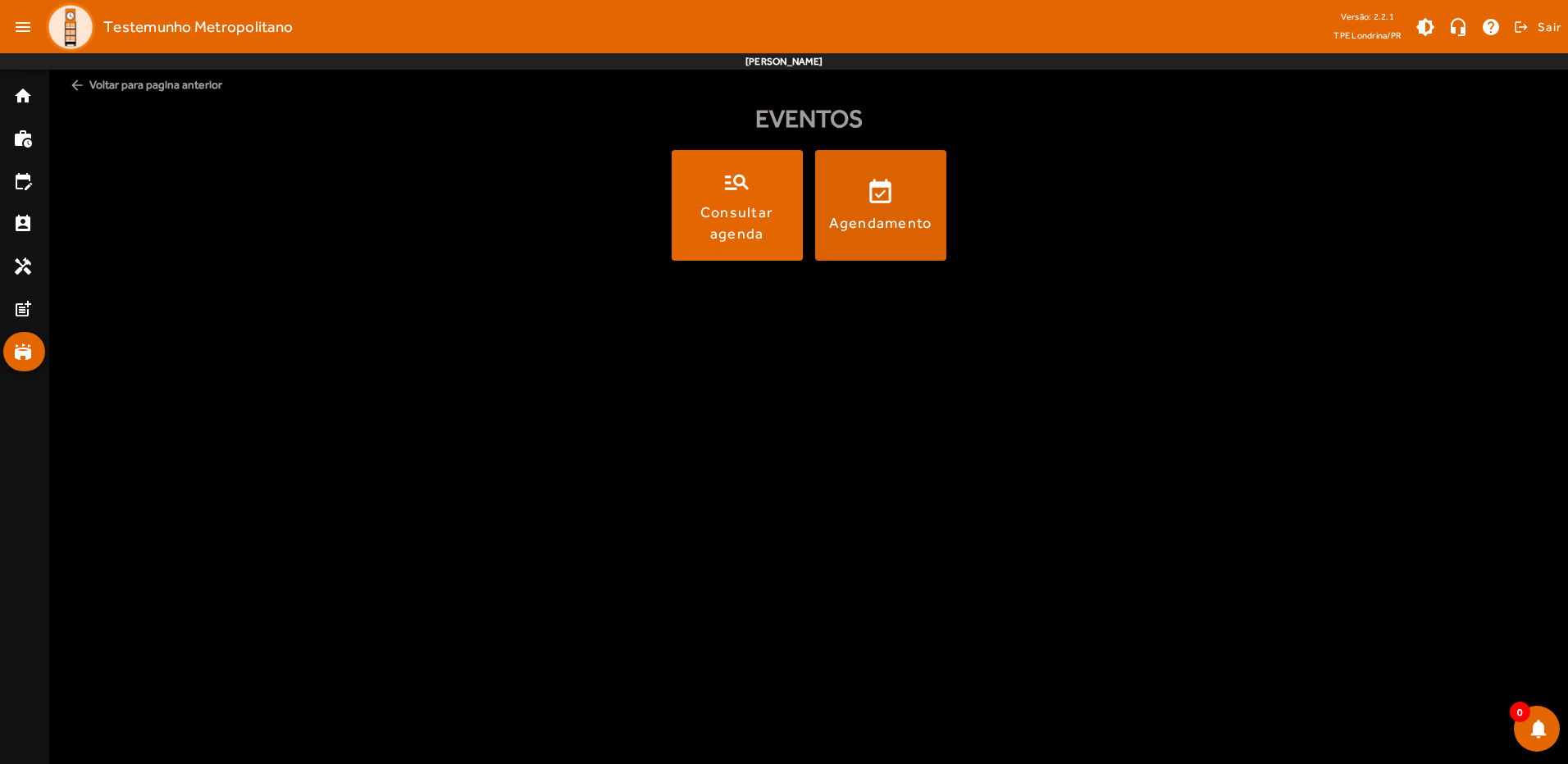
click at [896, 203] on span at bounding box center [881, 206] width 132 height 39
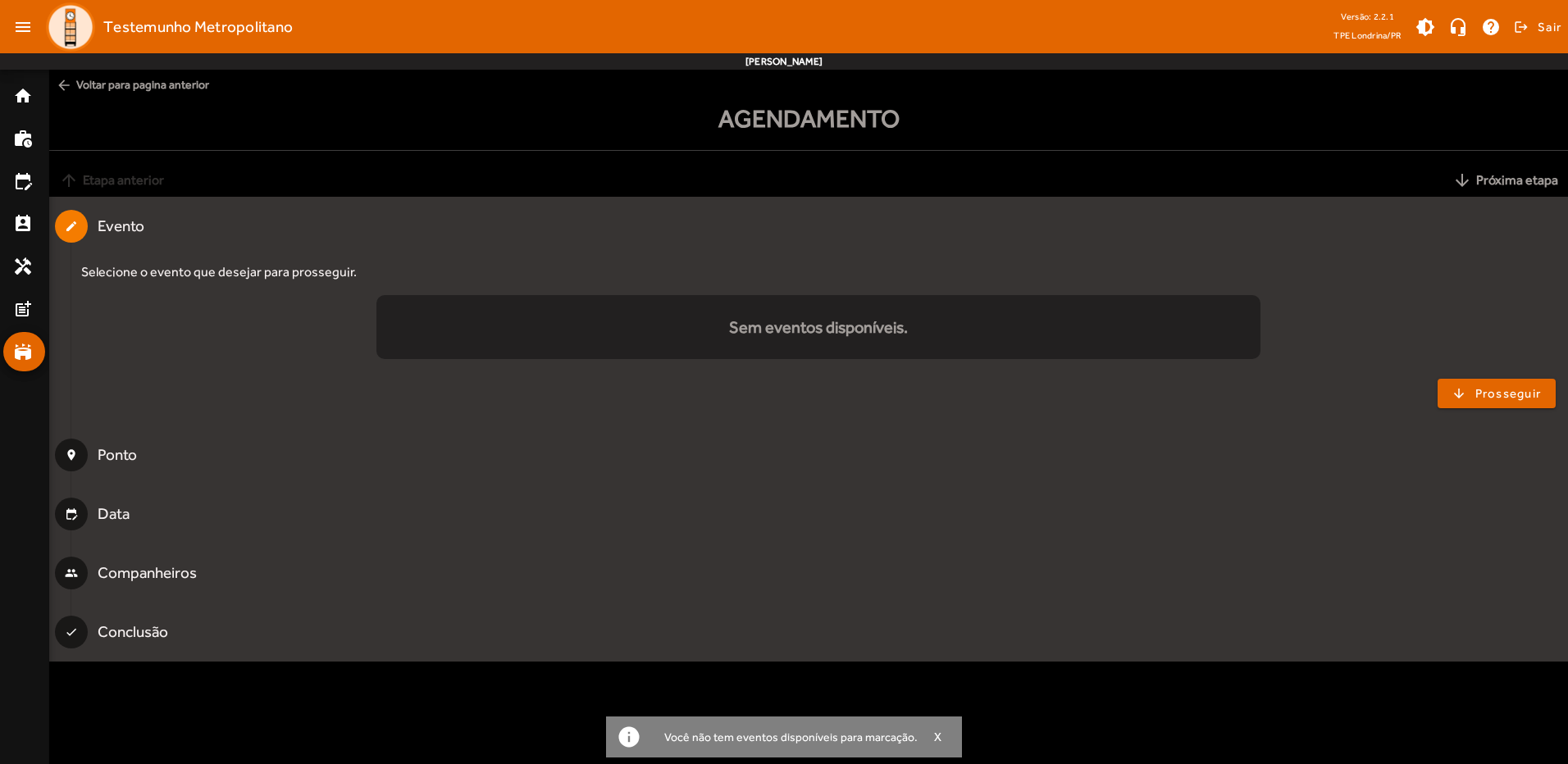
click at [109, 509] on div "Data" at bounding box center [118, 515] width 41 height 23
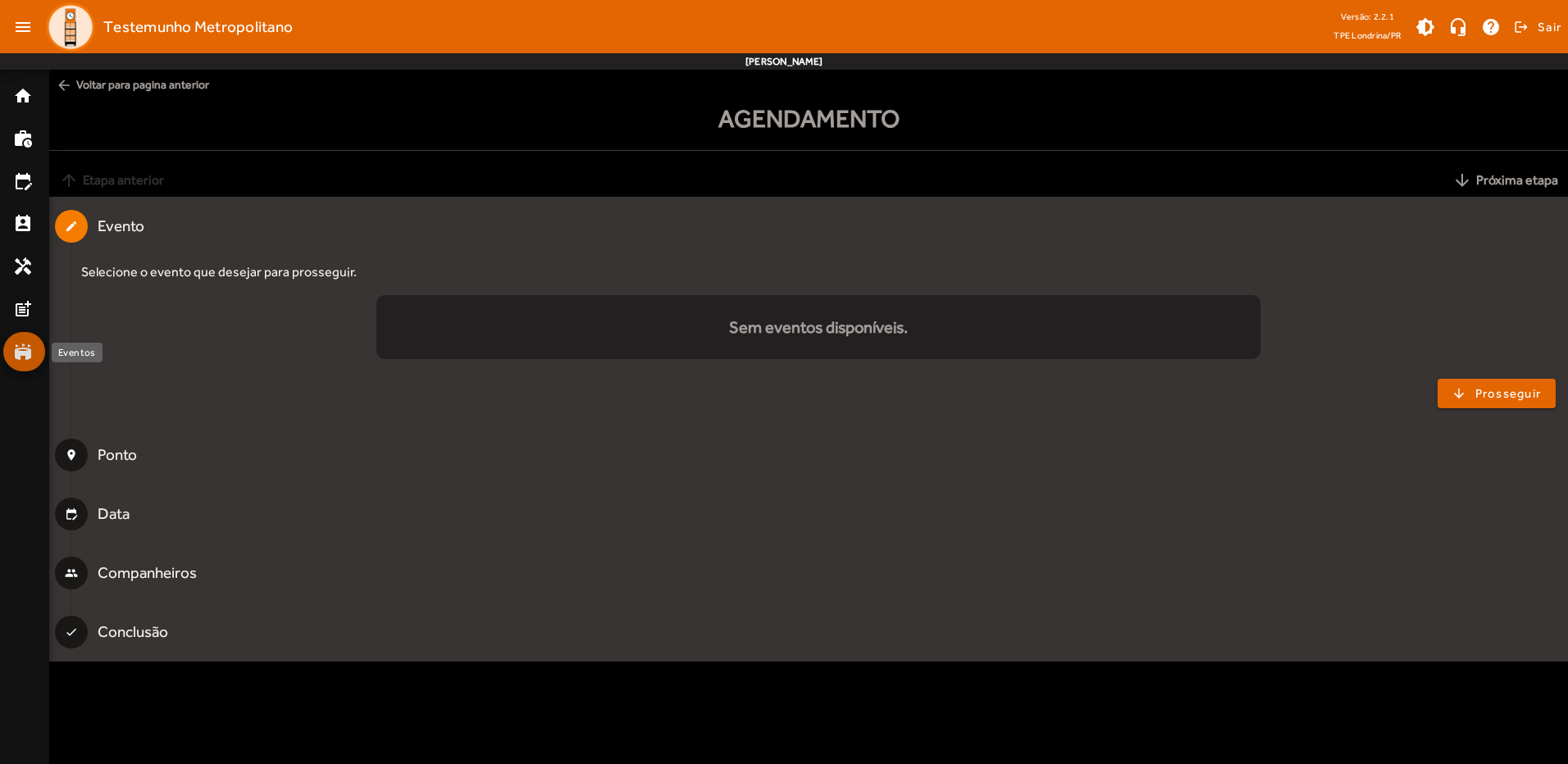
click at [19, 349] on mat-icon "stadium" at bounding box center [22, 352] width 19 height 19
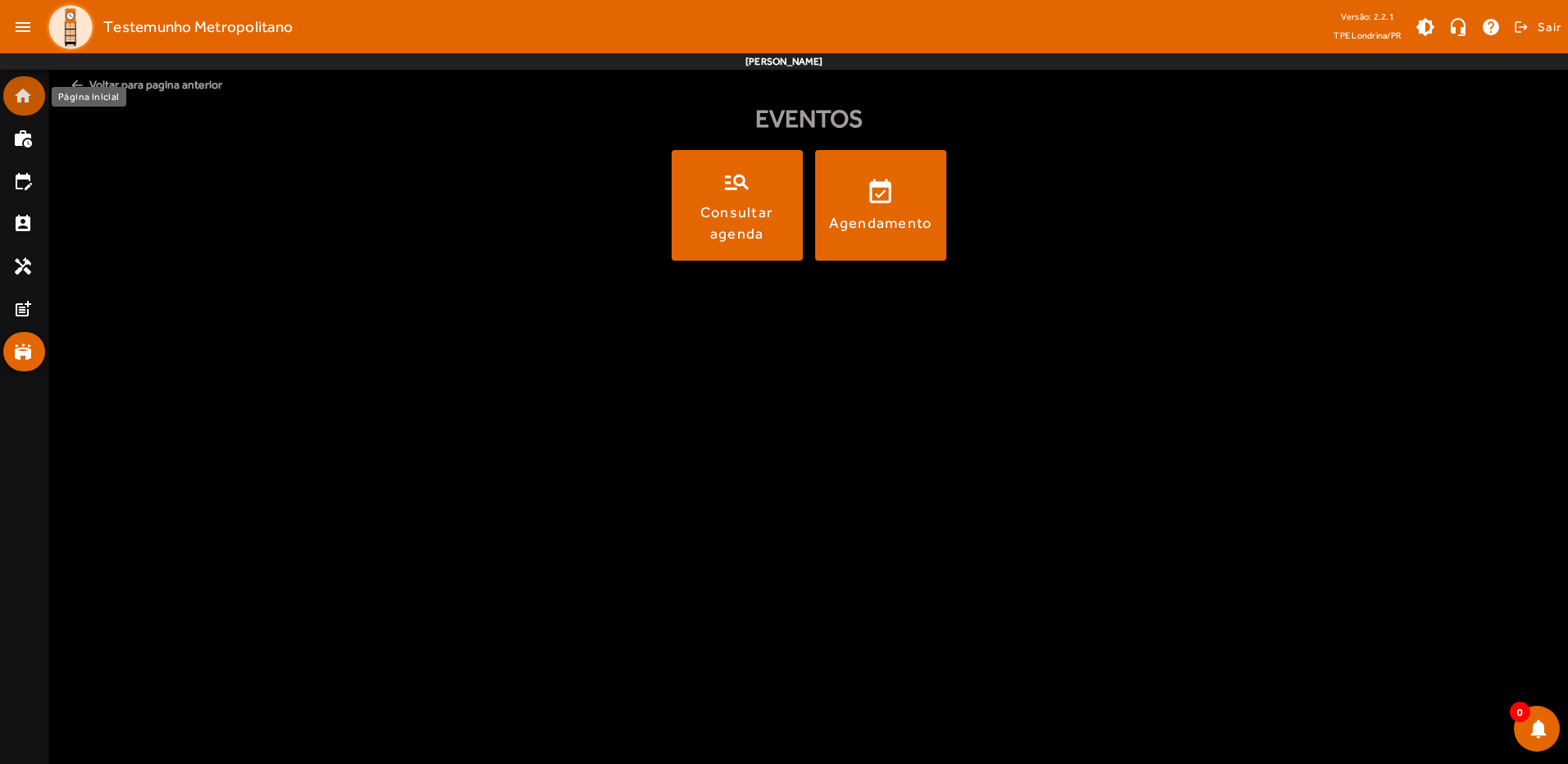
click at [19, 91] on mat-icon "home" at bounding box center [22, 96] width 19 height 19
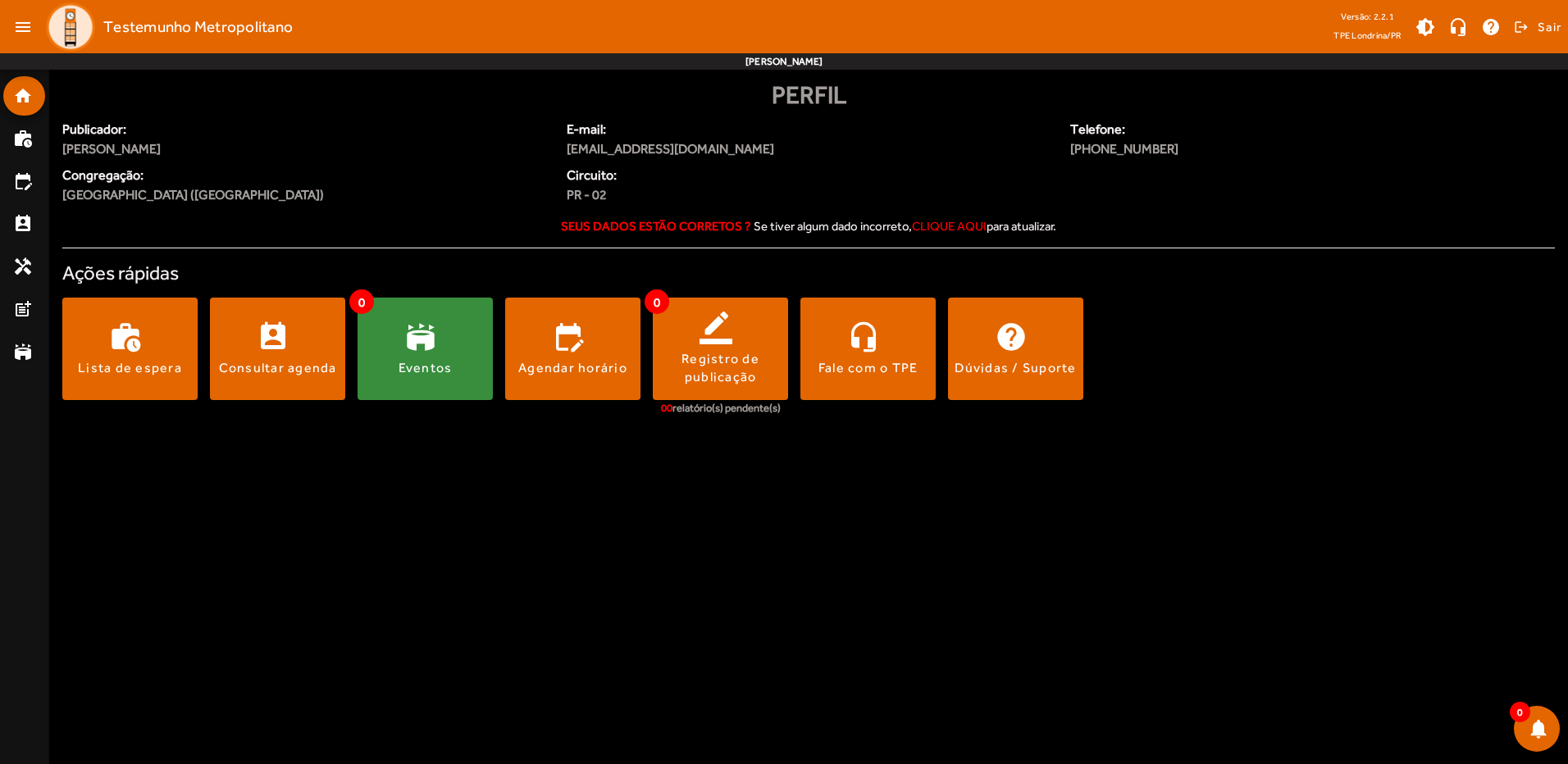
click at [600, 224] on span "Seus dados estão corretos ? Se tiver algum dado incorreto, clique aqui para atu…" at bounding box center [809, 226] width 495 height 17
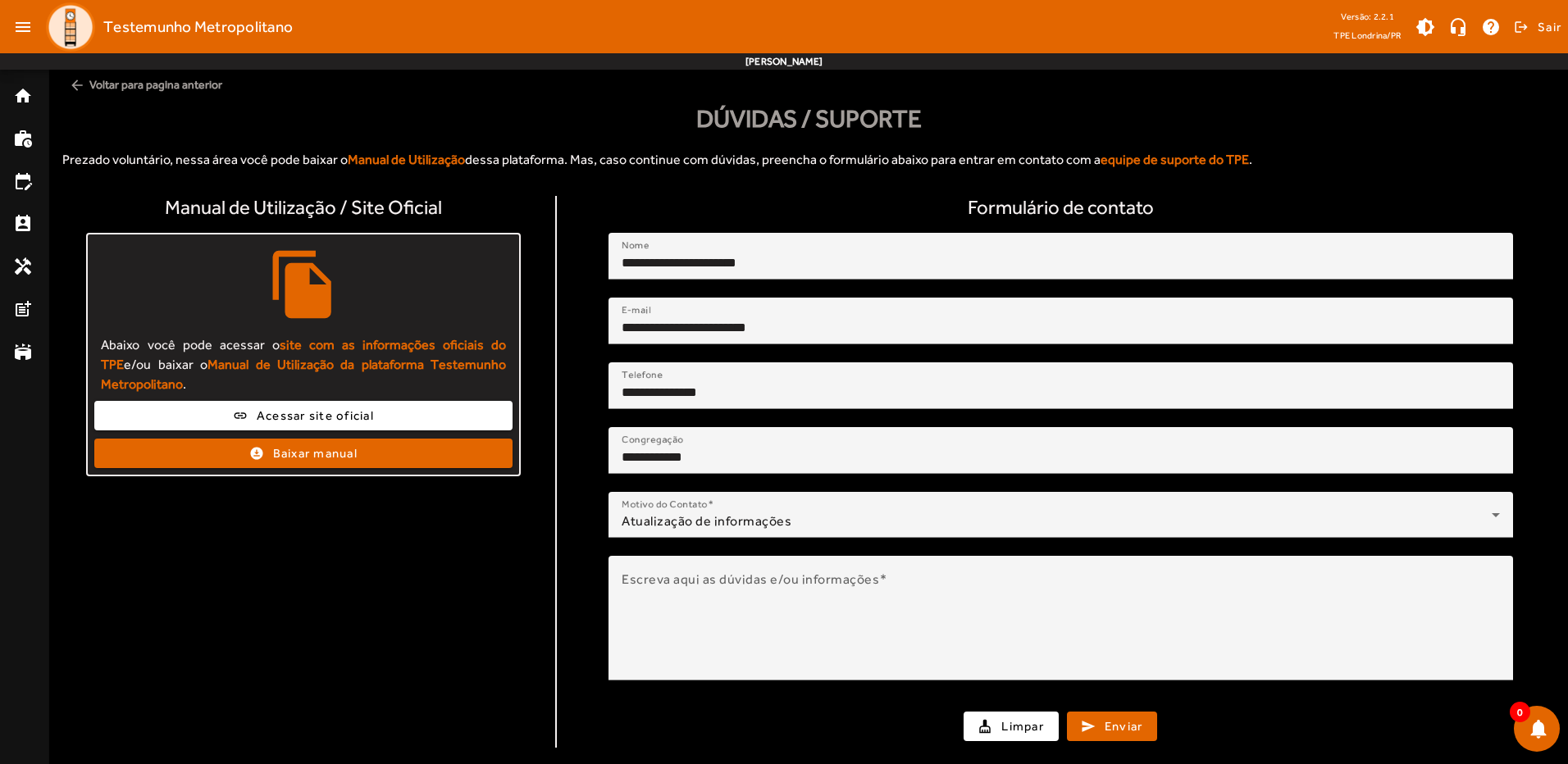
click at [85, 87] on mat-icon "arrow_back" at bounding box center [77, 85] width 17 height 17
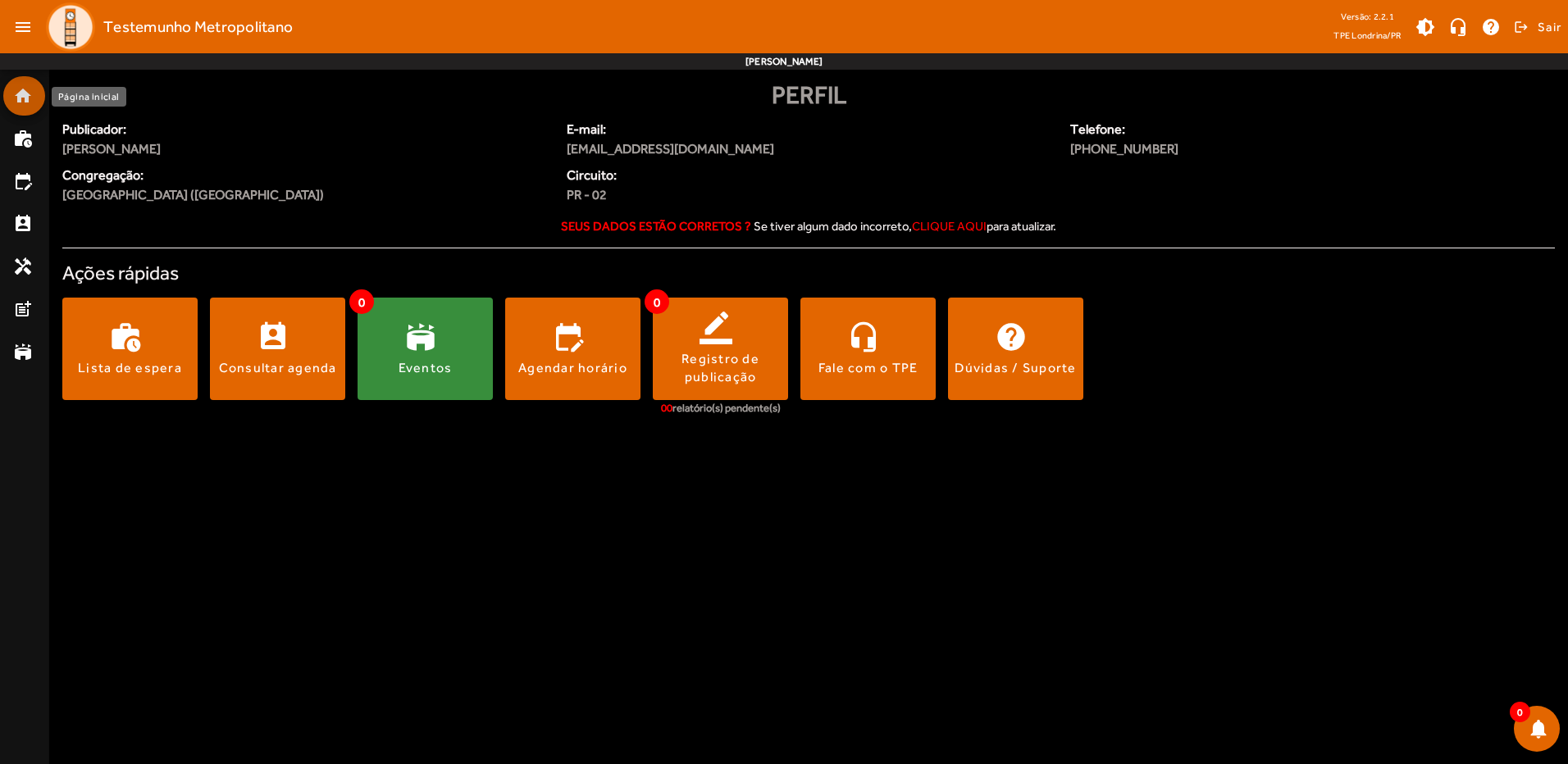
click at [23, 98] on mat-icon "home" at bounding box center [22, 96] width 19 height 19
click at [21, 130] on mat-icon "work_history" at bounding box center [22, 138] width 19 height 19
